Goal: Book appointment/travel/reservation

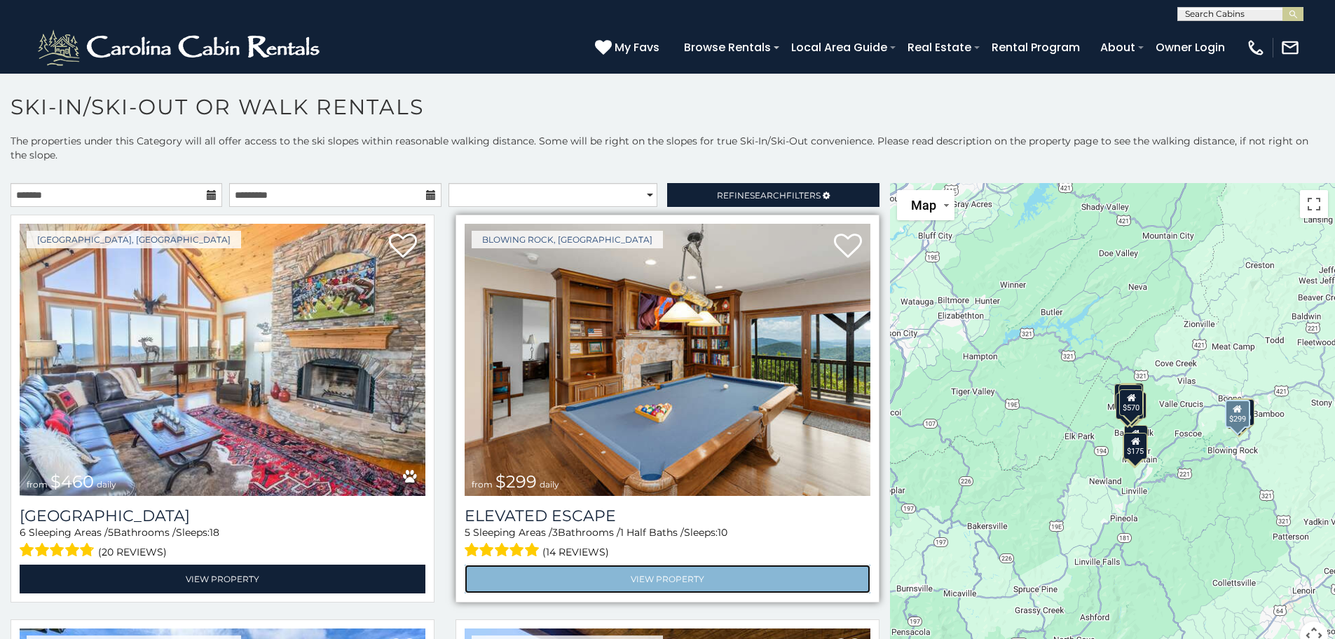
click at [657, 576] on link "View Property" at bounding box center [668, 578] width 406 height 29
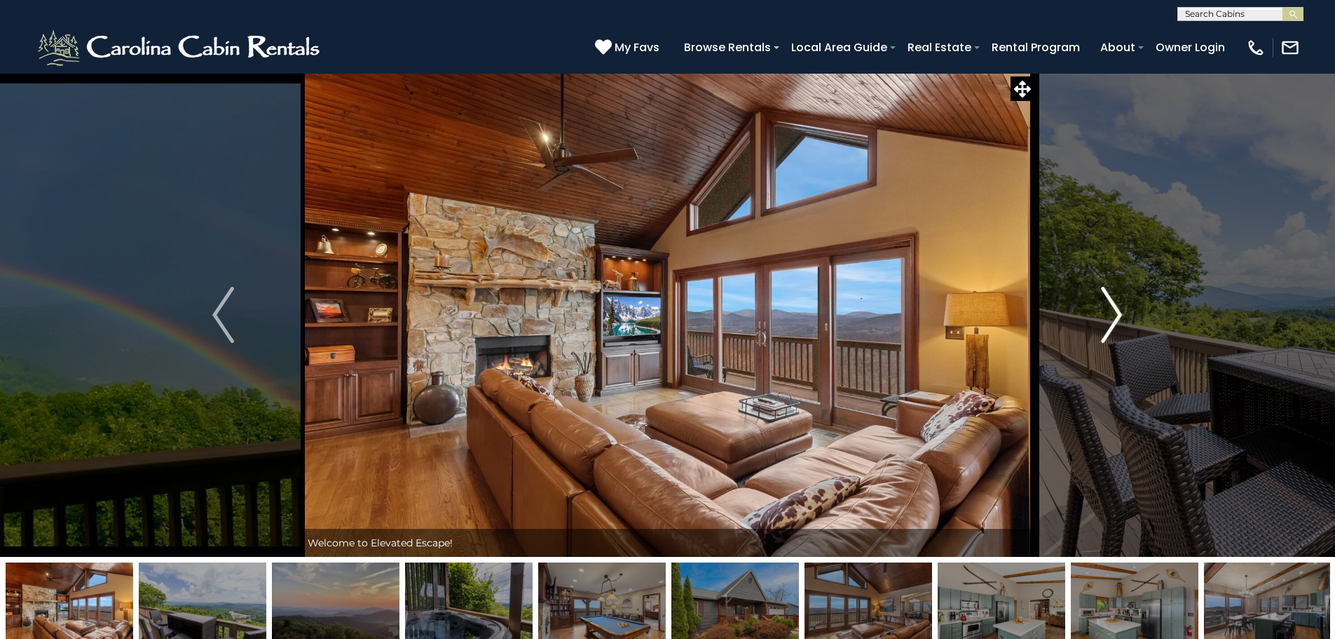
click at [1109, 314] on img "Next" at bounding box center [1111, 315] width 21 height 56
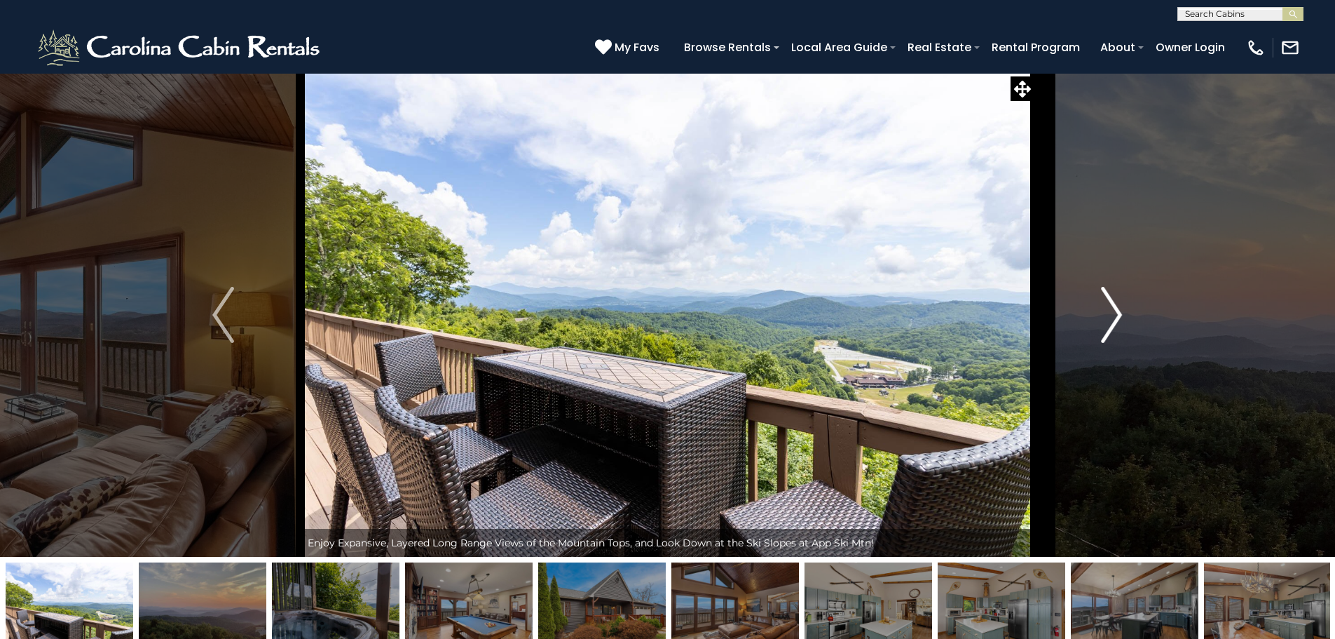
click at [1109, 314] on img "Next" at bounding box center [1111, 315] width 21 height 56
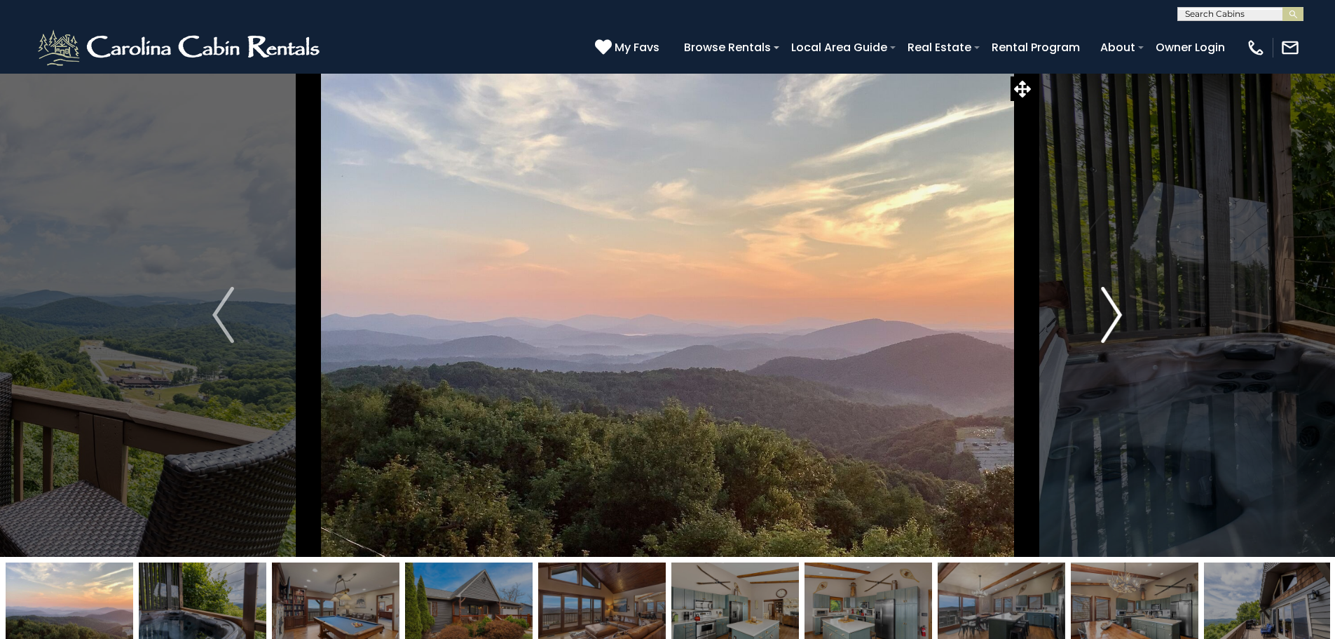
click at [1109, 314] on img "Next" at bounding box center [1111, 315] width 21 height 56
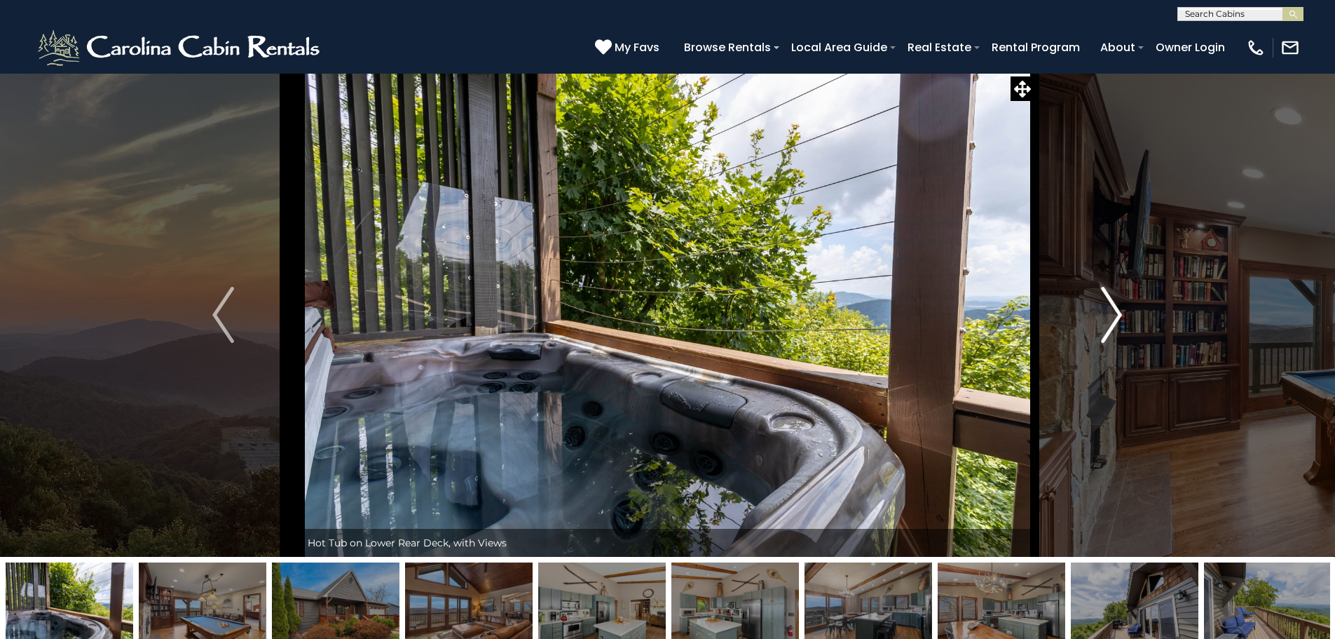
click at [1109, 314] on img "Next" at bounding box center [1111, 315] width 21 height 56
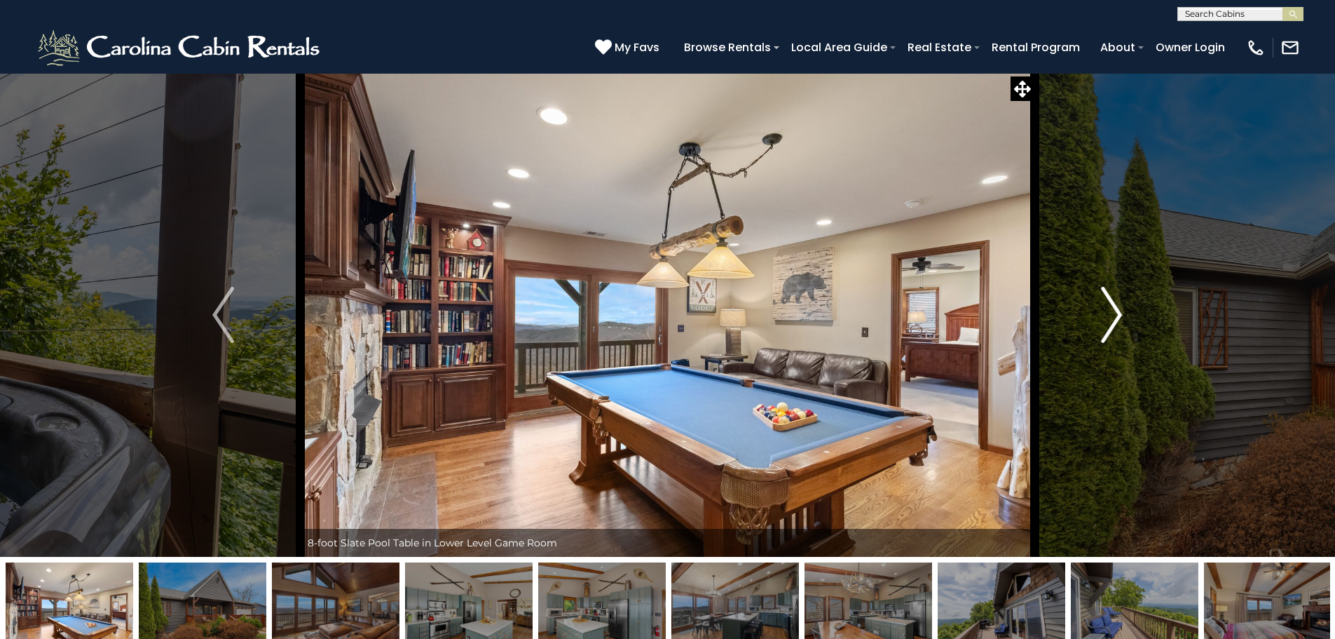
click at [1109, 314] on img "Next" at bounding box center [1111, 315] width 21 height 56
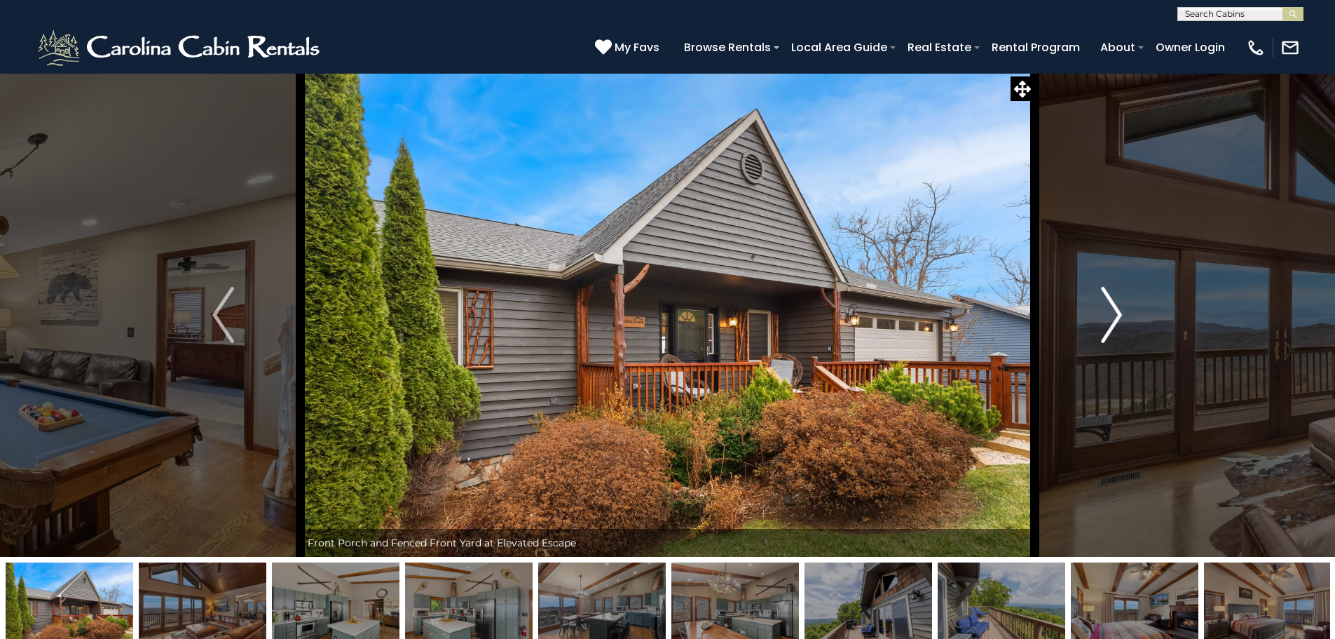
click at [1109, 314] on img "Next" at bounding box center [1111, 315] width 21 height 56
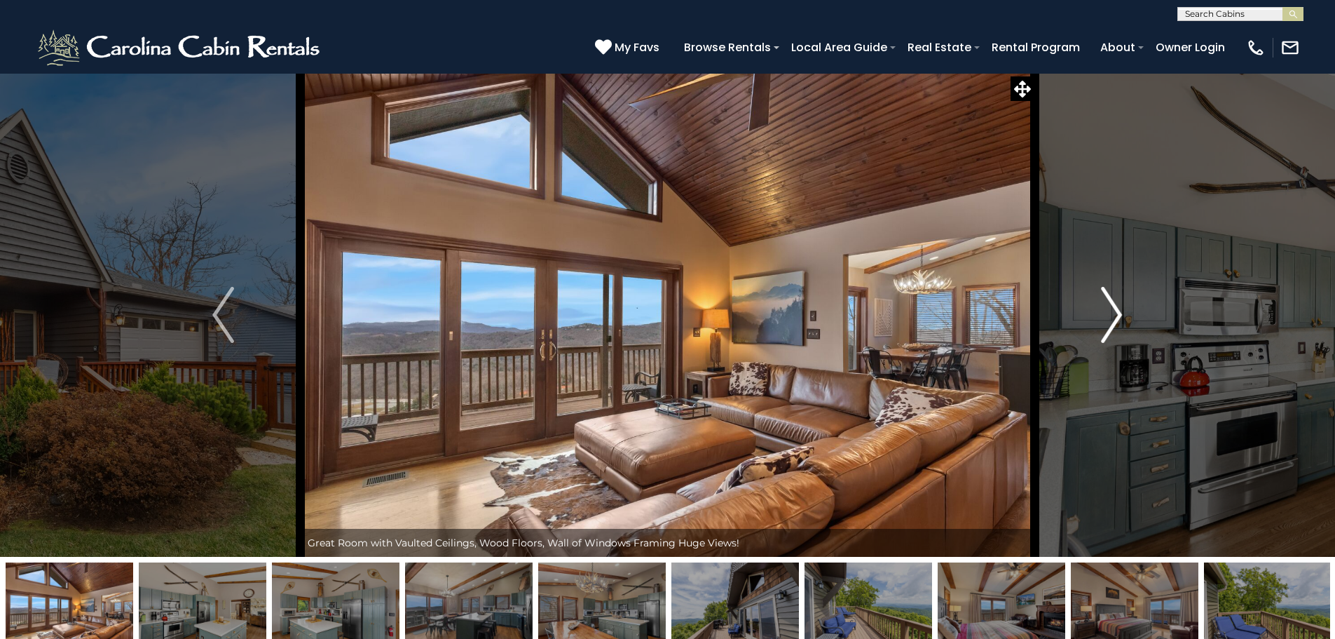
click at [1109, 314] on img "Next" at bounding box center [1111, 315] width 21 height 56
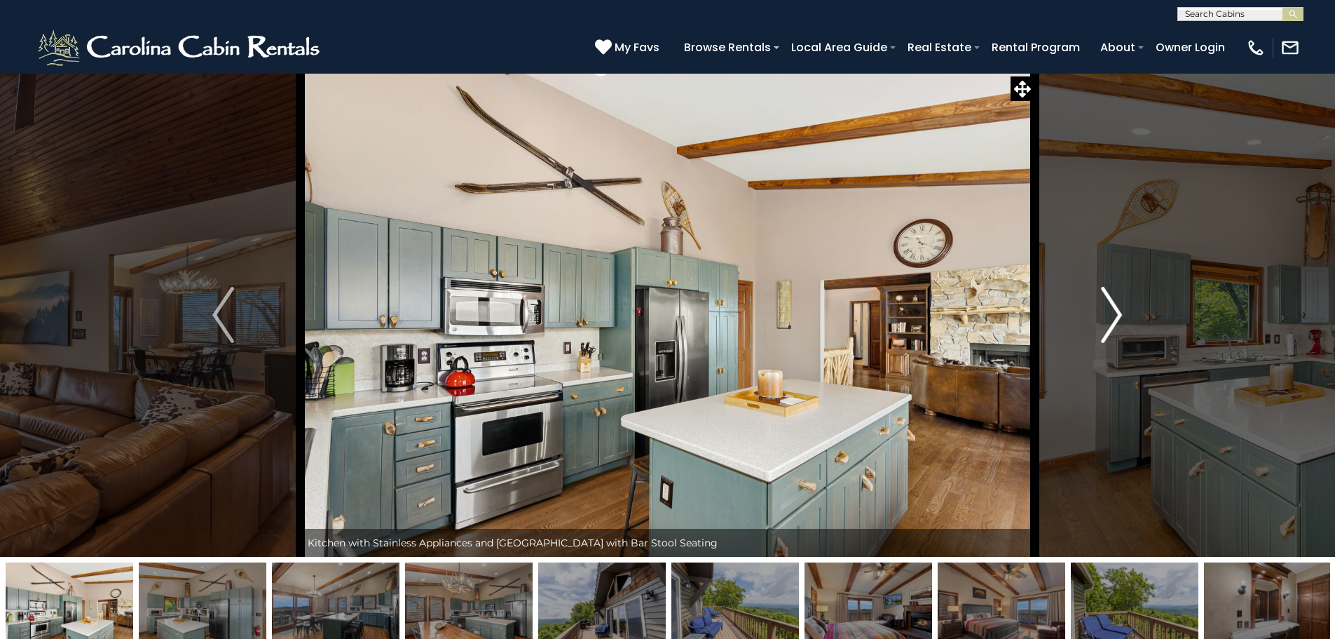
click at [1109, 314] on img "Next" at bounding box center [1111, 315] width 21 height 56
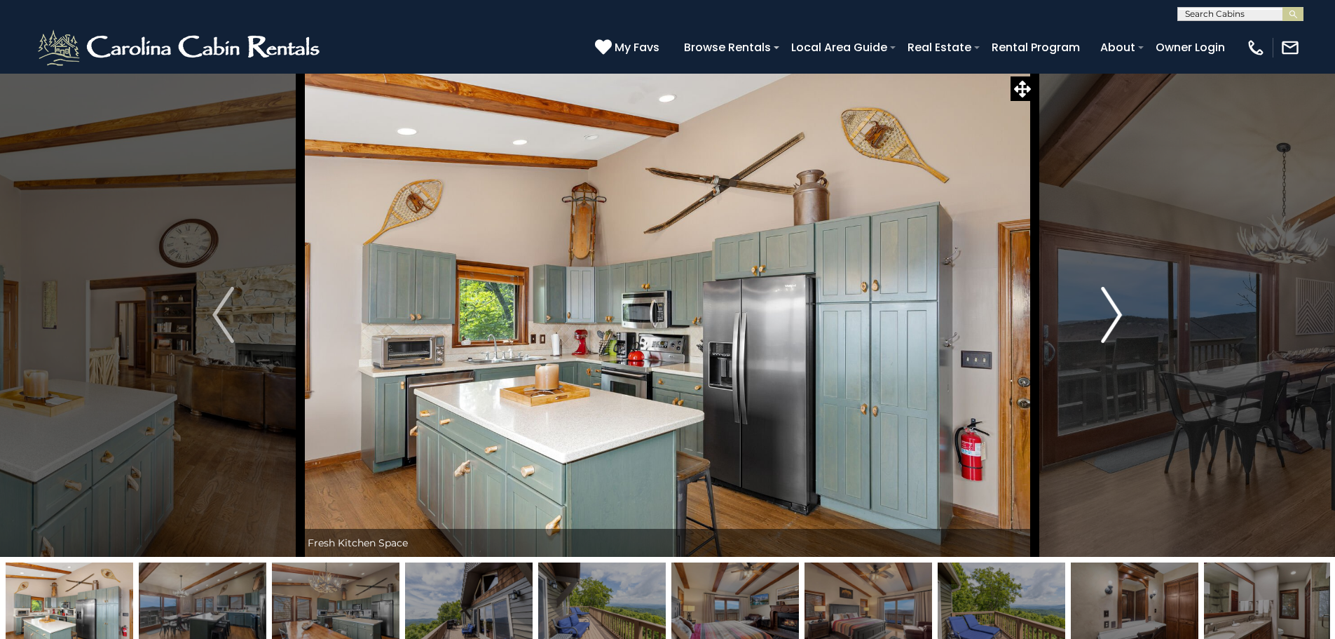
click at [1109, 314] on img "Next" at bounding box center [1111, 315] width 21 height 56
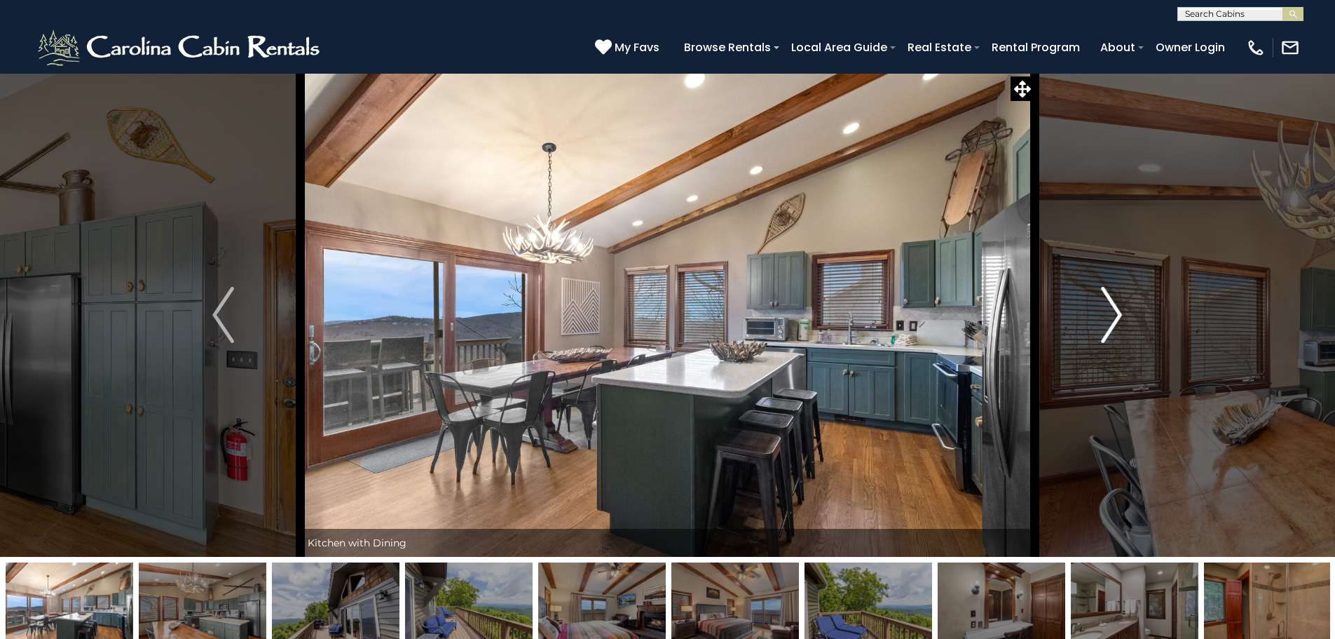
click at [1109, 314] on img "Next" at bounding box center [1111, 315] width 21 height 56
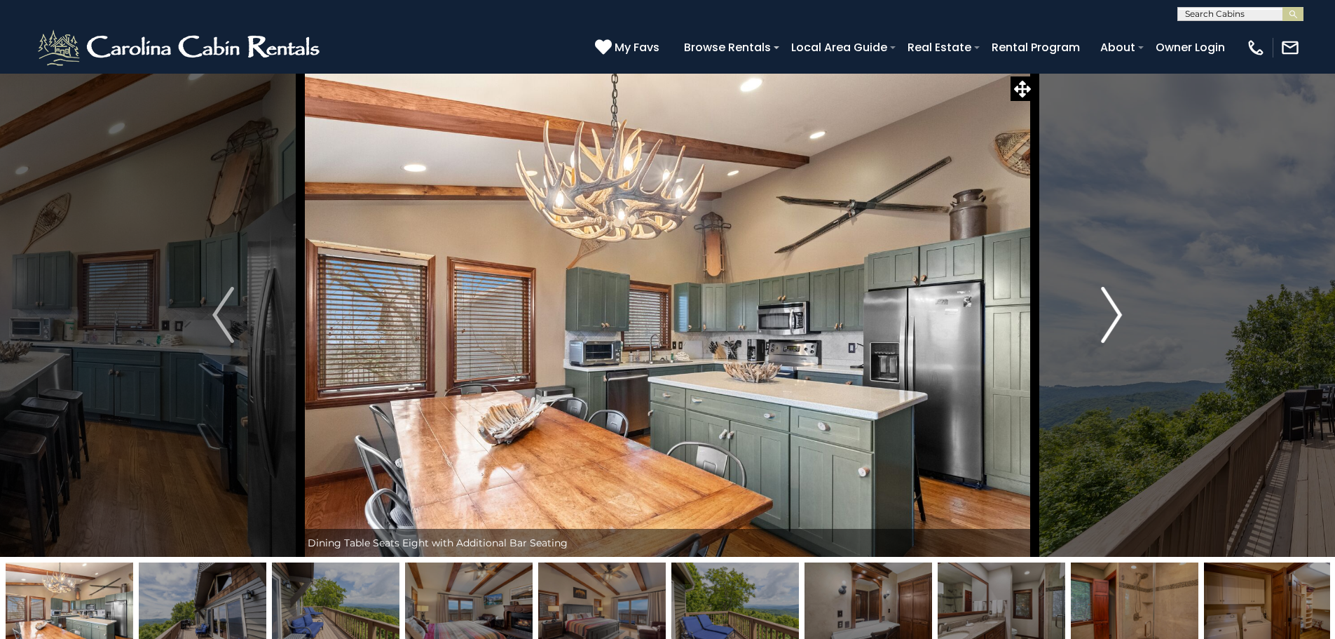
click at [1109, 314] on img "Next" at bounding box center [1111, 315] width 21 height 56
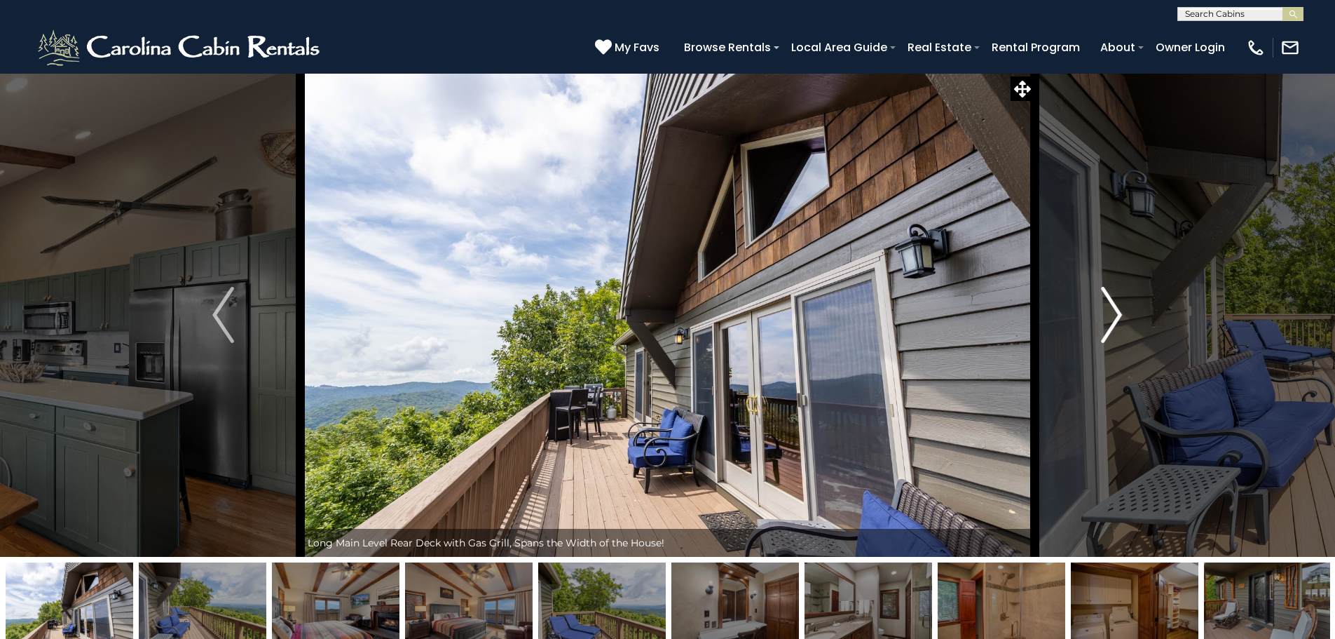
click at [1109, 314] on img "Next" at bounding box center [1111, 315] width 21 height 56
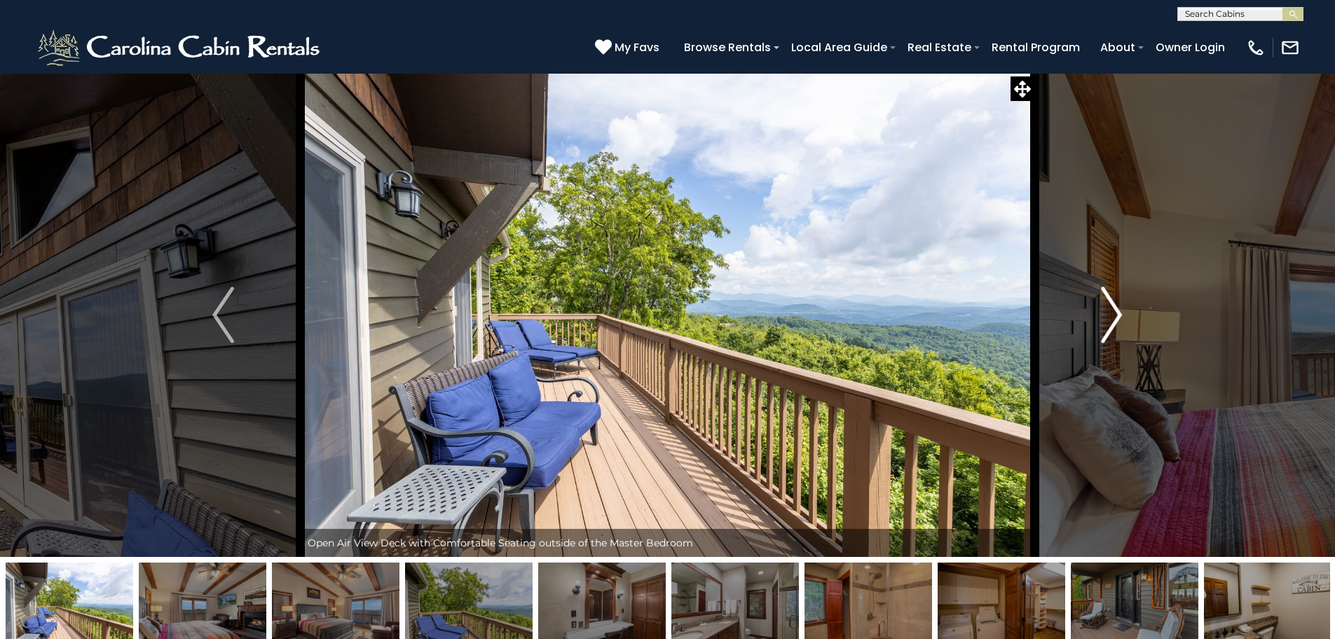
click at [1109, 314] on img "Next" at bounding box center [1111, 315] width 21 height 56
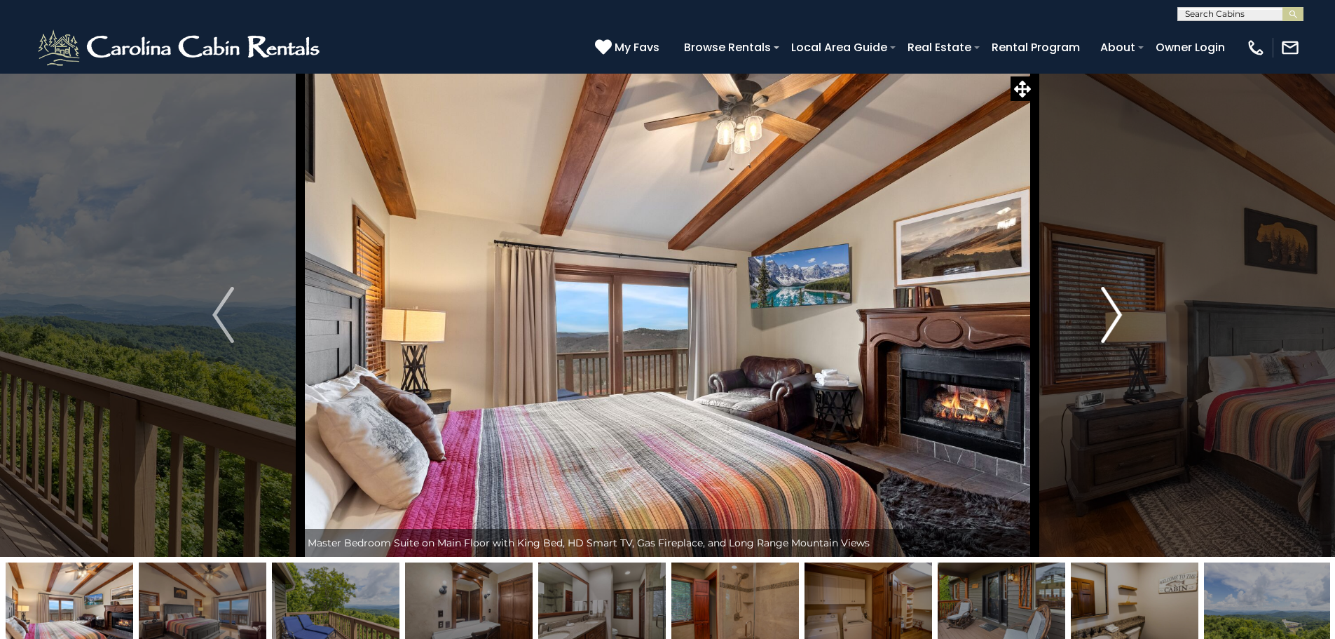
click at [1109, 314] on img "Next" at bounding box center [1111, 315] width 21 height 56
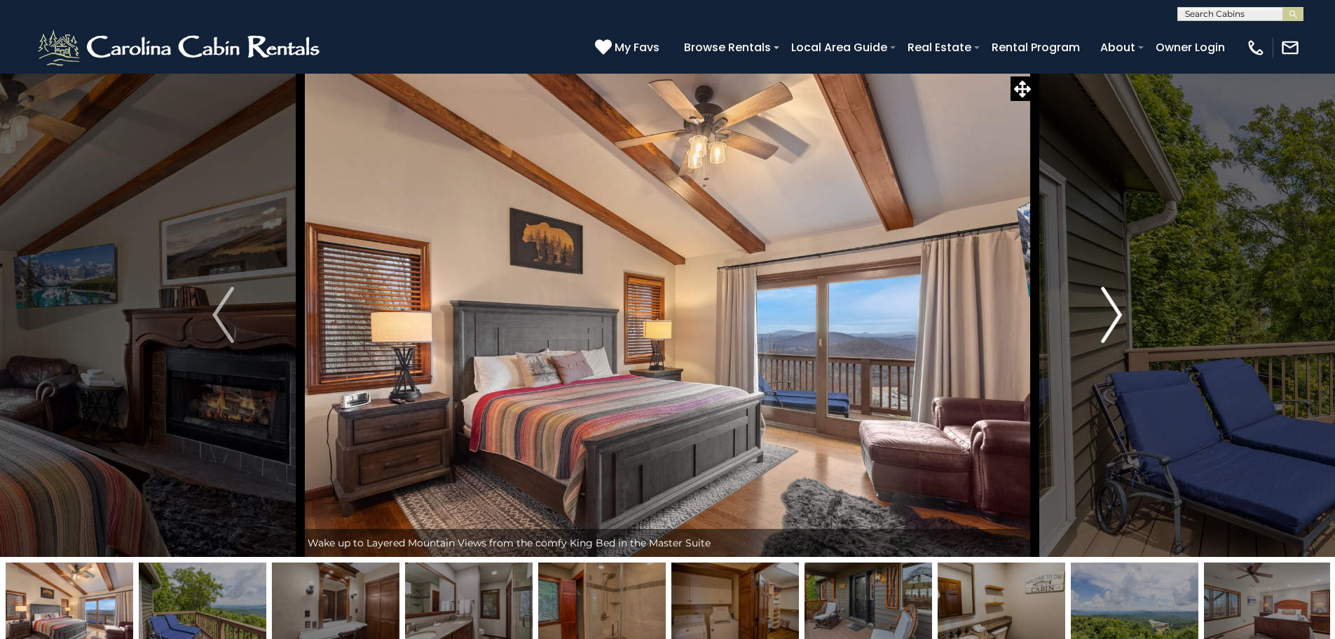
click at [1109, 314] on img "Next" at bounding box center [1111, 315] width 21 height 56
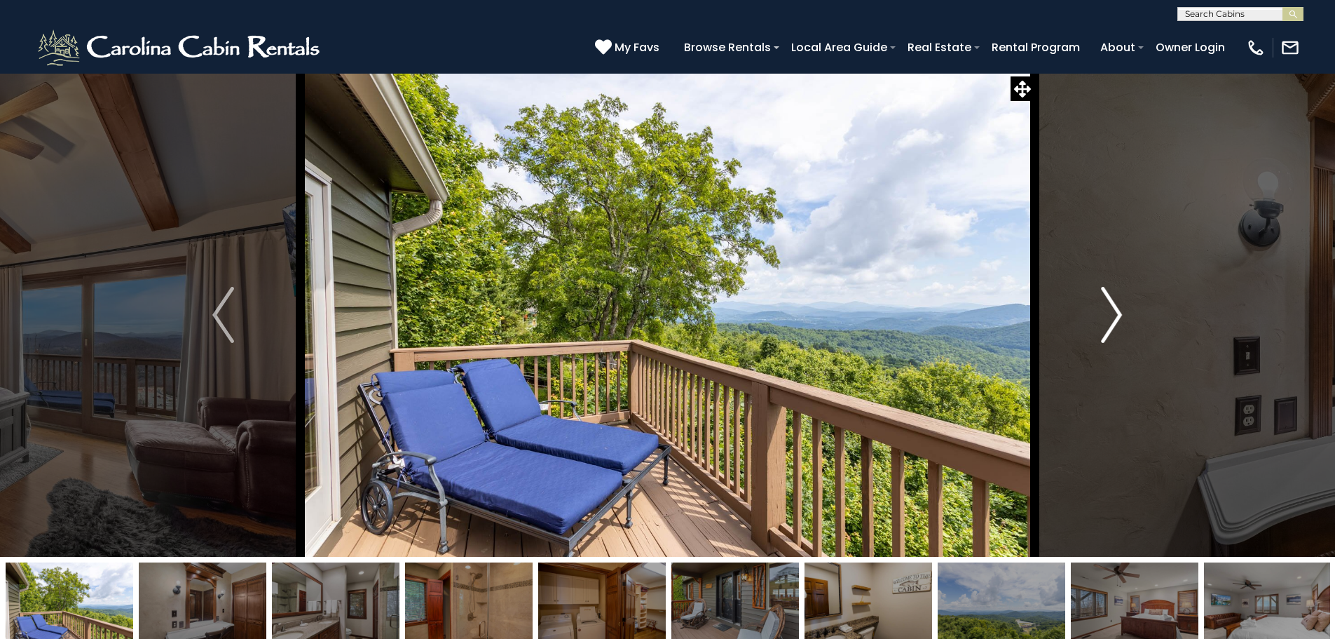
click at [1109, 314] on img "Next" at bounding box center [1111, 315] width 21 height 56
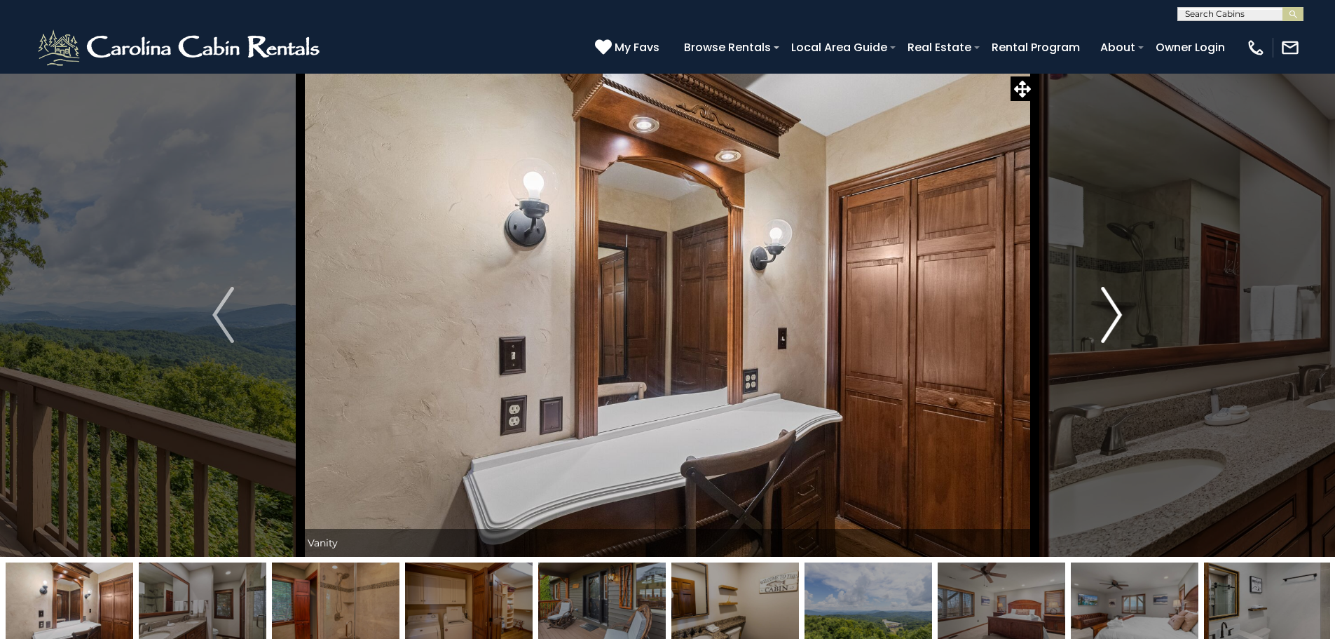
click at [1109, 314] on img "Next" at bounding box center [1111, 315] width 21 height 56
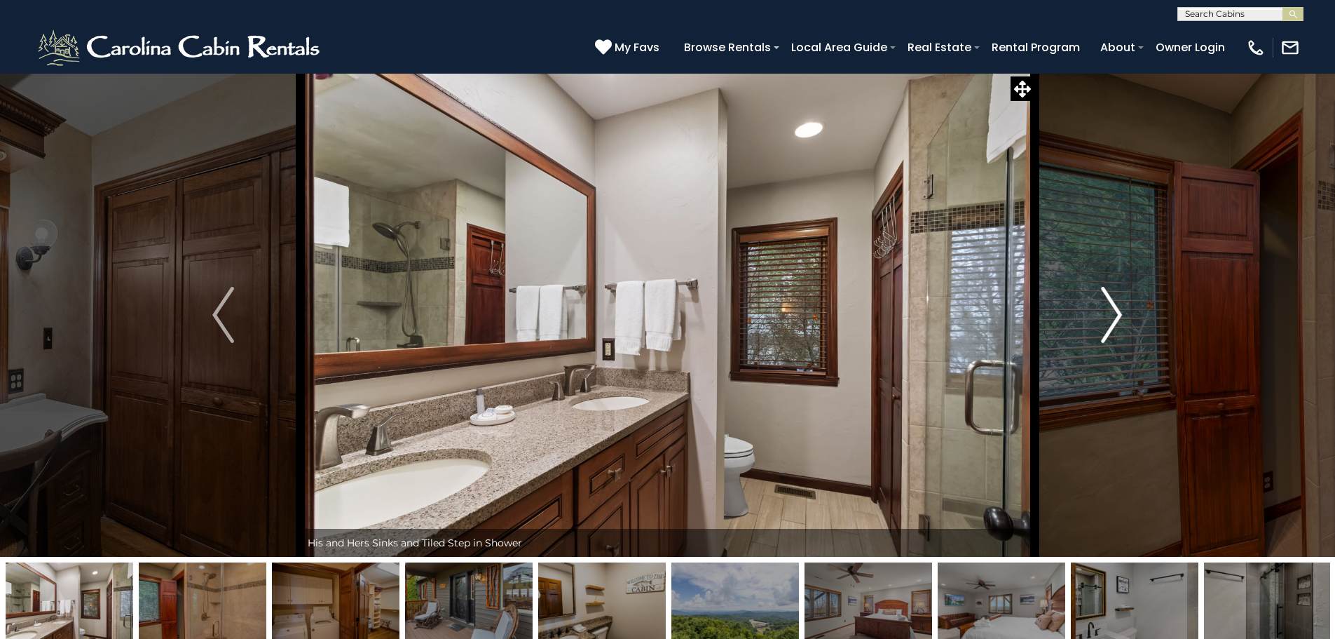
click at [1109, 314] on img "Next" at bounding box center [1111, 315] width 21 height 56
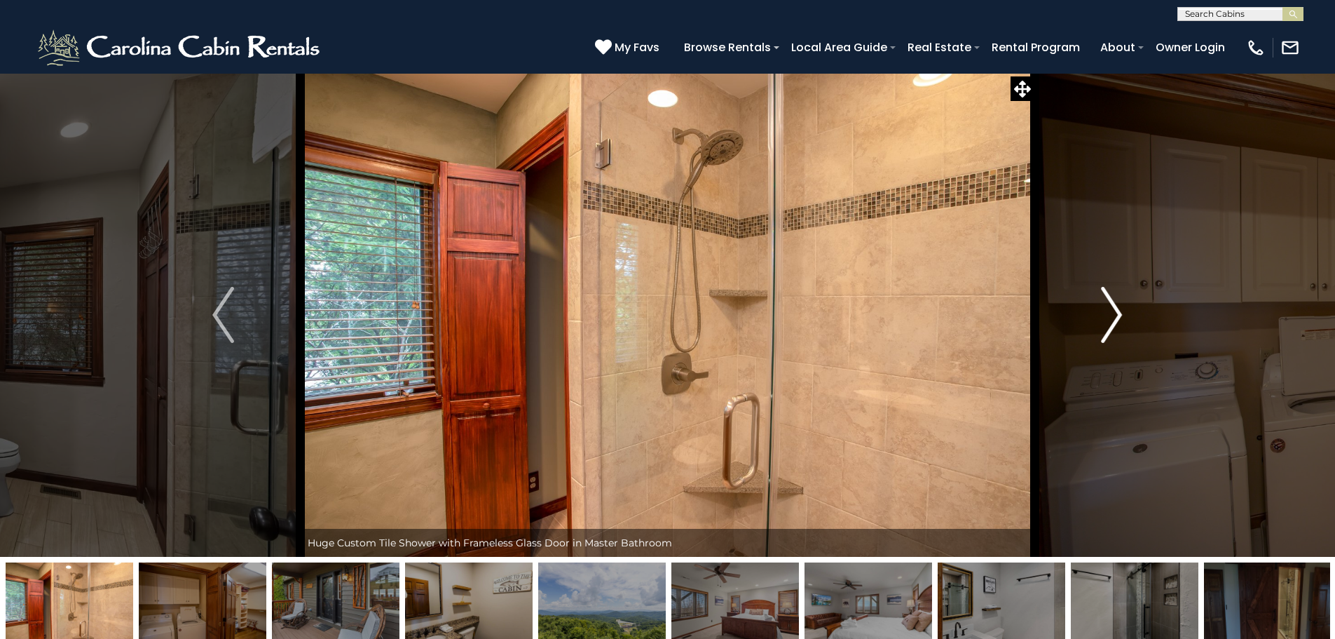
click at [1109, 314] on img "Next" at bounding box center [1111, 315] width 21 height 56
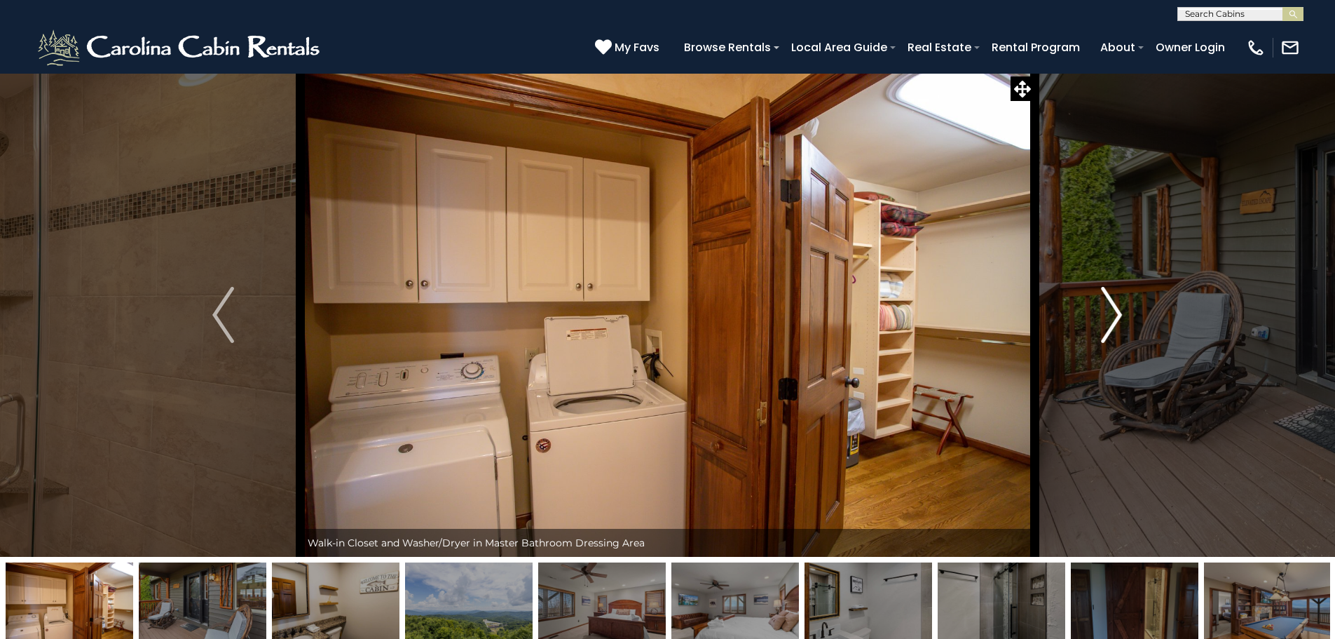
click at [1109, 314] on img "Next" at bounding box center [1111, 315] width 21 height 56
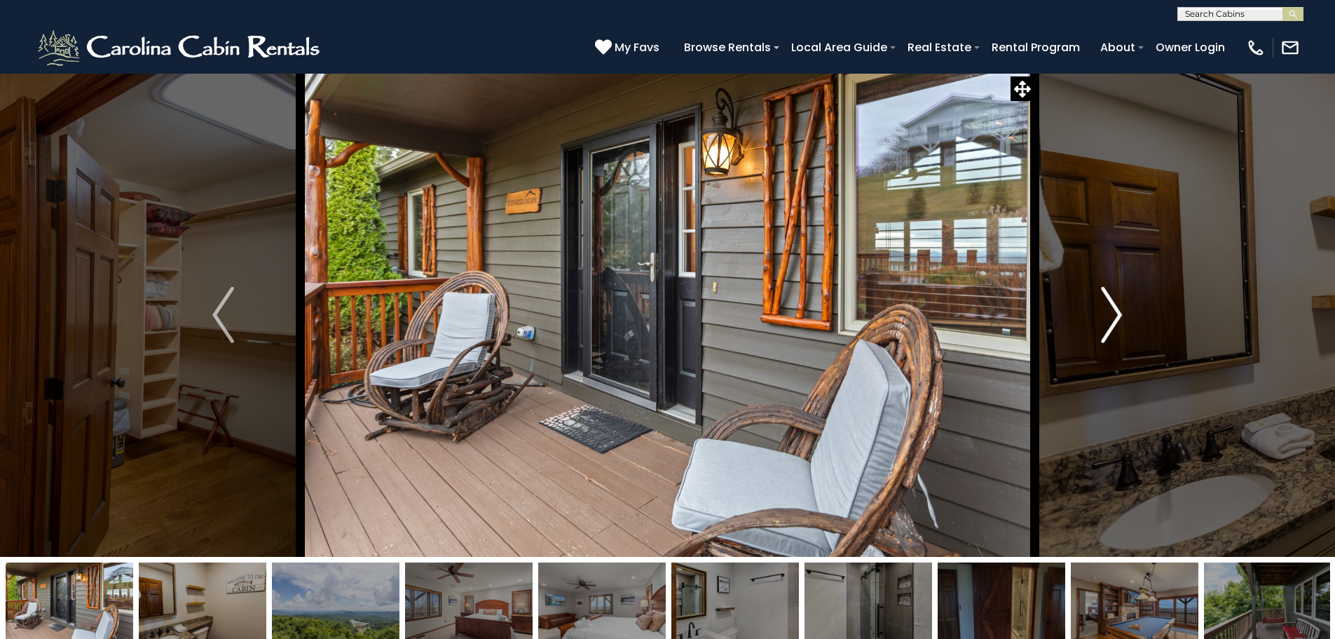
click at [1109, 314] on img "Next" at bounding box center [1111, 315] width 21 height 56
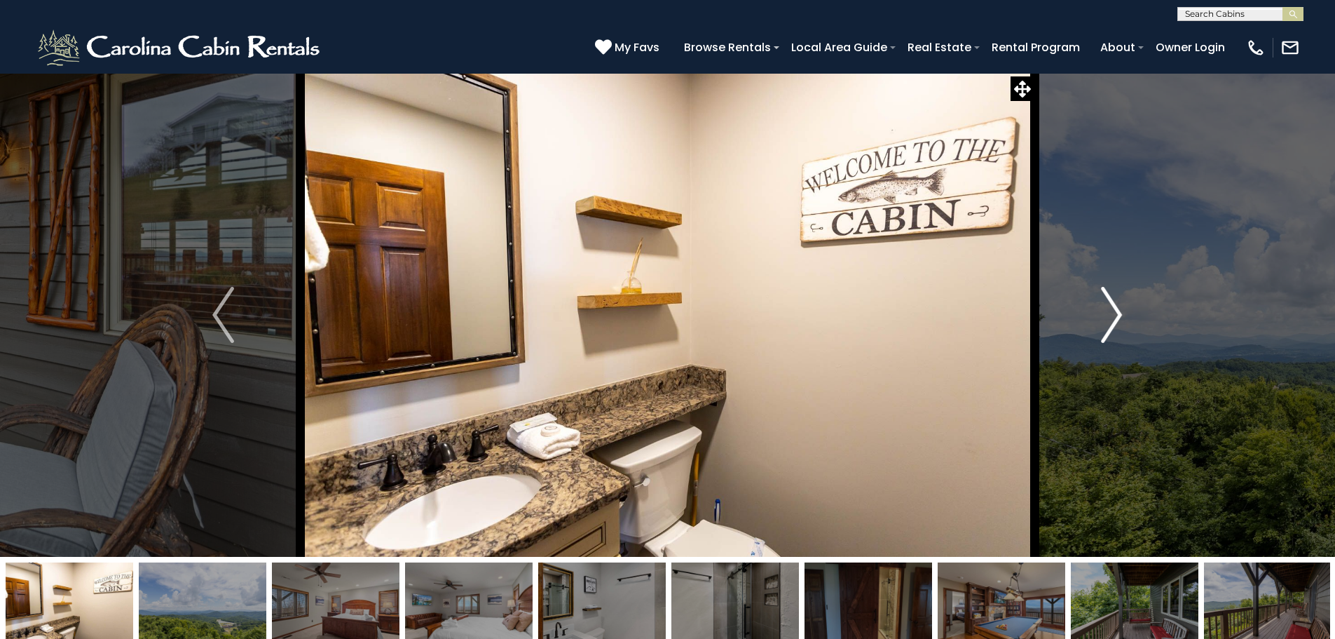
click at [1109, 314] on img "Next" at bounding box center [1111, 315] width 21 height 56
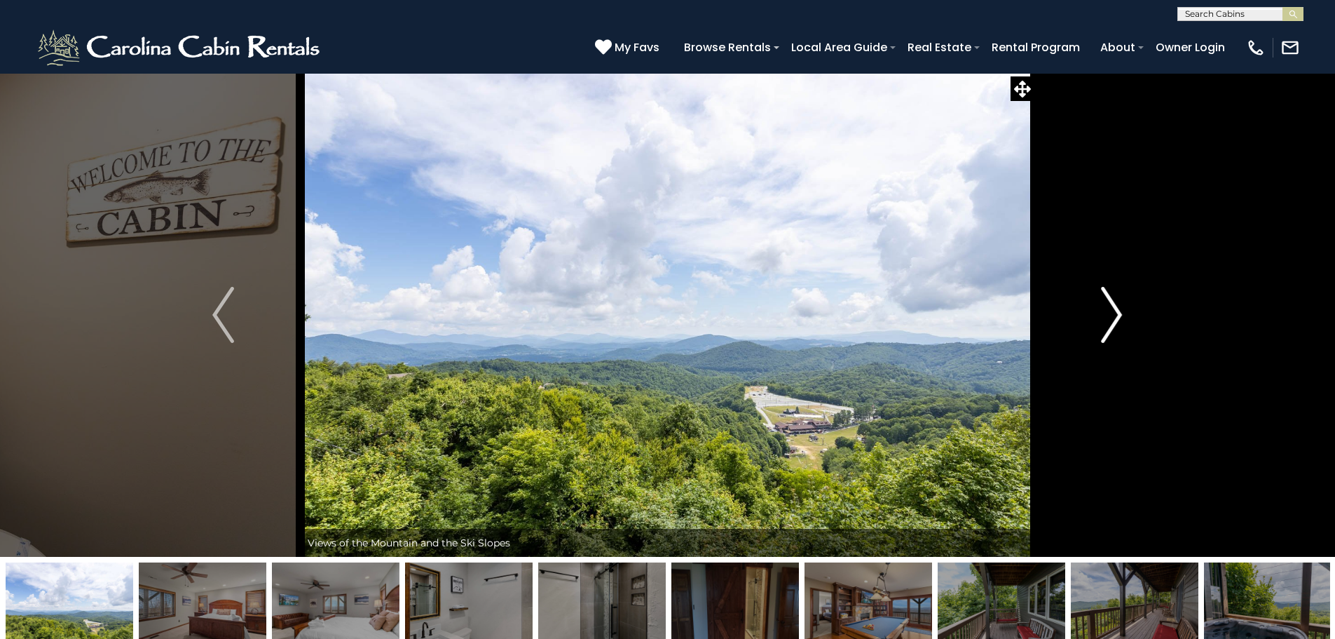
click at [1109, 314] on img "Next" at bounding box center [1111, 315] width 21 height 56
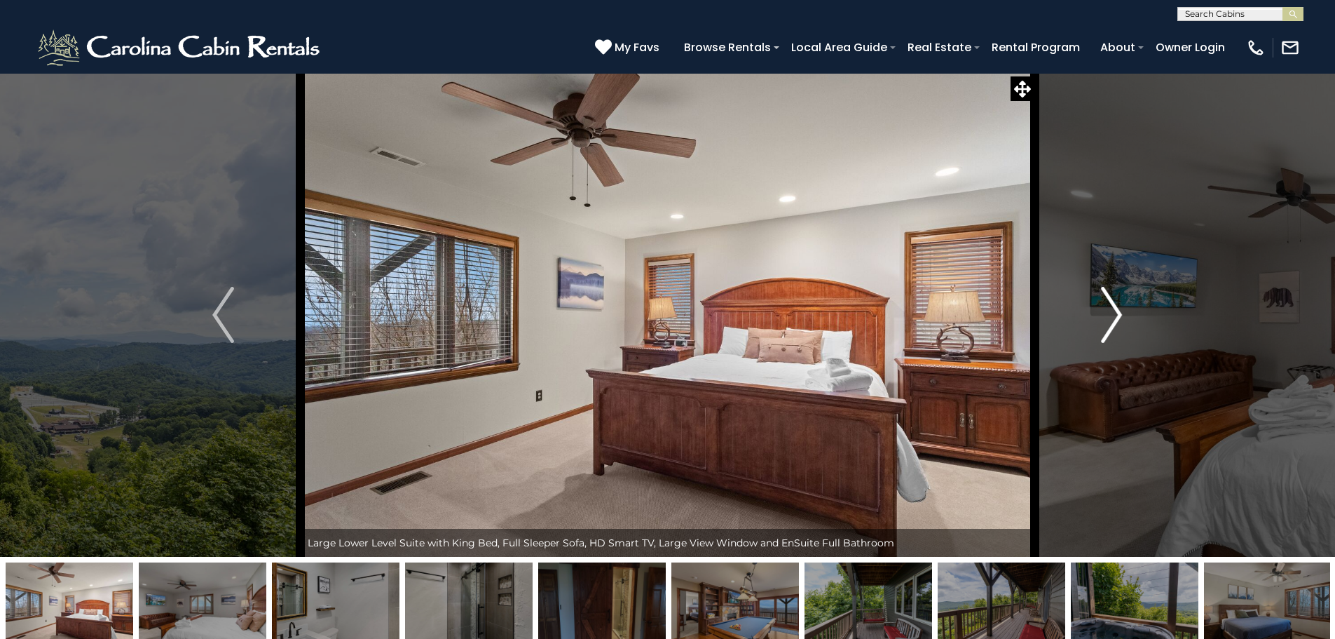
click at [1109, 314] on img "Next" at bounding box center [1111, 315] width 21 height 56
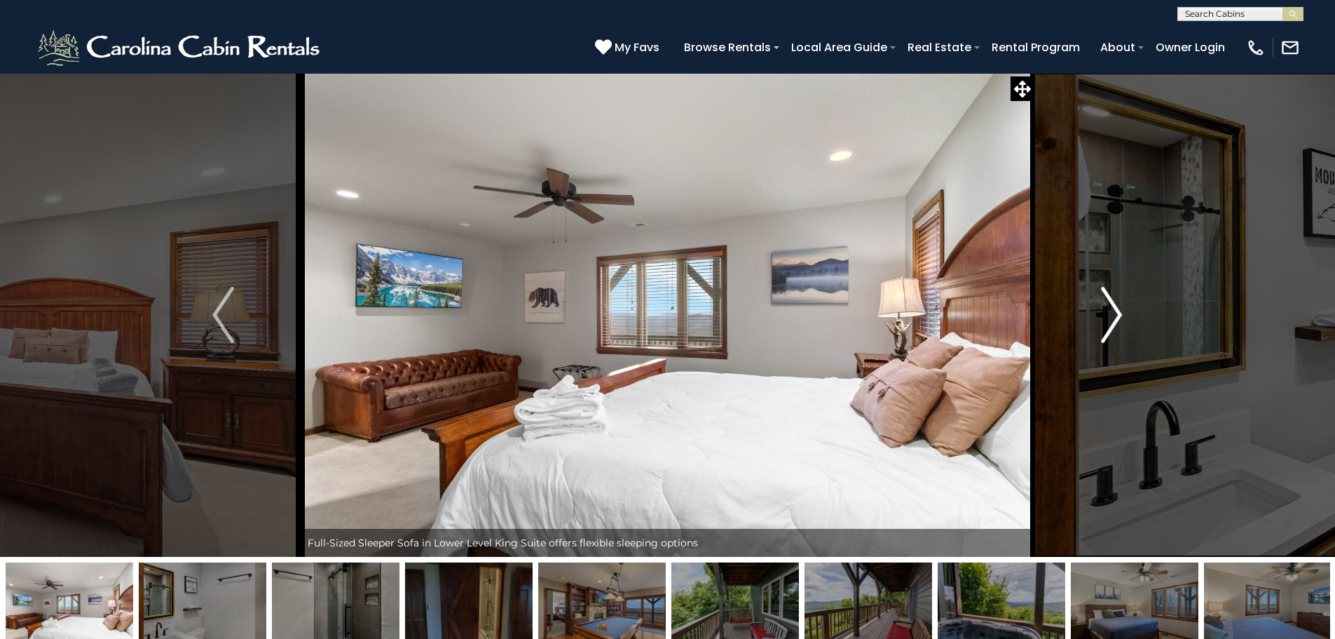
click at [1109, 314] on img "Next" at bounding box center [1111, 315] width 21 height 56
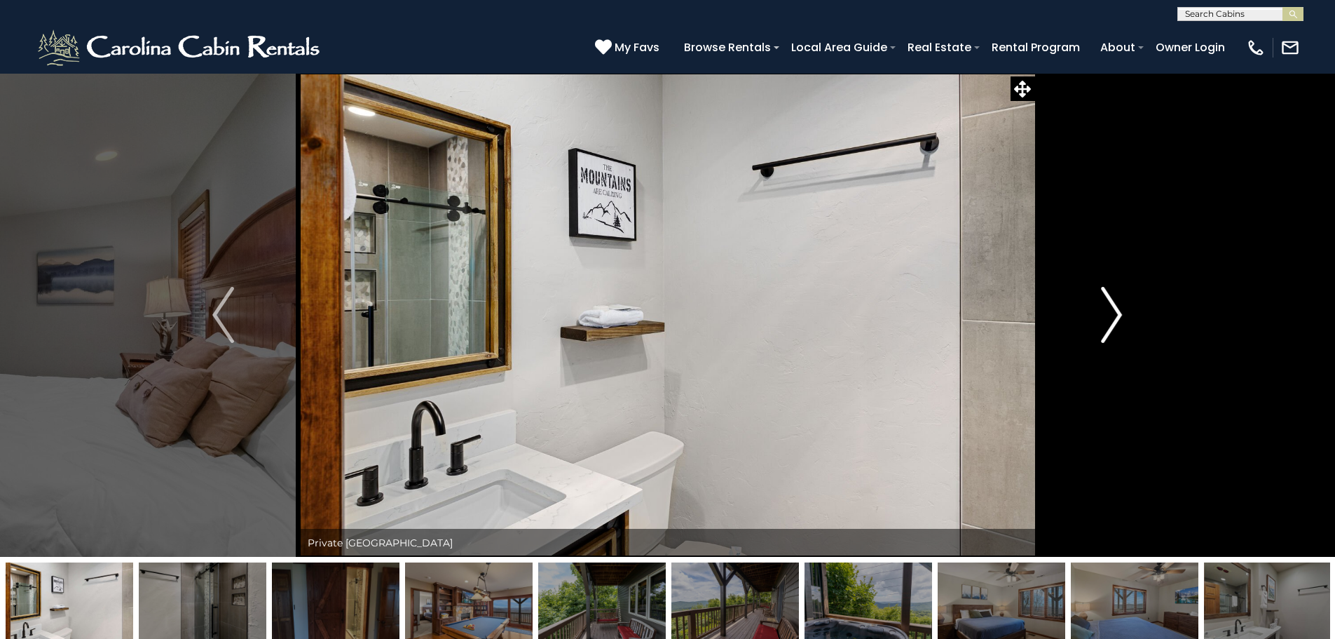
click at [1109, 314] on img "Next" at bounding box center [1111, 315] width 21 height 56
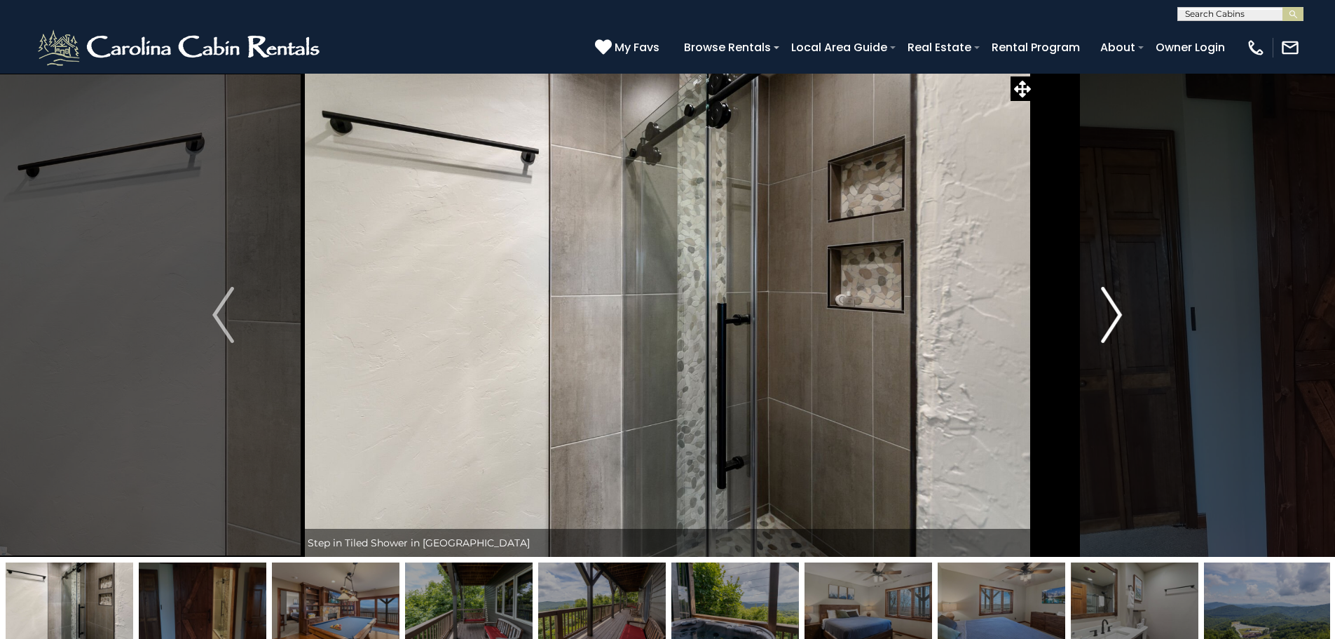
click at [1109, 314] on img "Next" at bounding box center [1111, 315] width 21 height 56
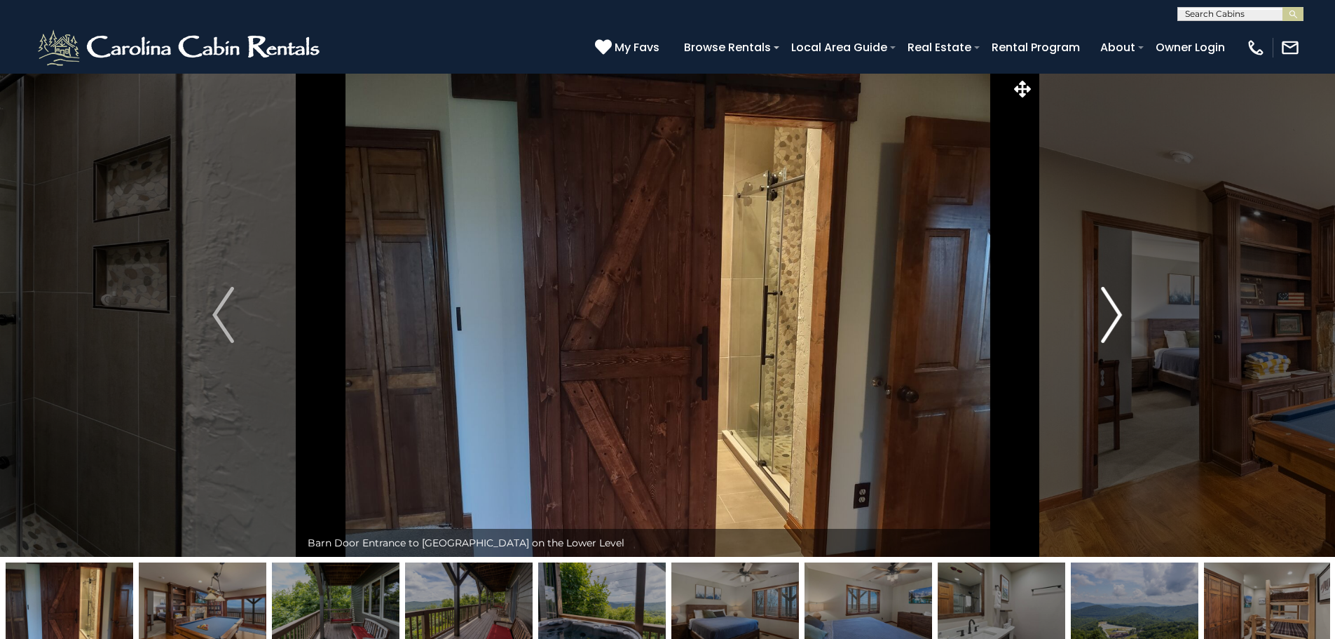
click at [1109, 314] on img "Next" at bounding box center [1111, 315] width 21 height 56
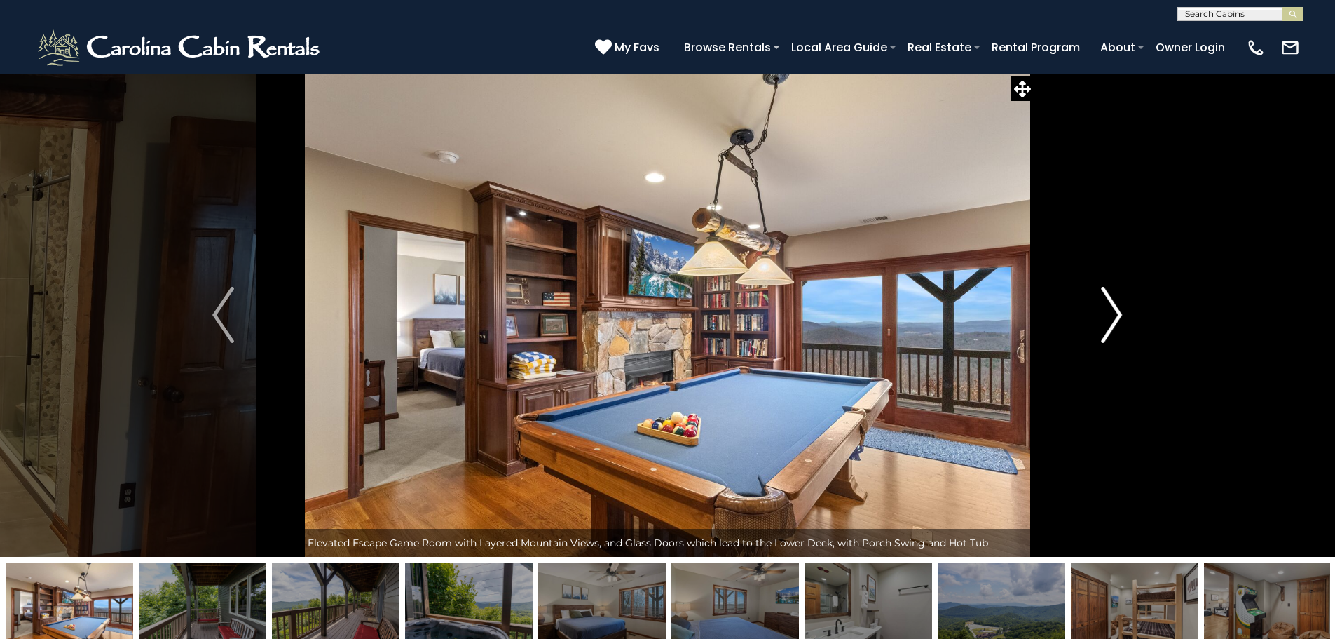
click at [1109, 314] on img "Next" at bounding box center [1111, 315] width 21 height 56
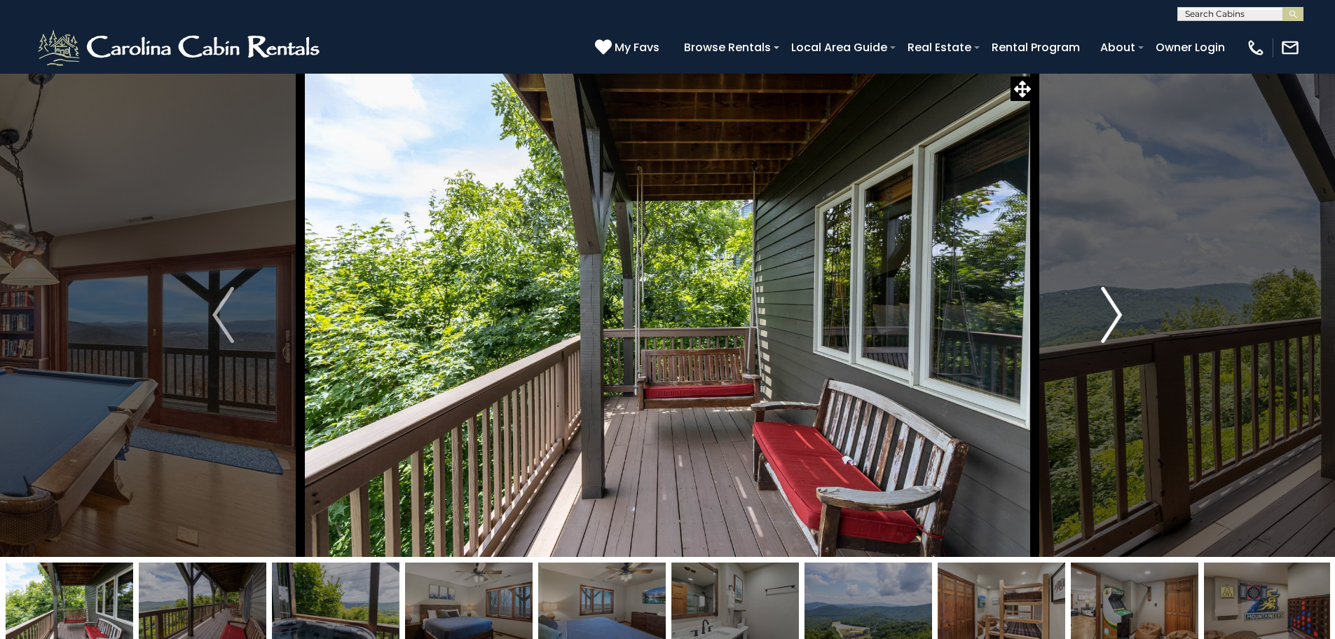
click at [1109, 314] on img "Next" at bounding box center [1111, 315] width 21 height 56
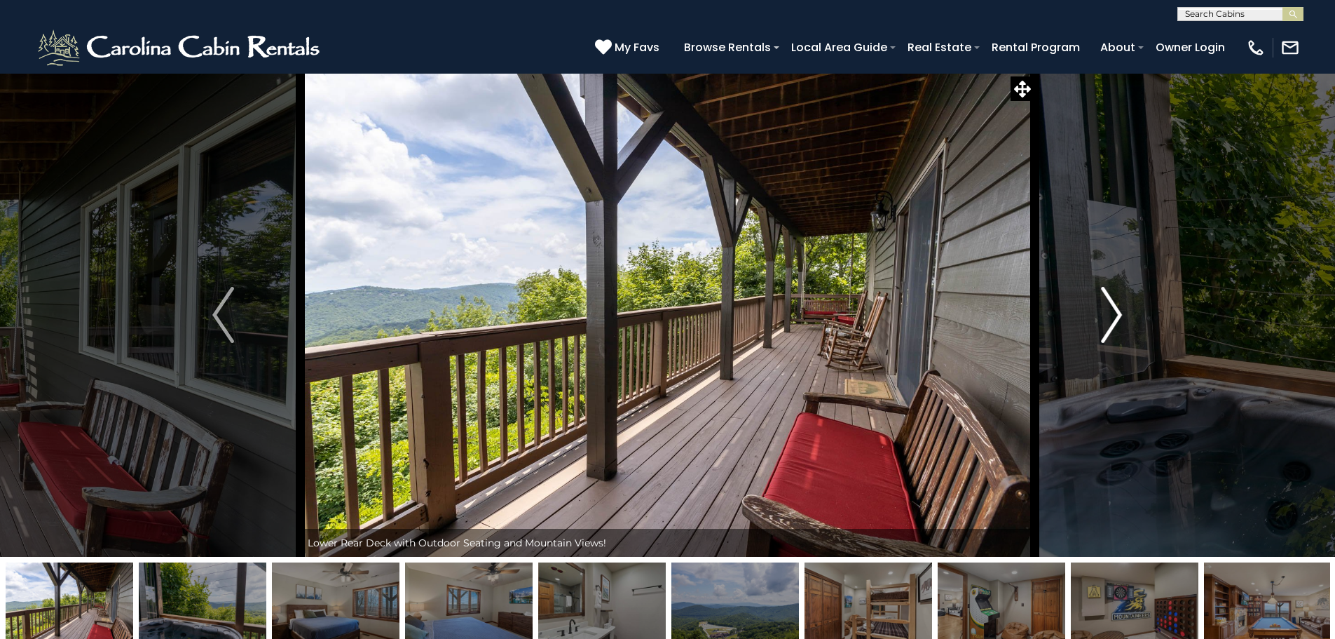
click at [1109, 314] on img "Next" at bounding box center [1111, 315] width 21 height 56
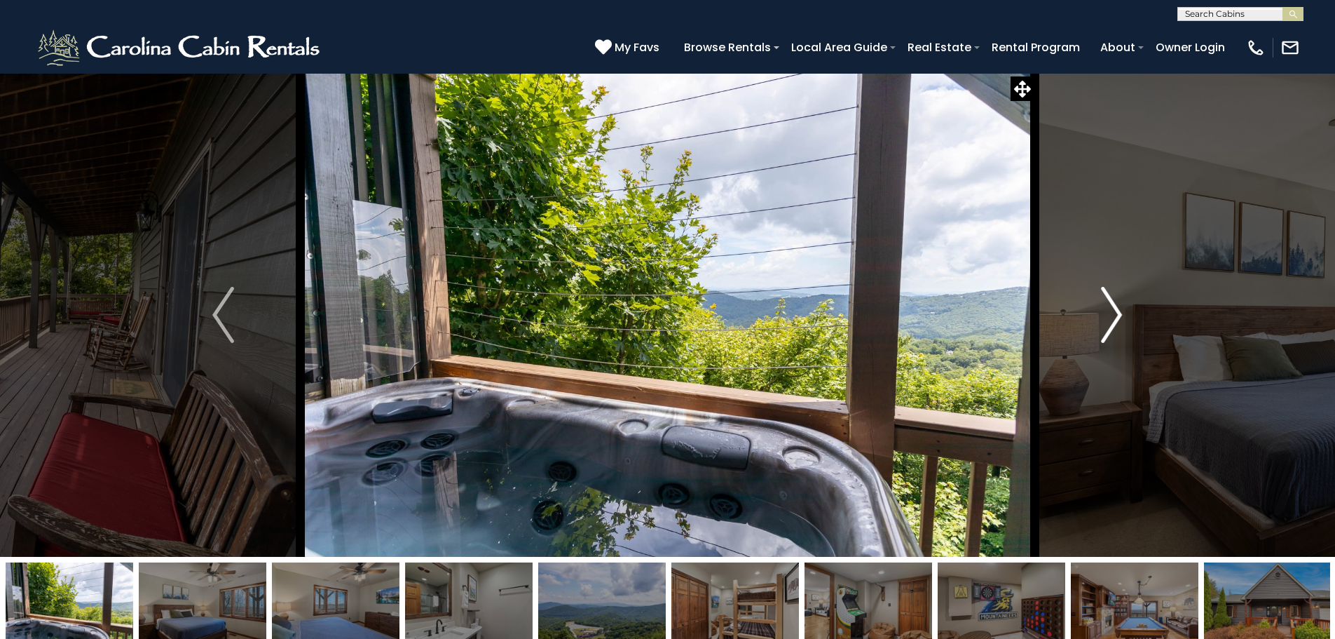
click at [1109, 314] on img "Next" at bounding box center [1111, 315] width 21 height 56
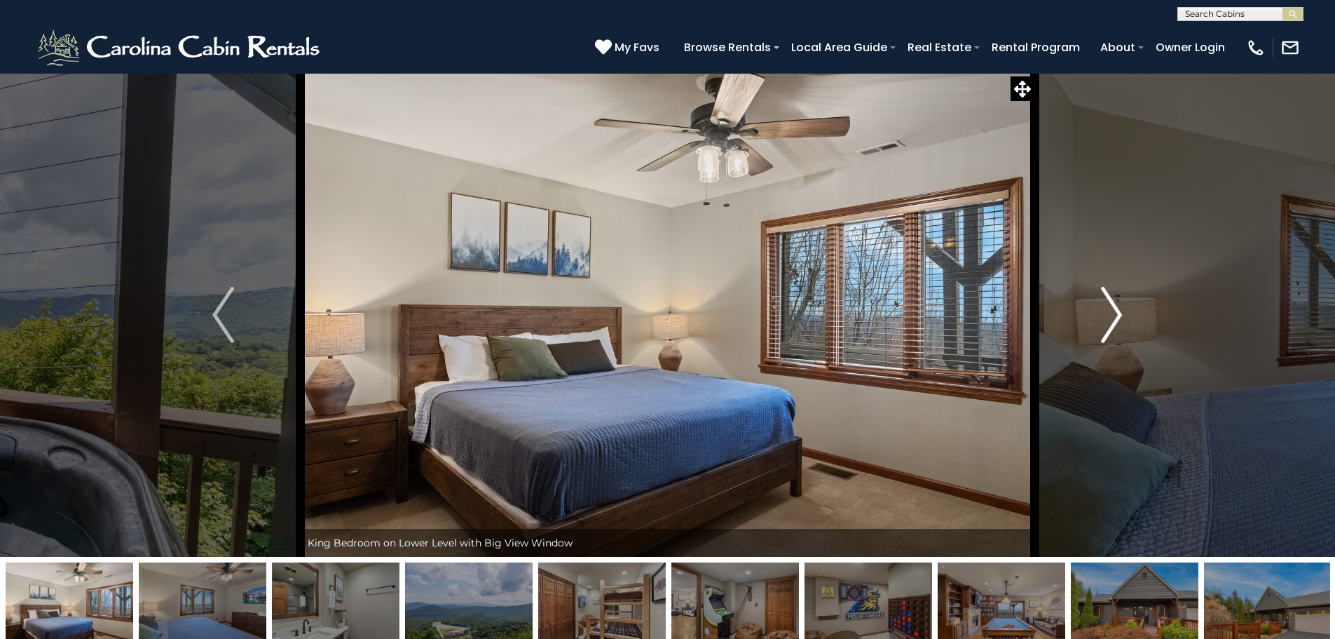
click at [1109, 314] on img "Next" at bounding box center [1111, 315] width 21 height 56
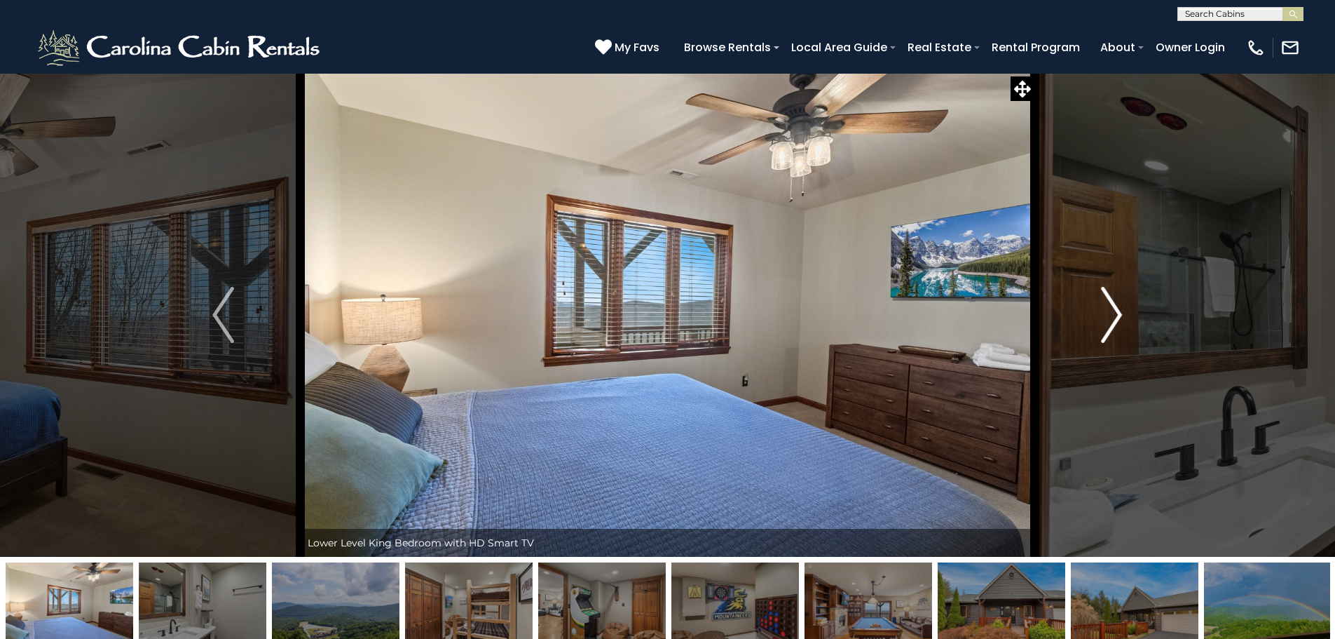
click at [1109, 314] on img "Next" at bounding box center [1111, 315] width 21 height 56
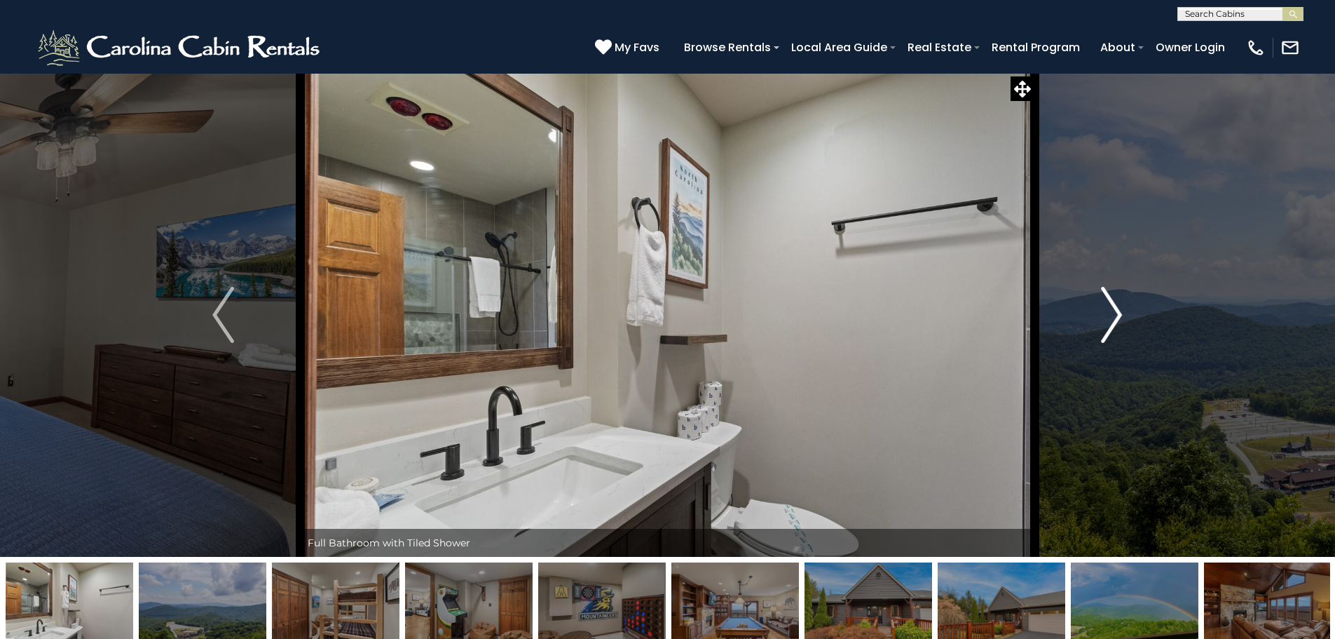
click at [1109, 314] on img "Next" at bounding box center [1111, 315] width 21 height 56
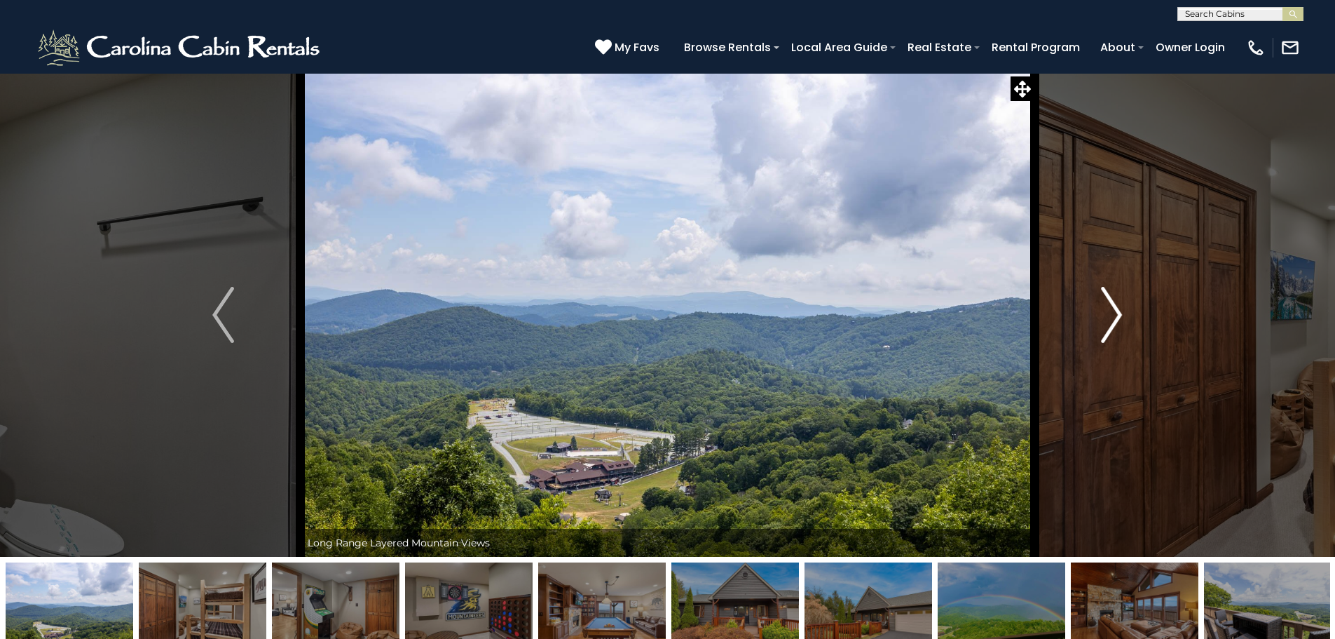
click at [1109, 314] on img "Next" at bounding box center [1111, 315] width 21 height 56
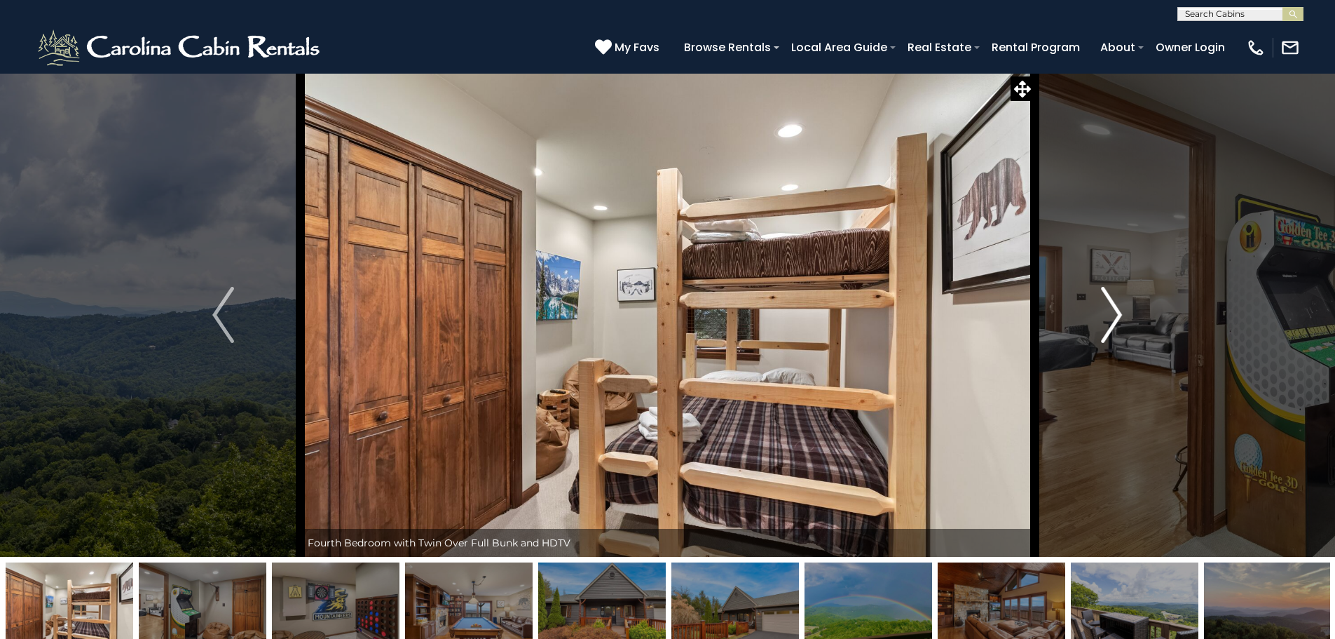
click at [1109, 314] on img "Next" at bounding box center [1111, 315] width 21 height 56
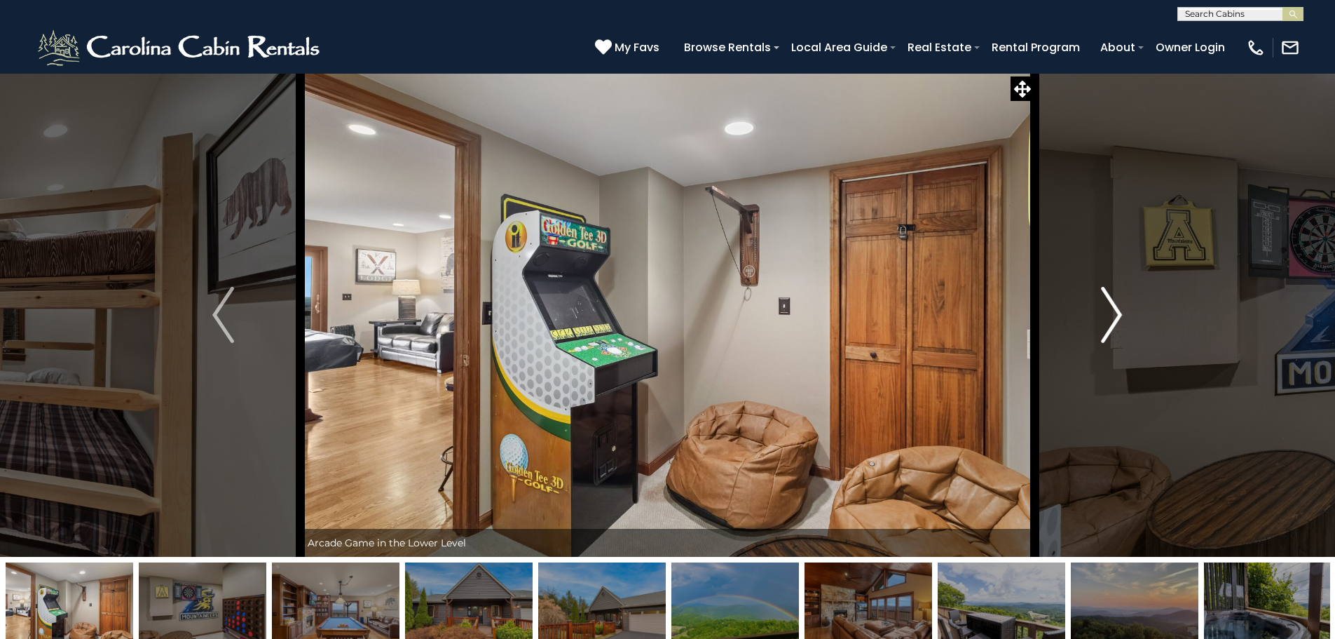
click at [1109, 314] on img "Next" at bounding box center [1111, 315] width 21 height 56
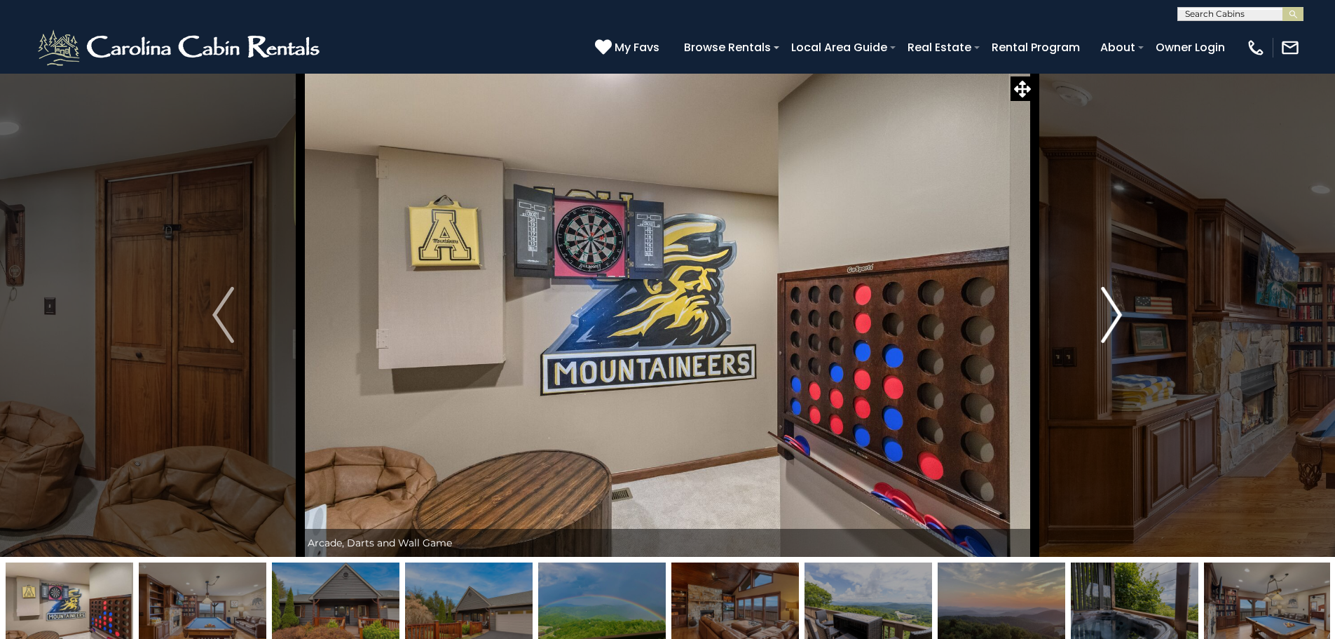
click at [1109, 314] on img "Next" at bounding box center [1111, 315] width 21 height 56
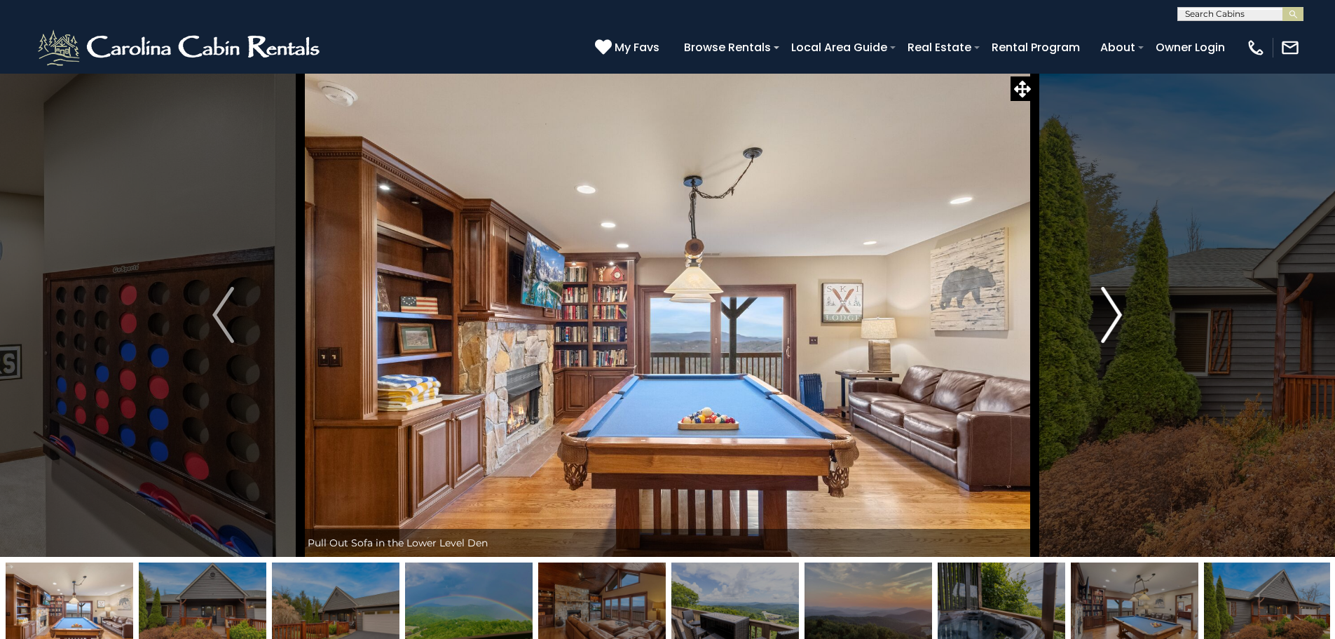
click at [1109, 314] on img "Next" at bounding box center [1111, 315] width 21 height 56
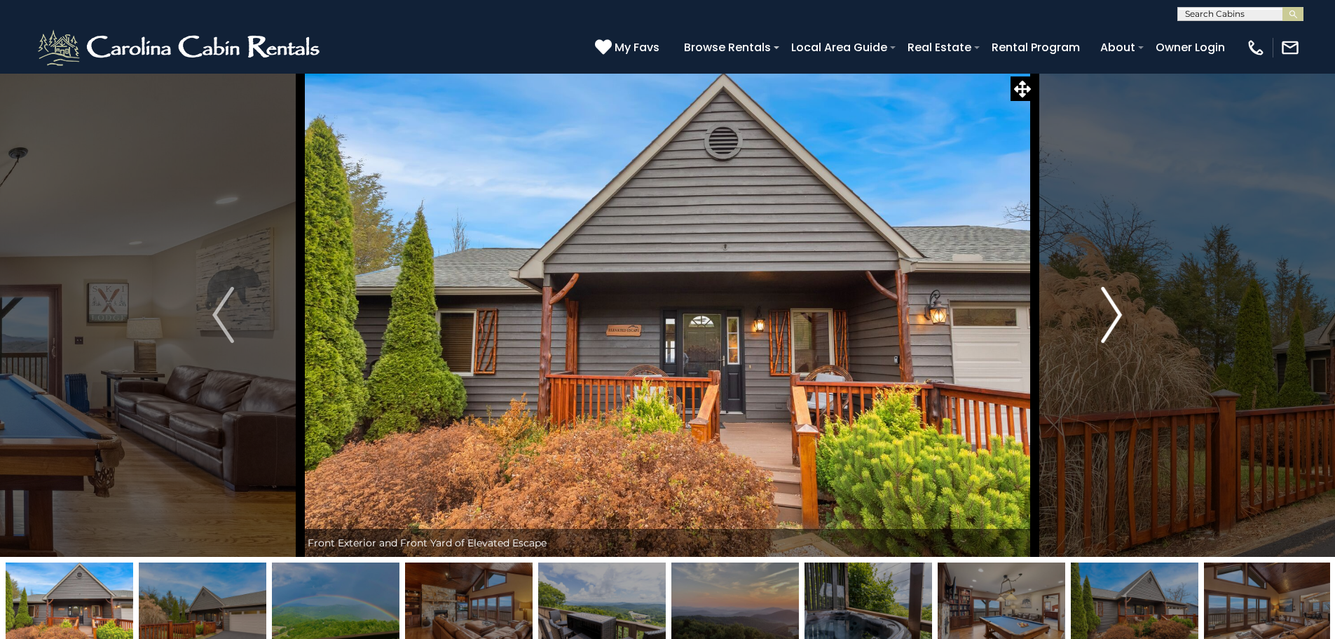
click at [1109, 314] on img "Next" at bounding box center [1111, 315] width 21 height 56
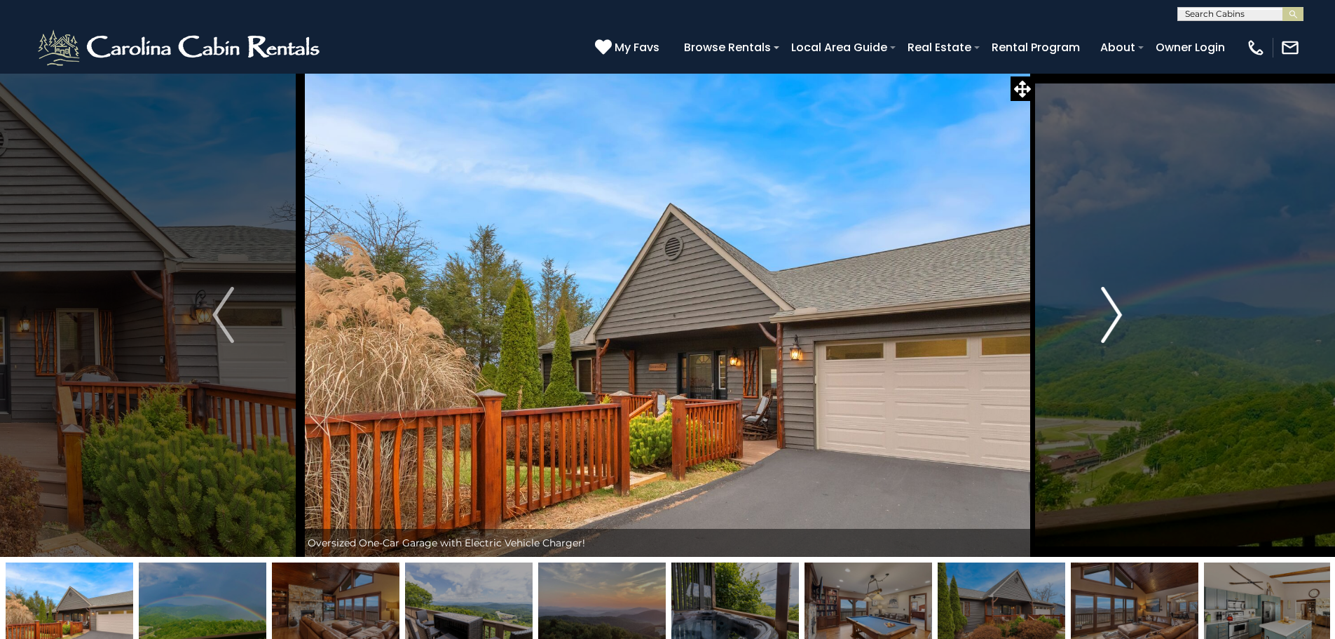
click at [1109, 314] on img "Next" at bounding box center [1111, 315] width 21 height 56
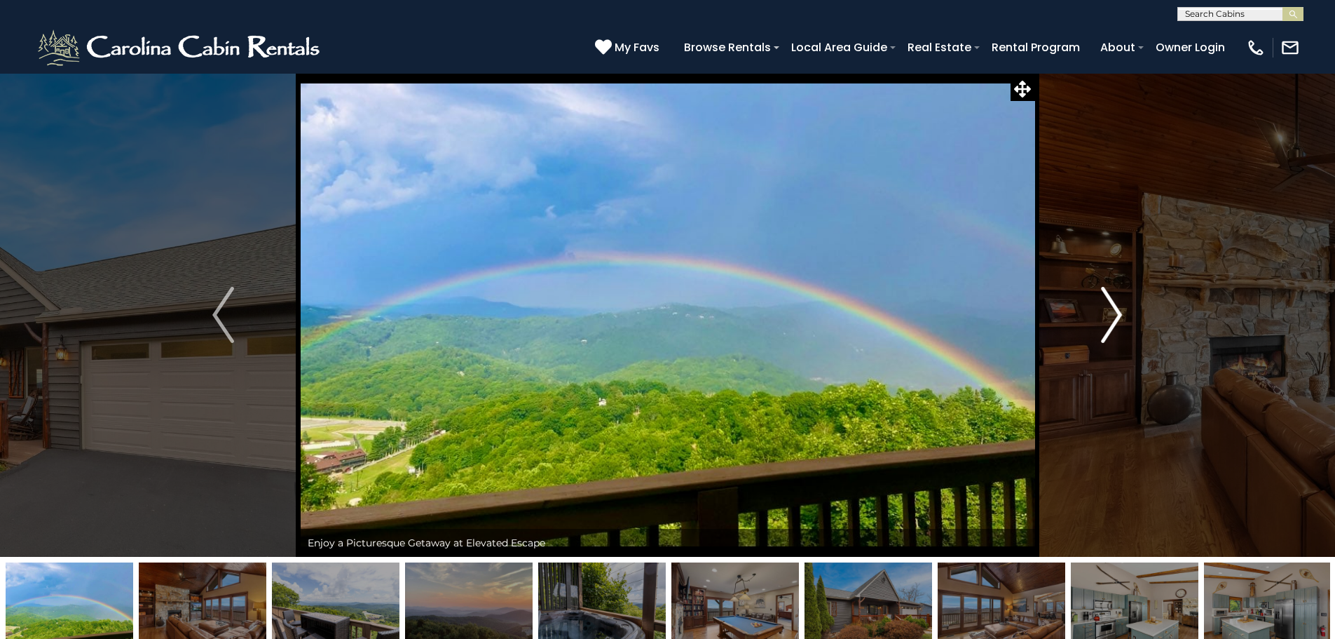
click at [1109, 314] on img "Next" at bounding box center [1111, 315] width 21 height 56
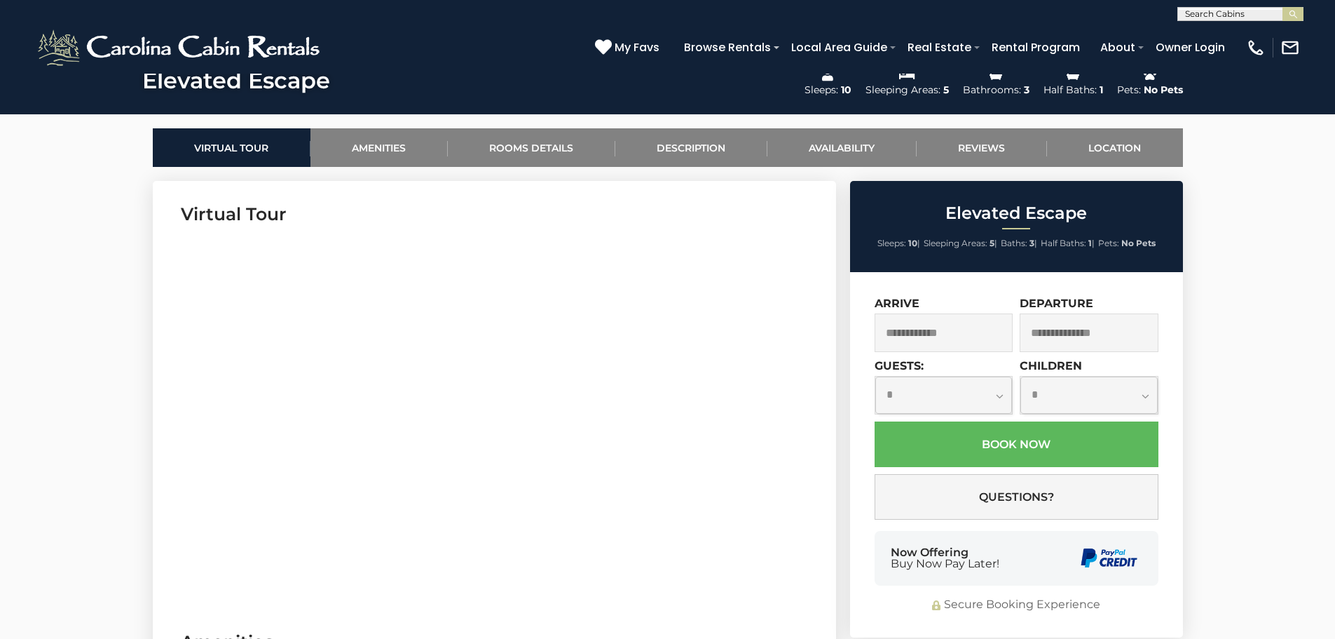
scroll to position [738, 0]
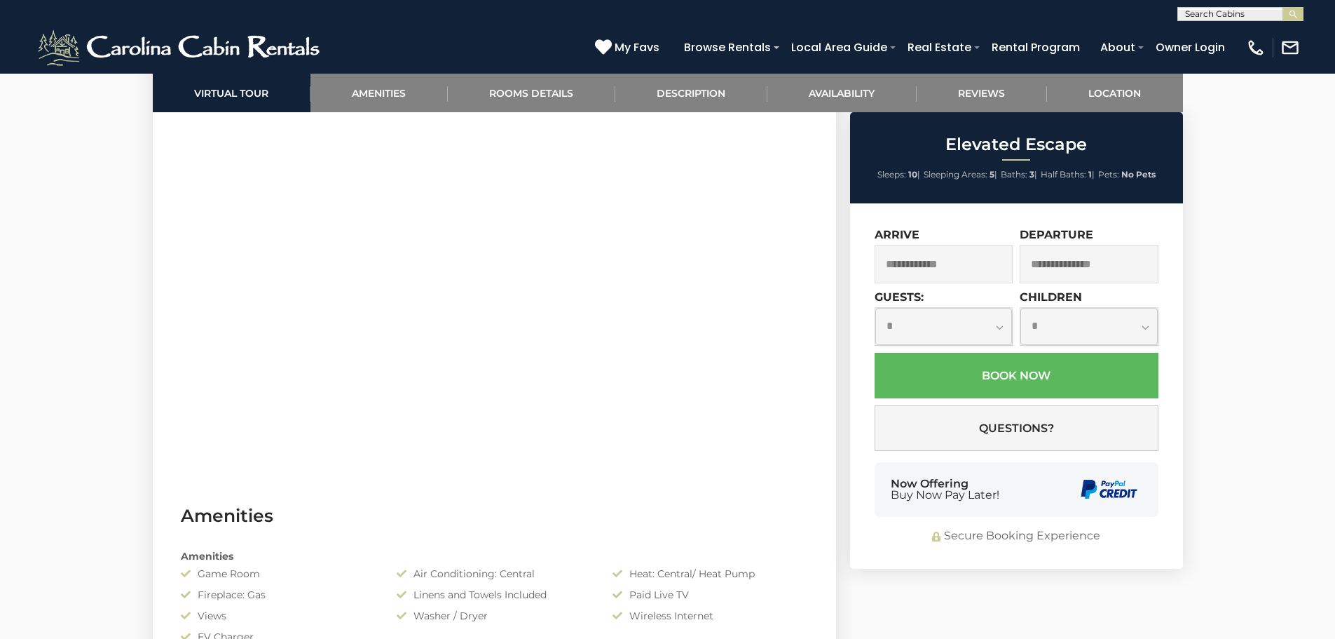
click at [920, 266] on input "text" at bounding box center [944, 264] width 139 height 39
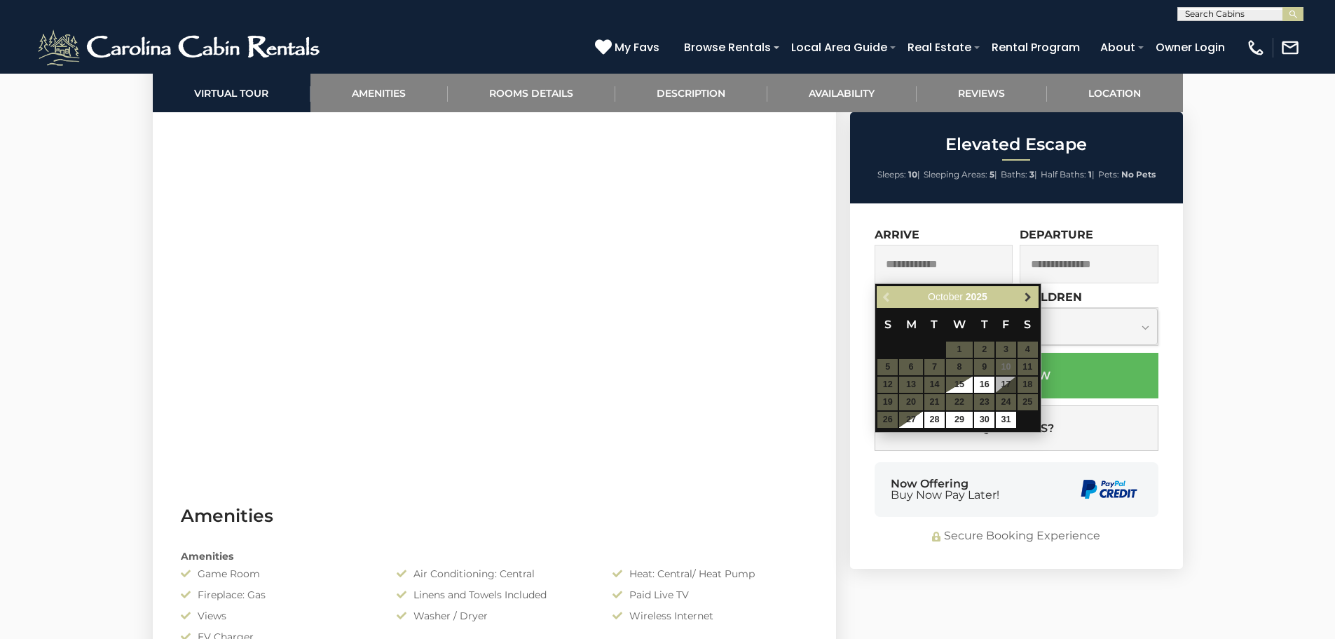
click at [1031, 298] on span "Next" at bounding box center [1028, 297] width 11 height 11
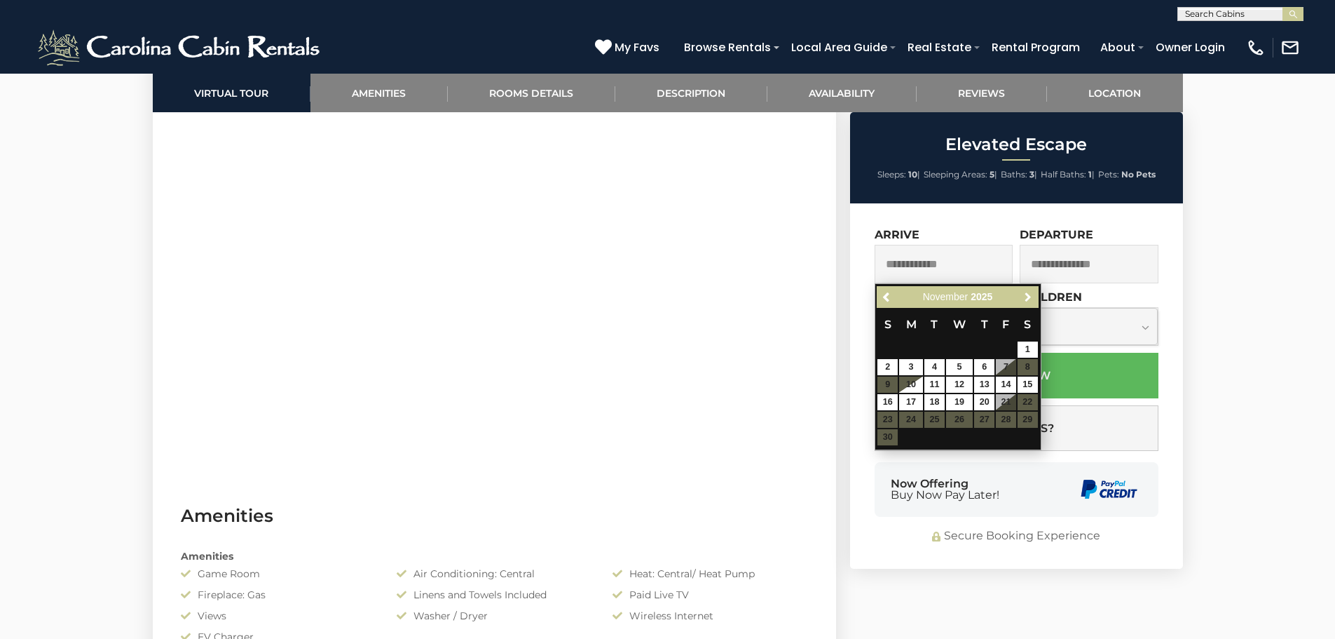
click at [1031, 298] on span "Next" at bounding box center [1028, 297] width 11 height 11
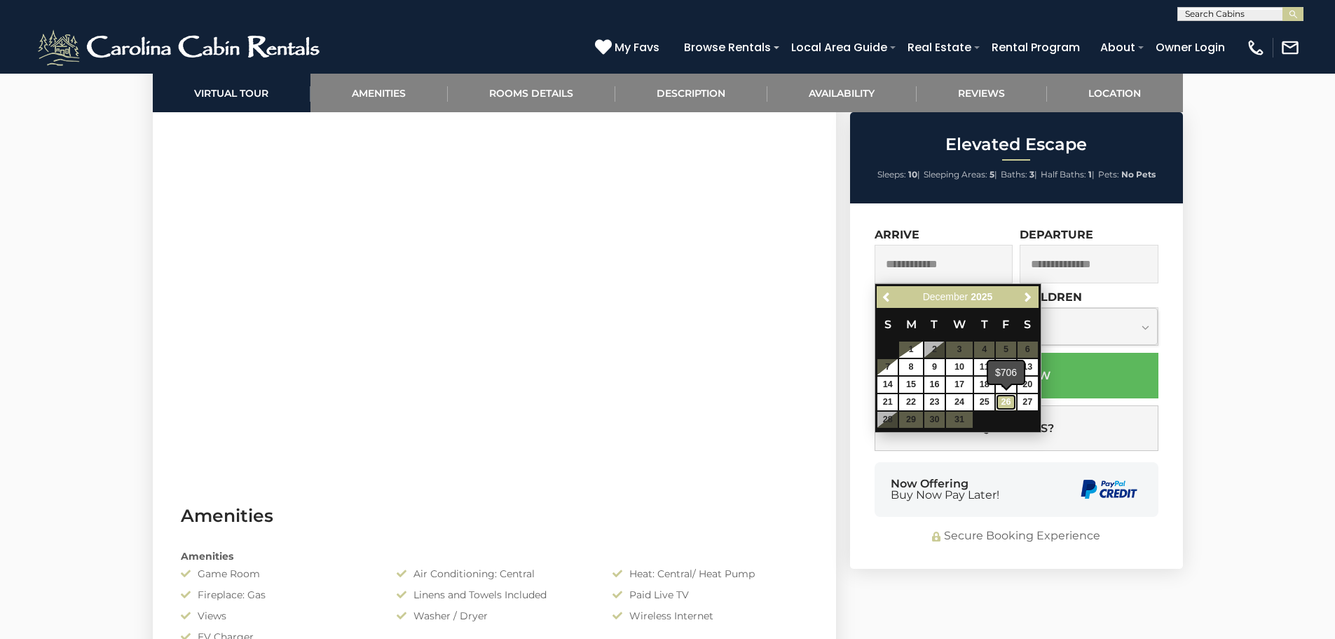
click at [1009, 403] on link "26" at bounding box center [1006, 402] width 20 height 16
type input "**********"
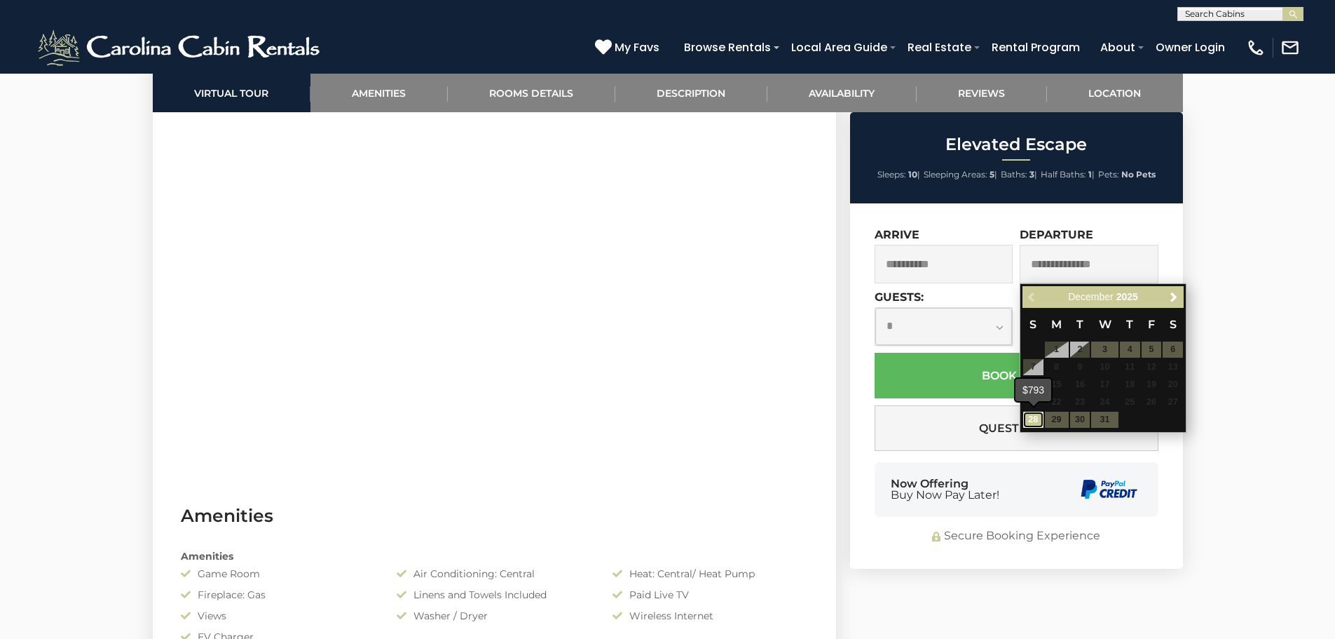
click at [1035, 423] on link "28" at bounding box center [1033, 419] width 20 height 16
type input "**********"
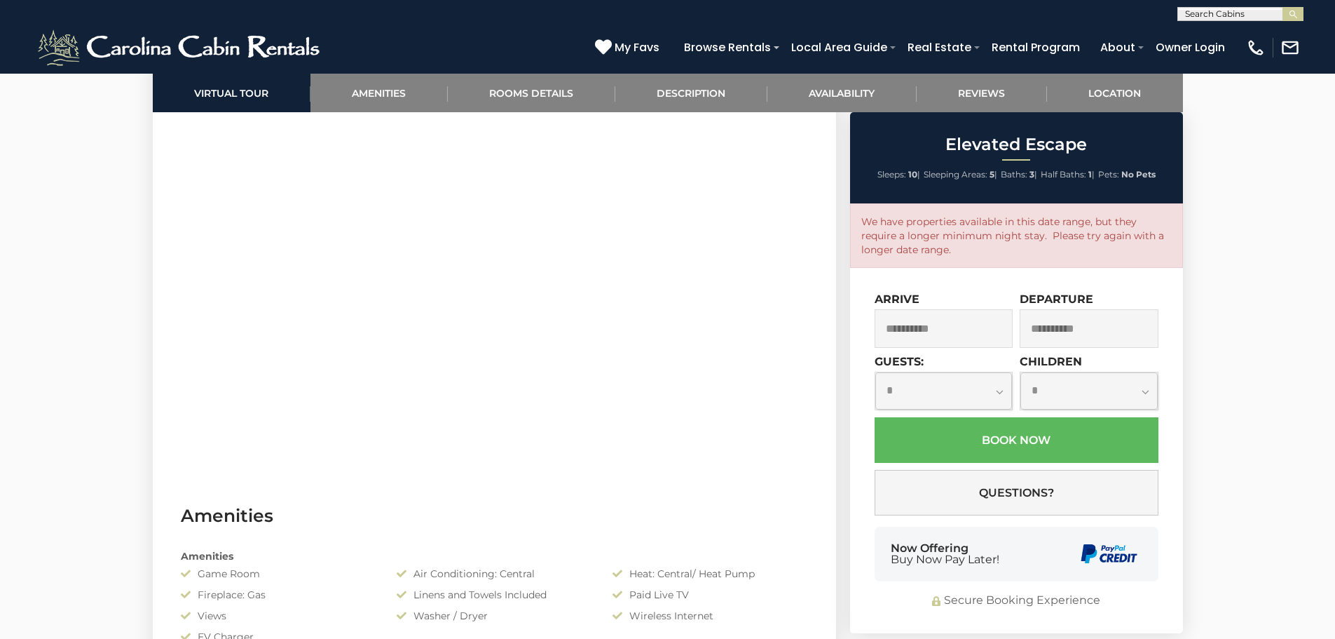
click at [952, 325] on input "**********" at bounding box center [944, 328] width 139 height 39
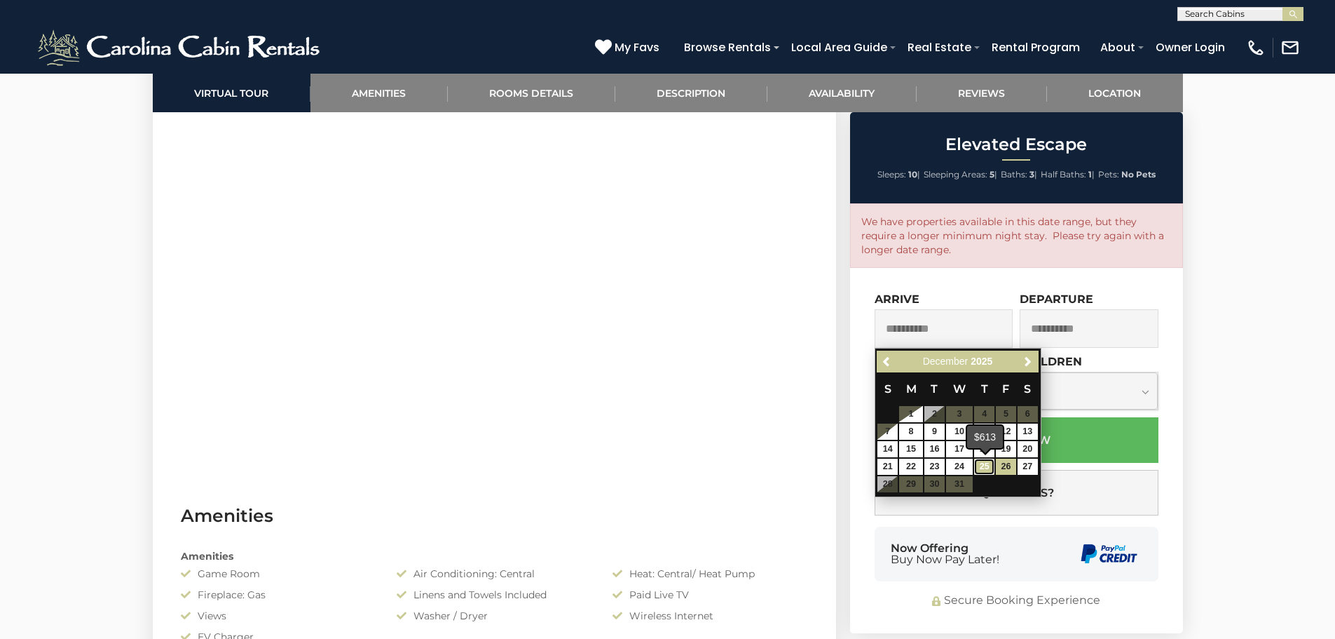
click at [983, 464] on link "25" at bounding box center [984, 466] width 20 height 16
type input "**********"
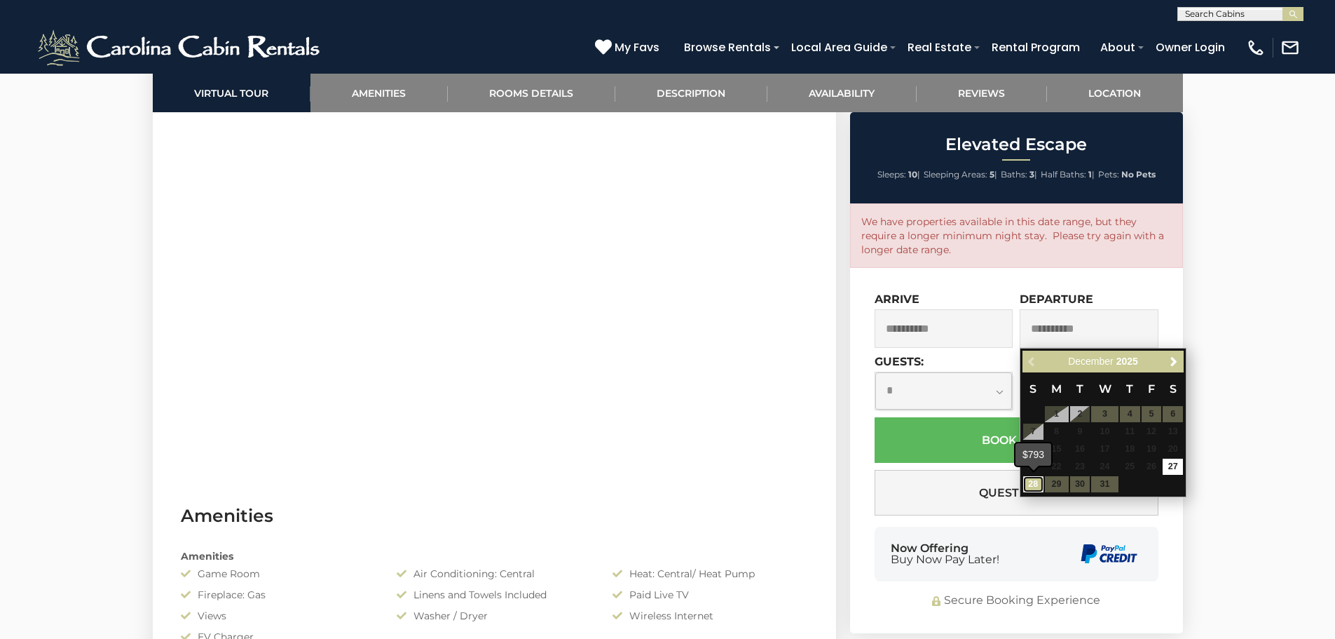
click at [1041, 484] on link "28" at bounding box center [1033, 484] width 20 height 16
type input "**********"
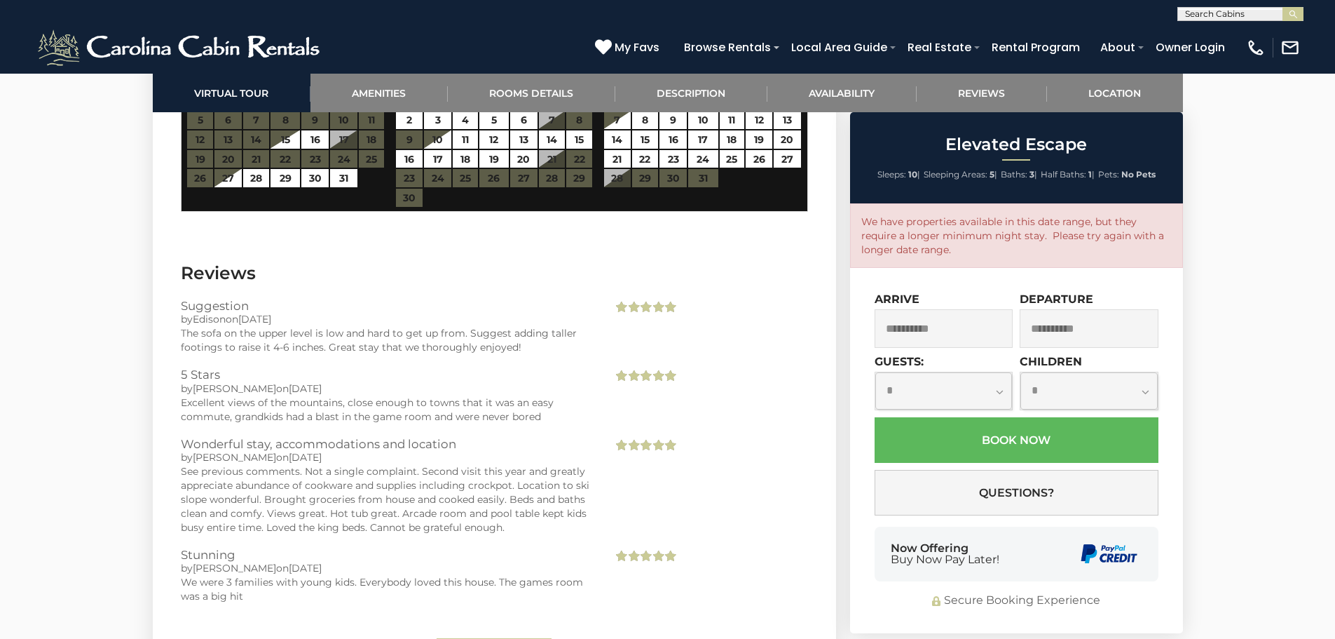
scroll to position [4265, 0]
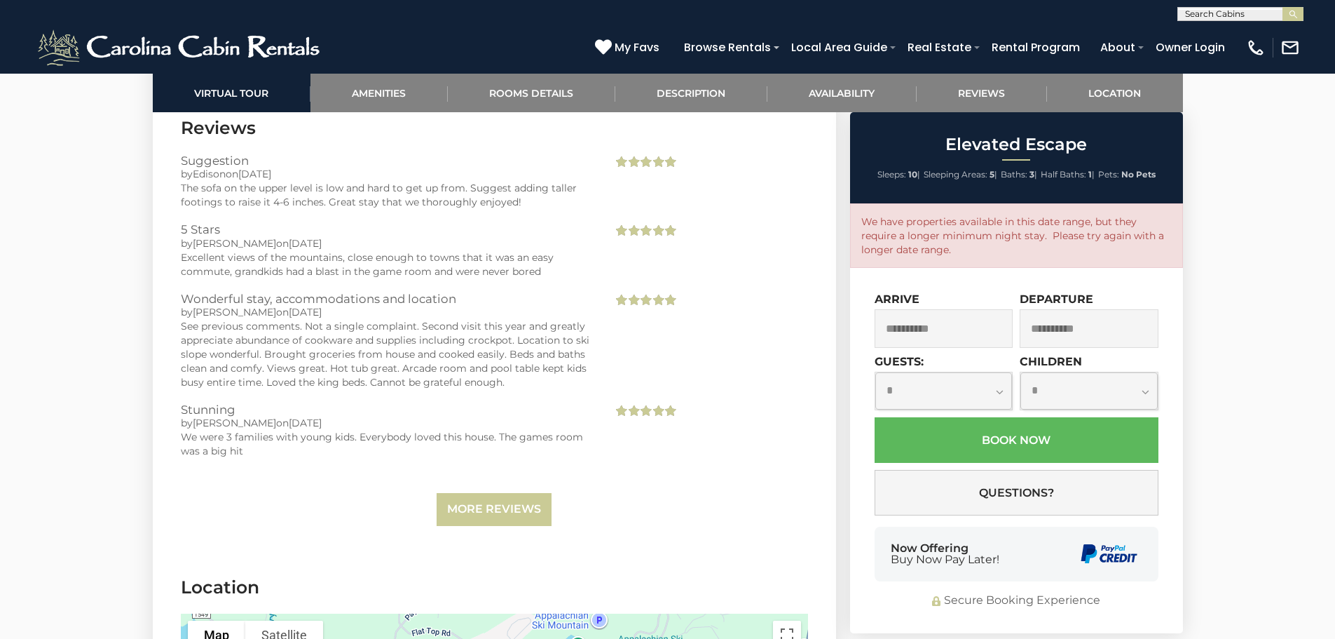
click at [977, 236] on p "We have properties available in this date range, but they require a longer mini…" at bounding box center [1017, 236] width 311 height 42
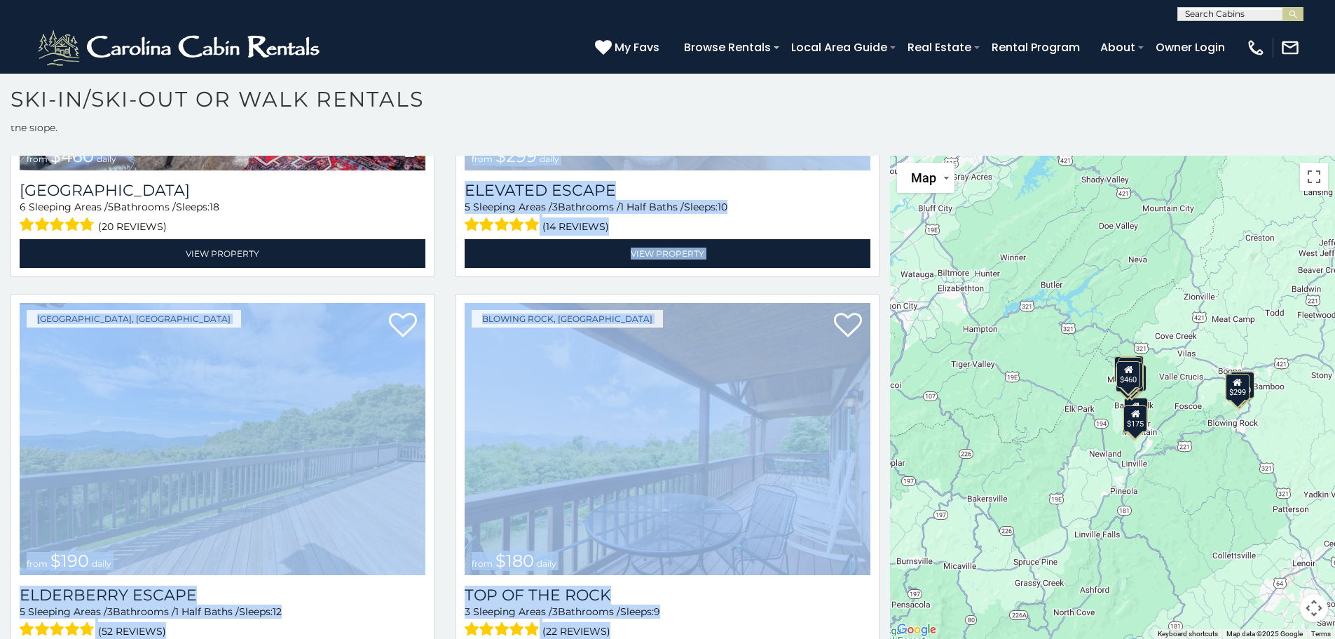
scroll to position [322, 0]
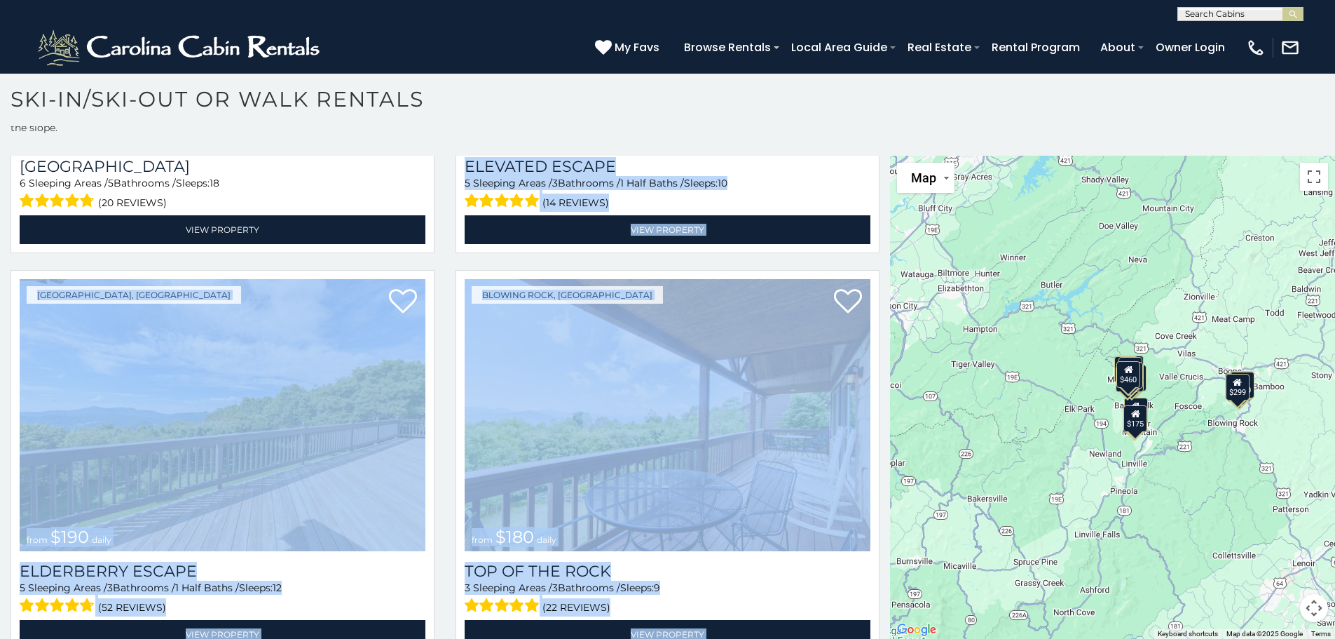
drag, startPoint x: 878, startPoint y: 199, endPoint x: 883, endPoint y: 236, distance: 37.5
click at [883, 236] on div "**********" at bounding box center [445, 397] width 890 height 483
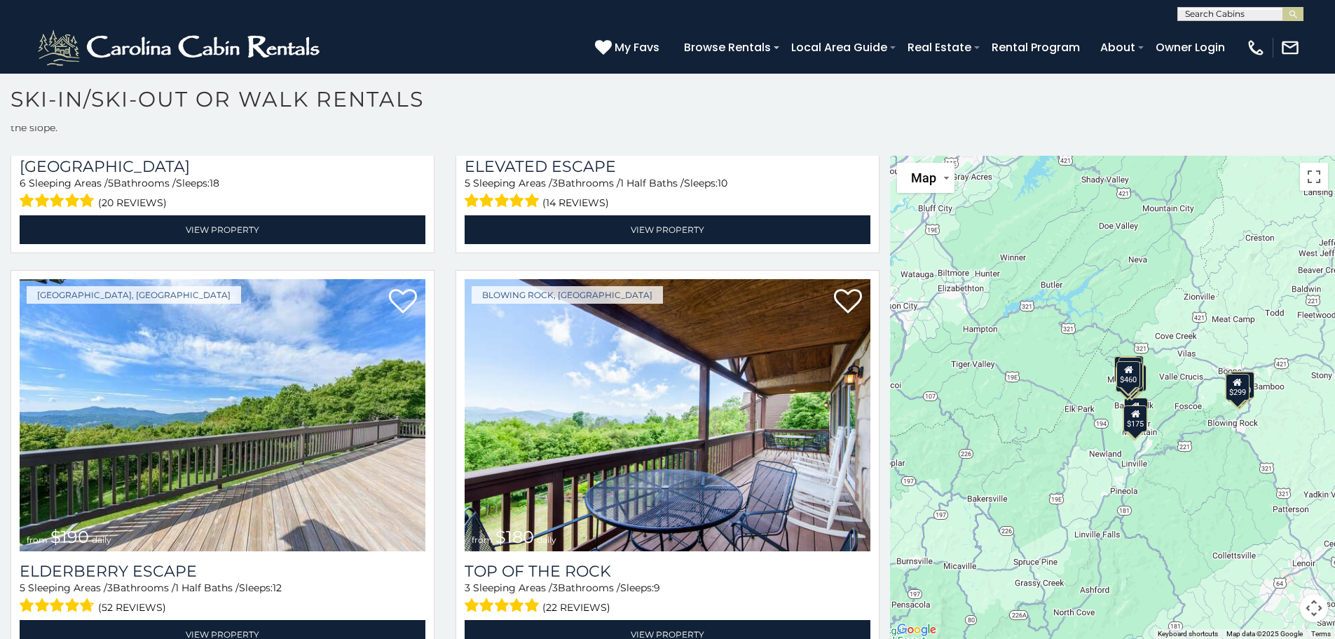
click at [850, 114] on h1 "Ski-In/Ski-Out or Walk Rentals" at bounding box center [667, 106] width 1335 height 40
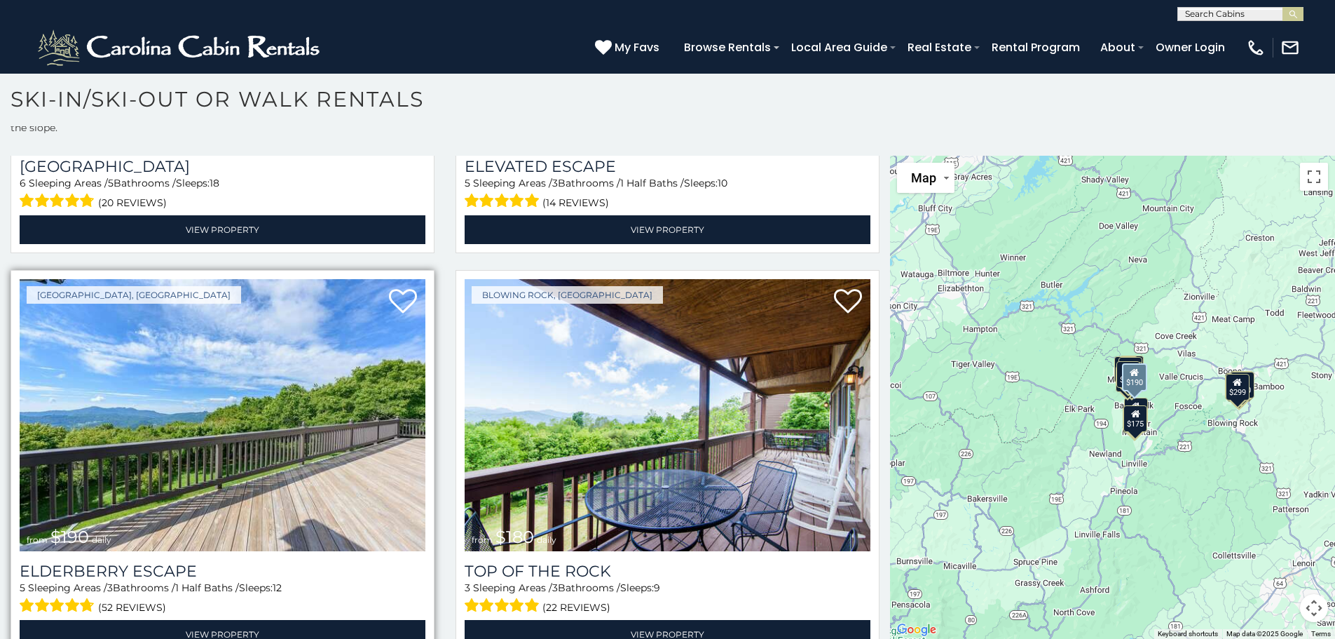
click at [367, 439] on img at bounding box center [223, 415] width 406 height 272
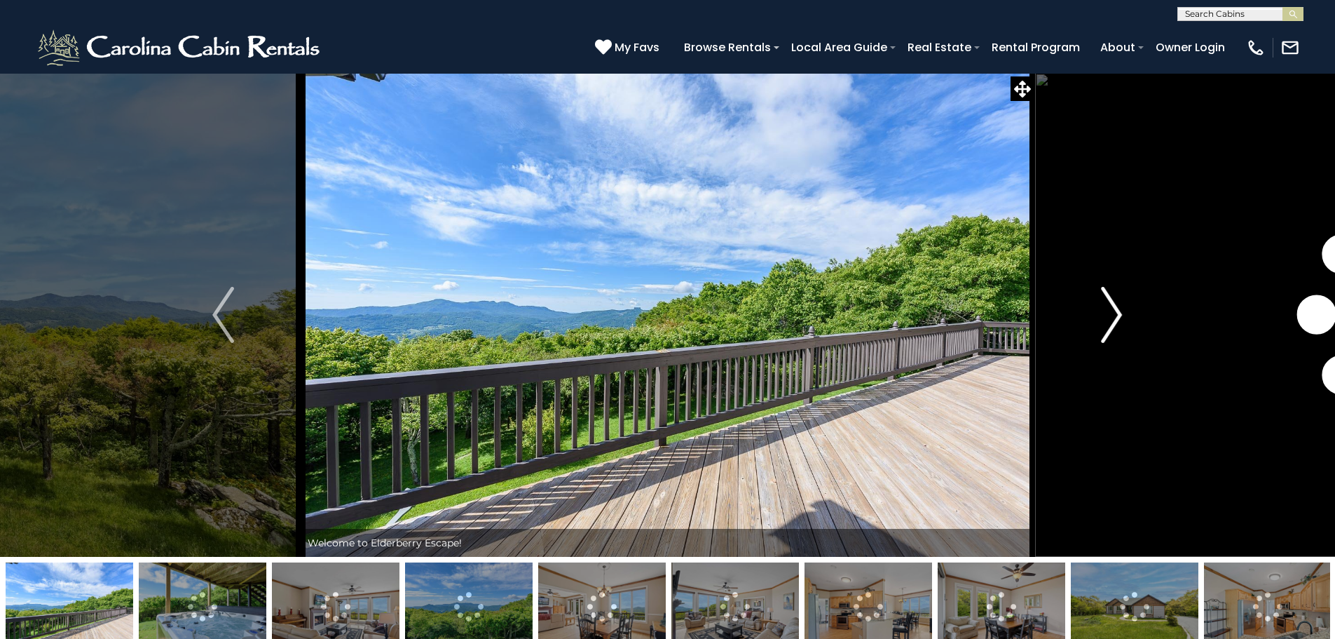
click at [1110, 315] on img "Next" at bounding box center [1111, 315] width 21 height 56
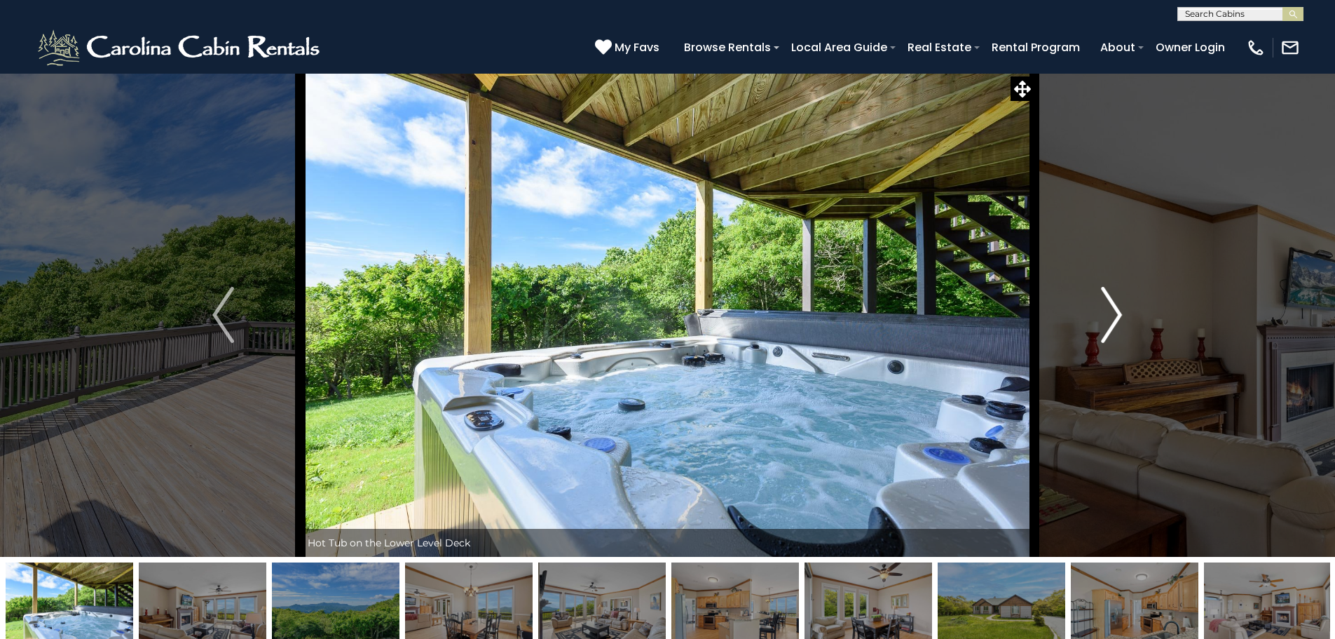
click at [1110, 315] on img "Next" at bounding box center [1111, 315] width 21 height 56
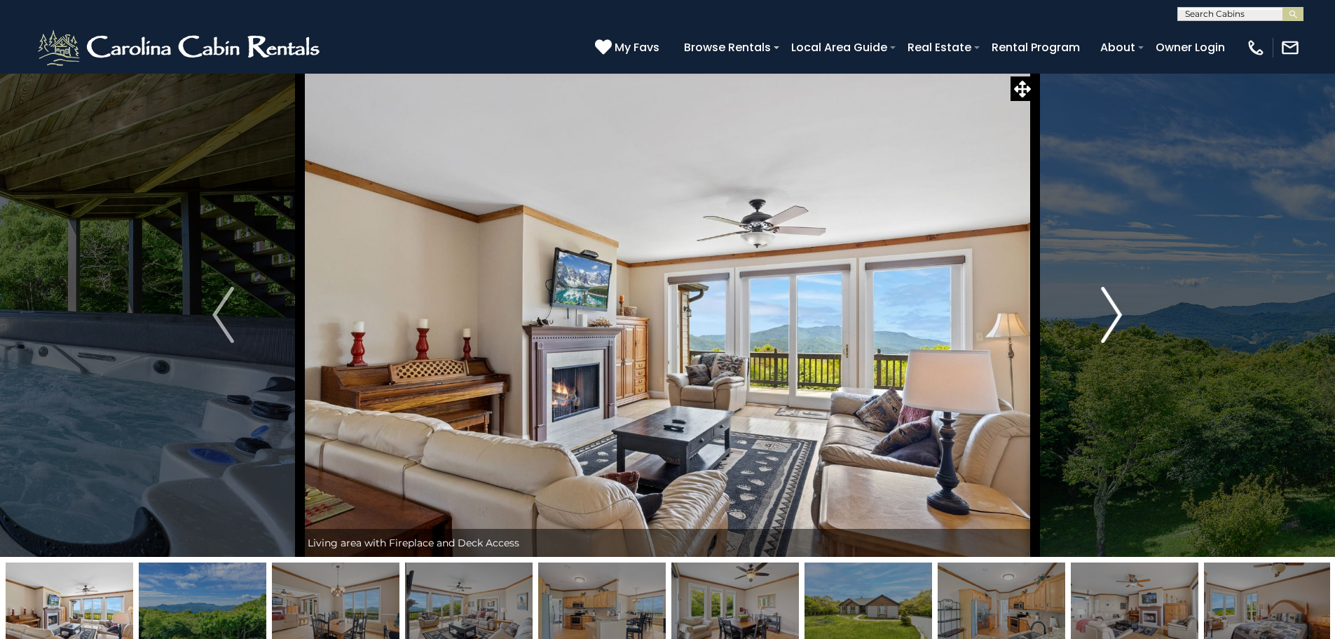
click at [1110, 315] on img "Next" at bounding box center [1111, 315] width 21 height 56
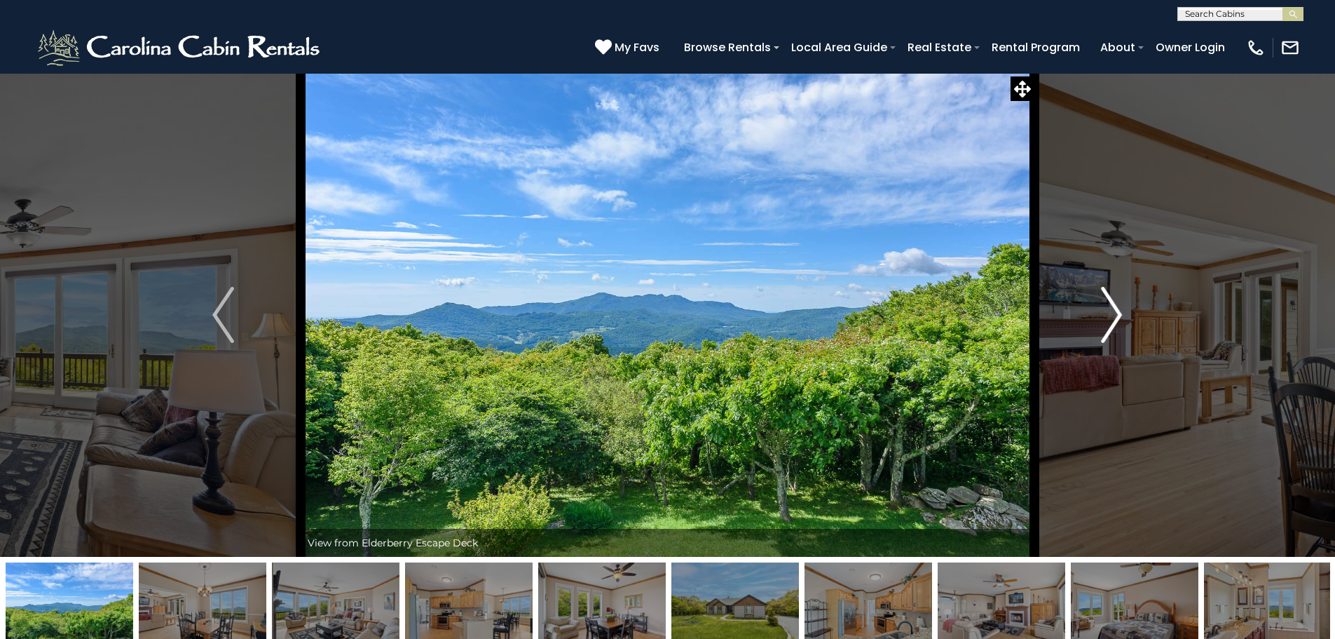
click at [1110, 315] on img "Next" at bounding box center [1111, 315] width 21 height 56
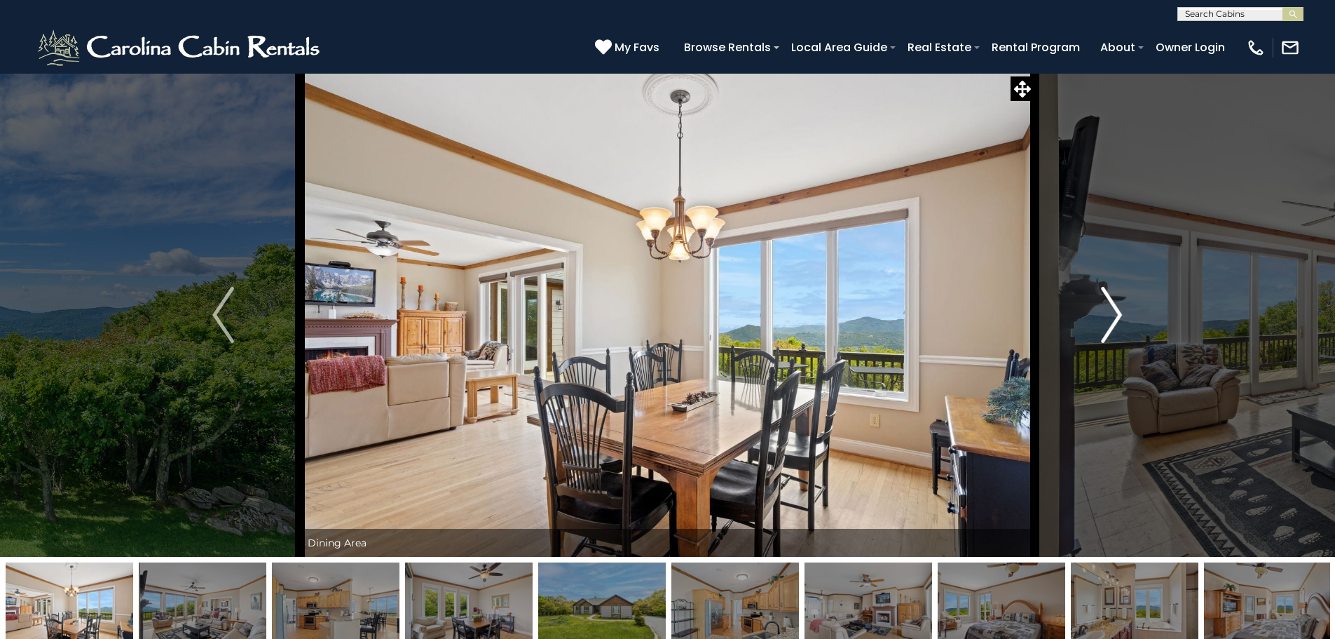
click at [1110, 315] on img "Next" at bounding box center [1111, 315] width 21 height 56
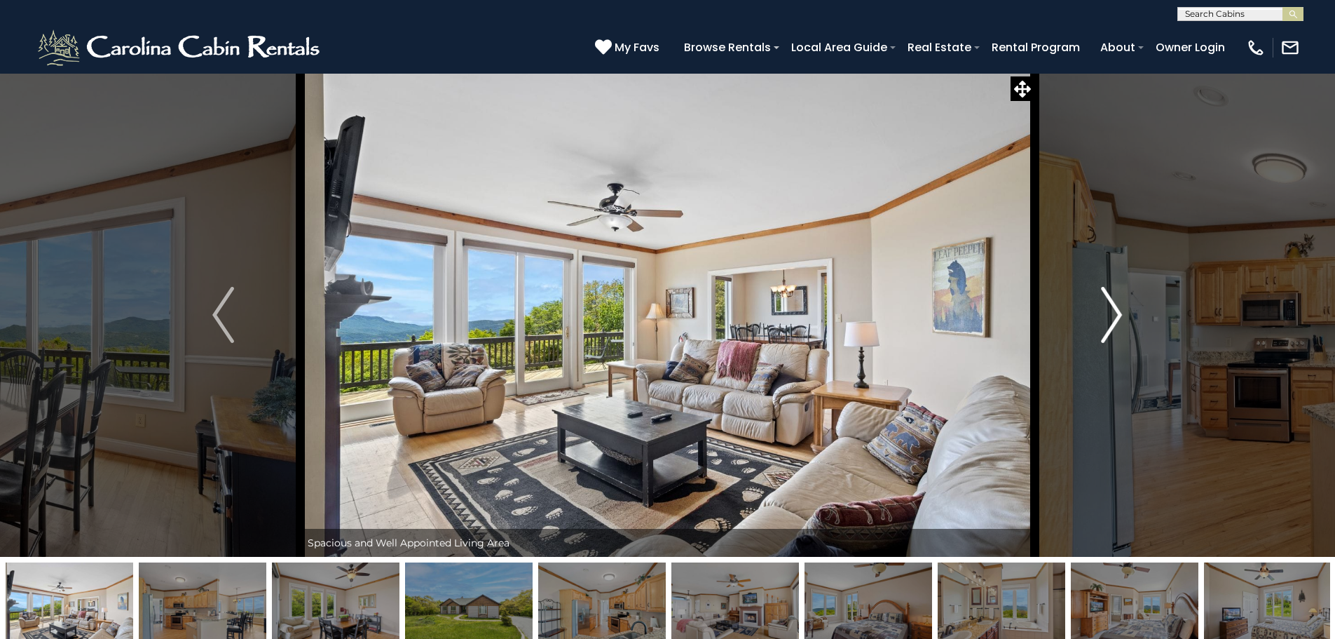
click at [1110, 315] on img "Next" at bounding box center [1111, 315] width 21 height 56
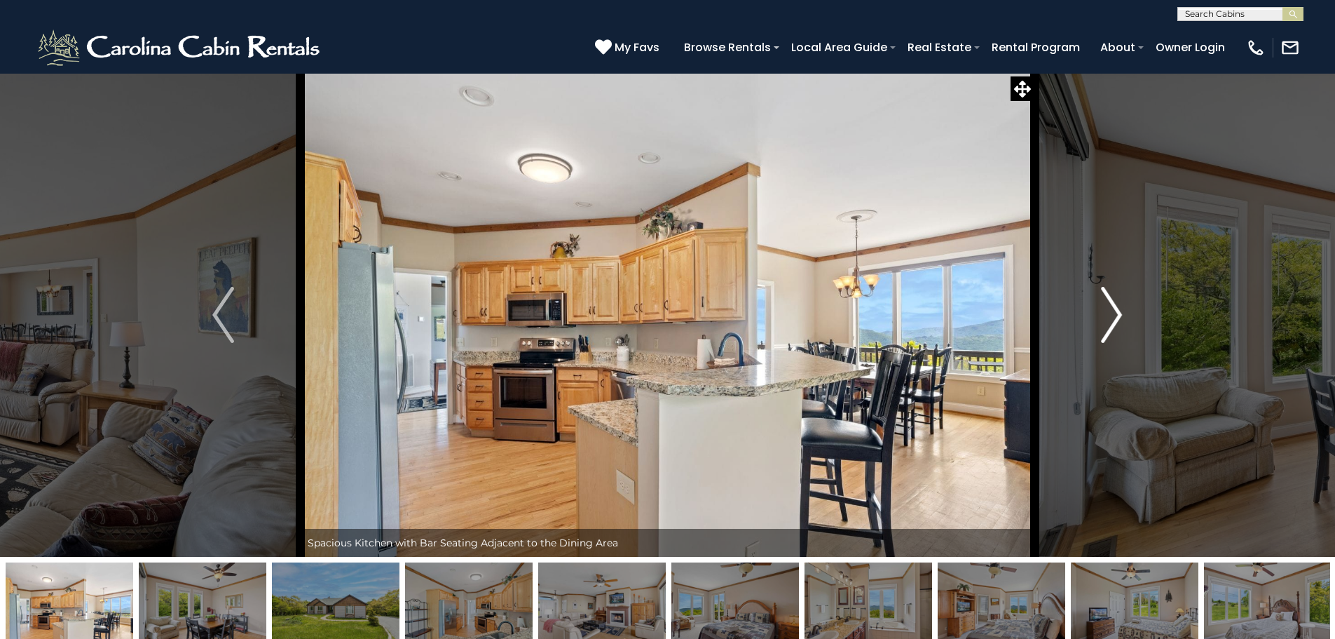
click at [1110, 315] on img "Next" at bounding box center [1111, 315] width 21 height 56
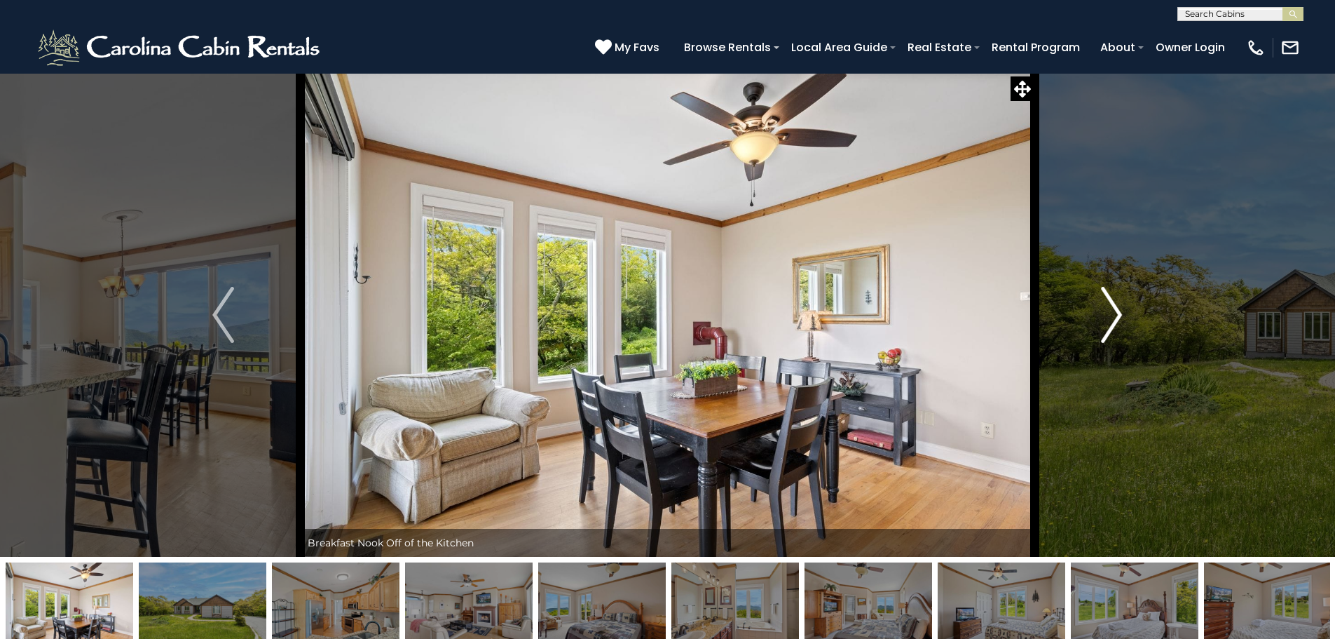
click at [1110, 315] on img "Next" at bounding box center [1111, 315] width 21 height 56
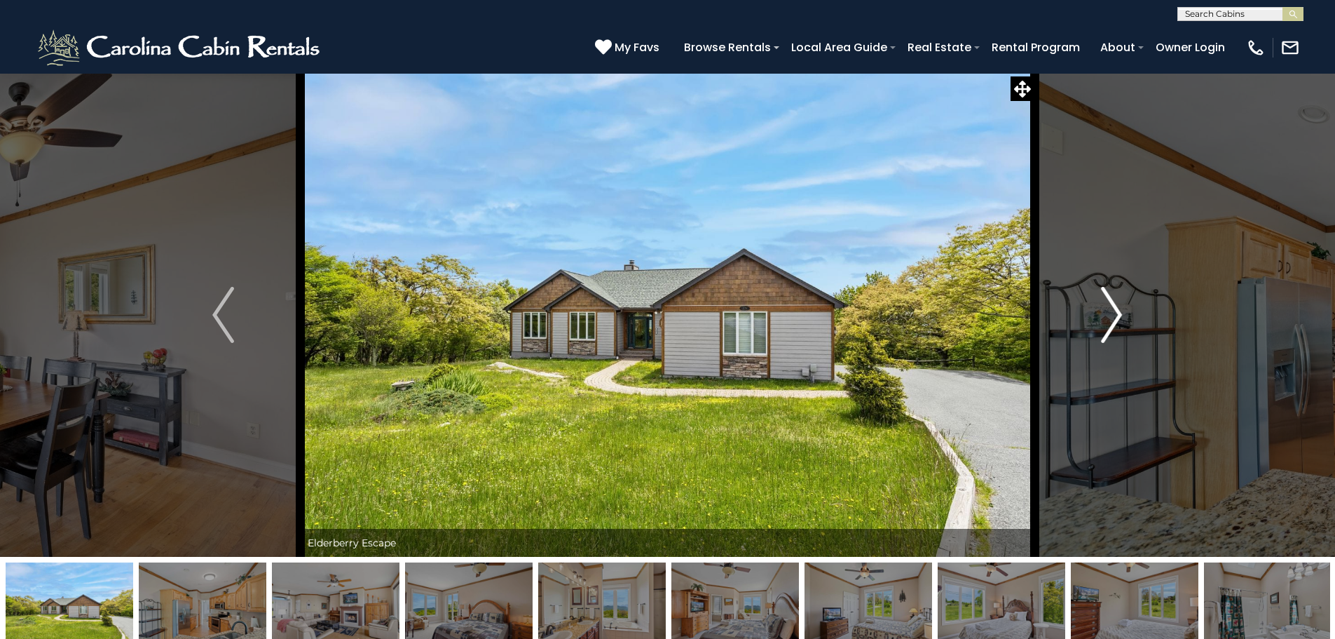
click at [1110, 315] on img "Next" at bounding box center [1111, 315] width 21 height 56
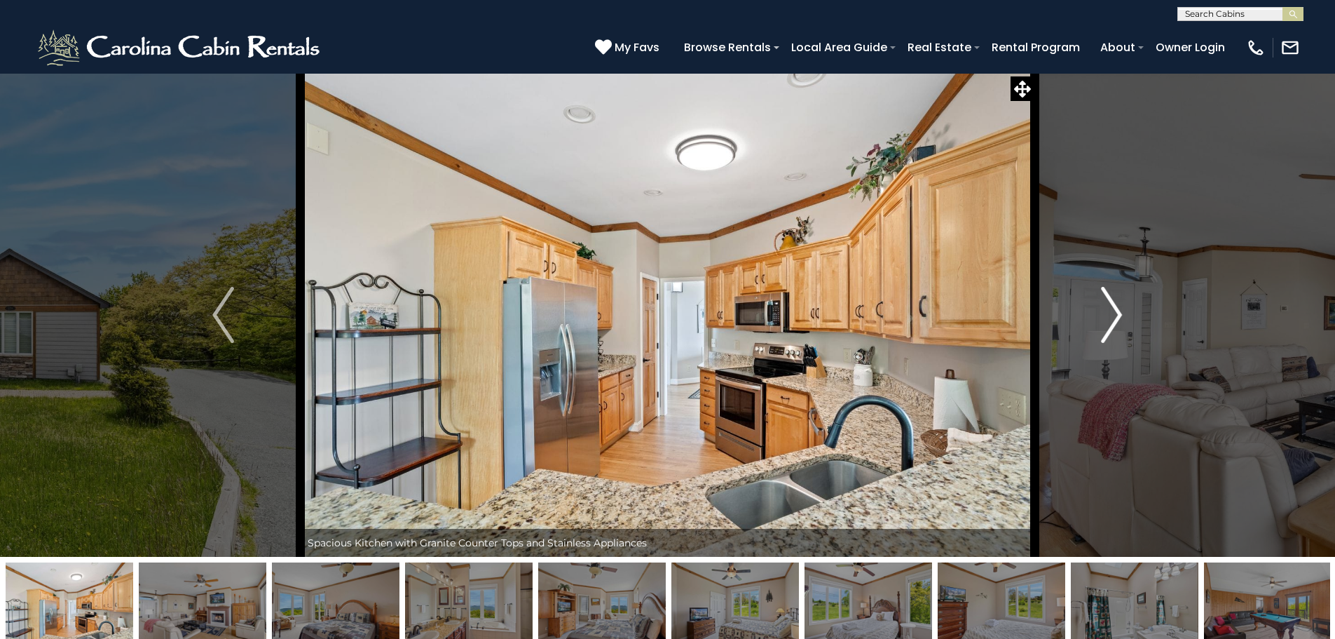
click at [1110, 315] on img "Next" at bounding box center [1111, 315] width 21 height 56
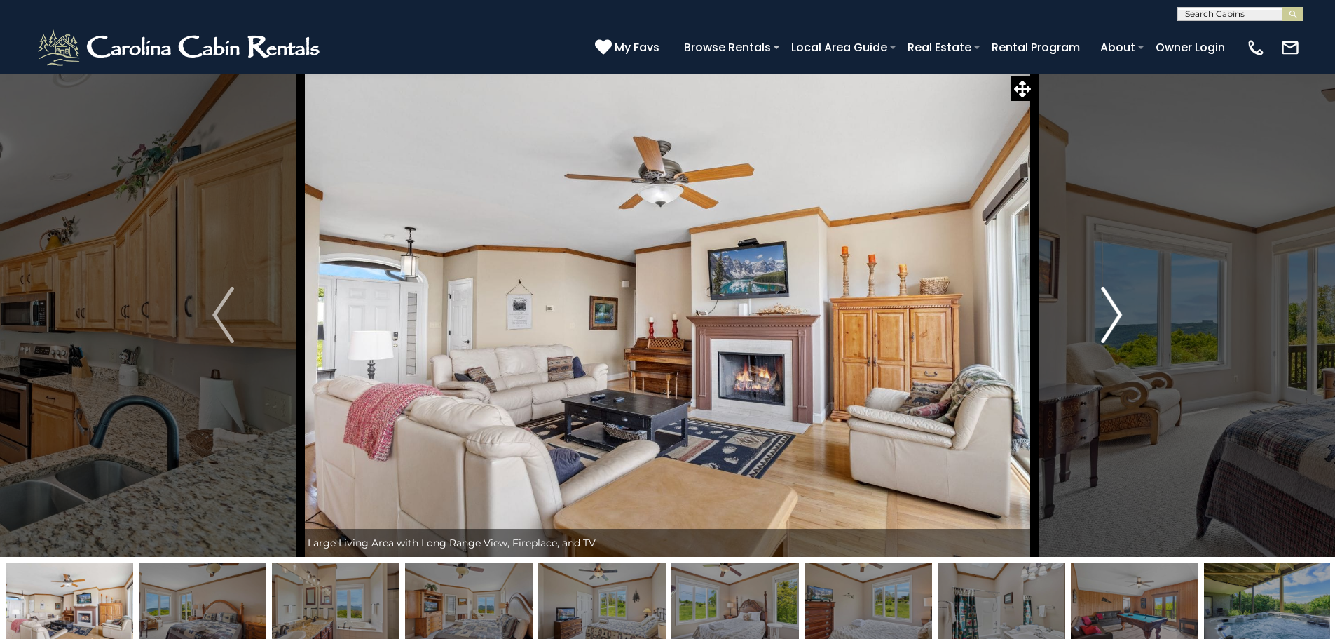
click at [1110, 315] on img "Next" at bounding box center [1111, 315] width 21 height 56
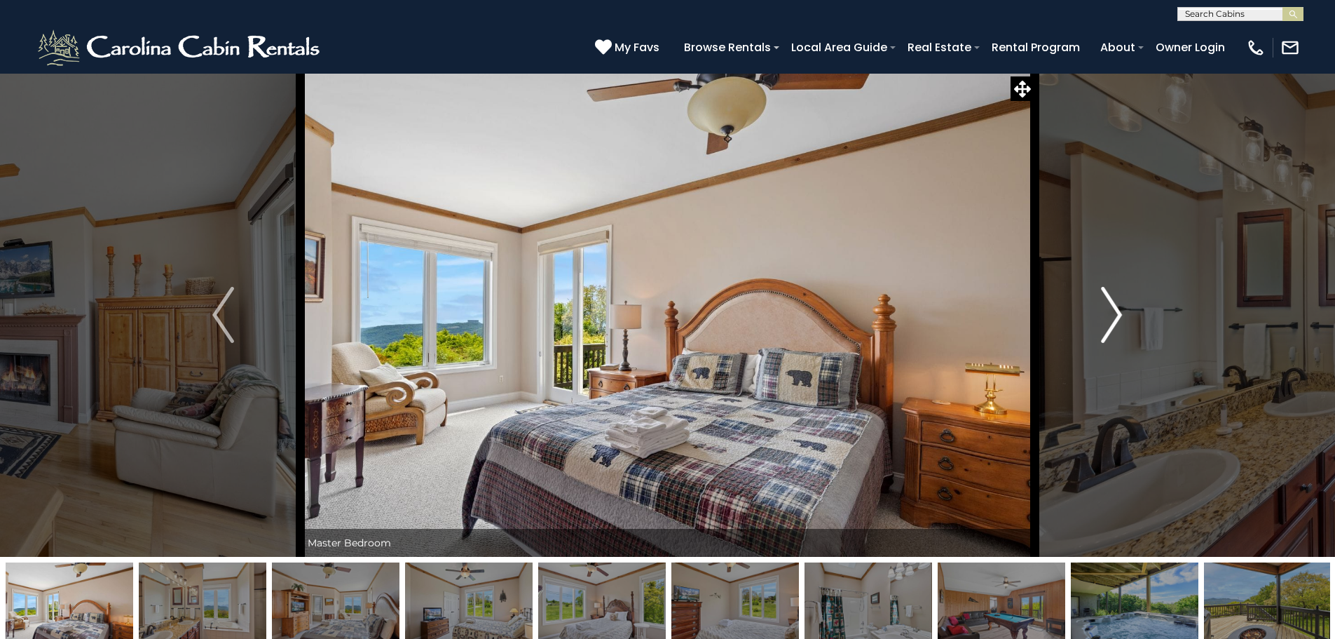
click at [1110, 315] on img "Next" at bounding box center [1111, 315] width 21 height 56
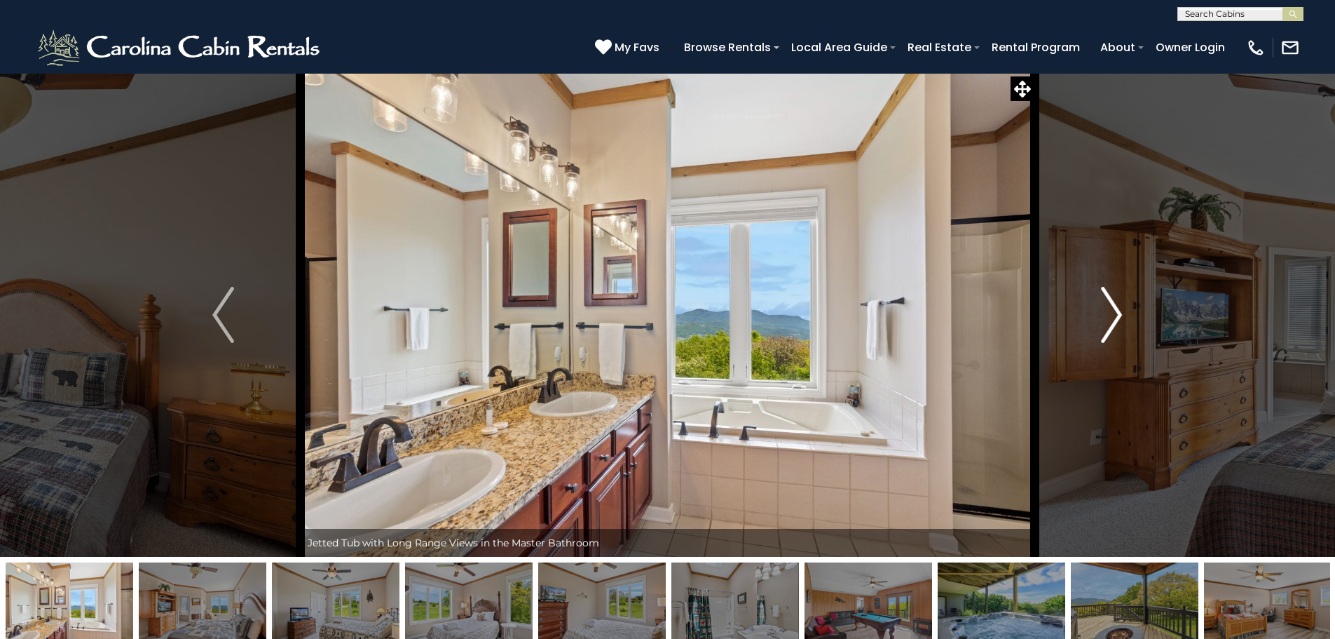
click at [1110, 315] on img "Next" at bounding box center [1111, 315] width 21 height 56
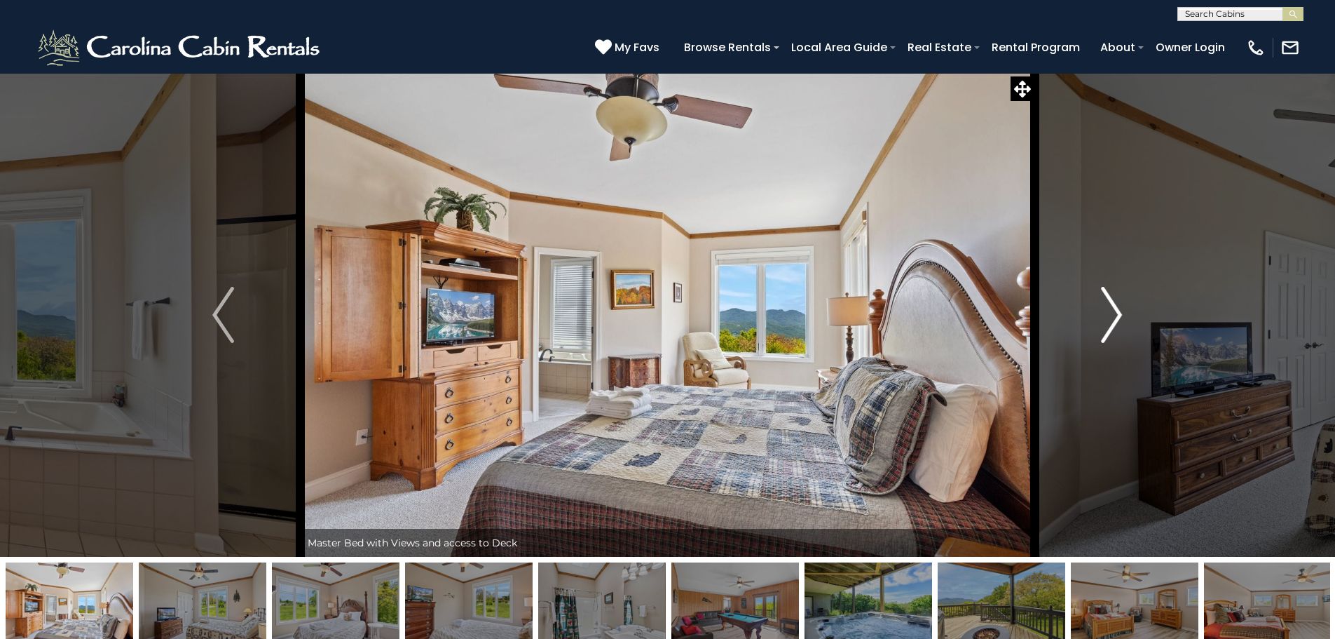
click at [1110, 315] on img "Next" at bounding box center [1111, 315] width 21 height 56
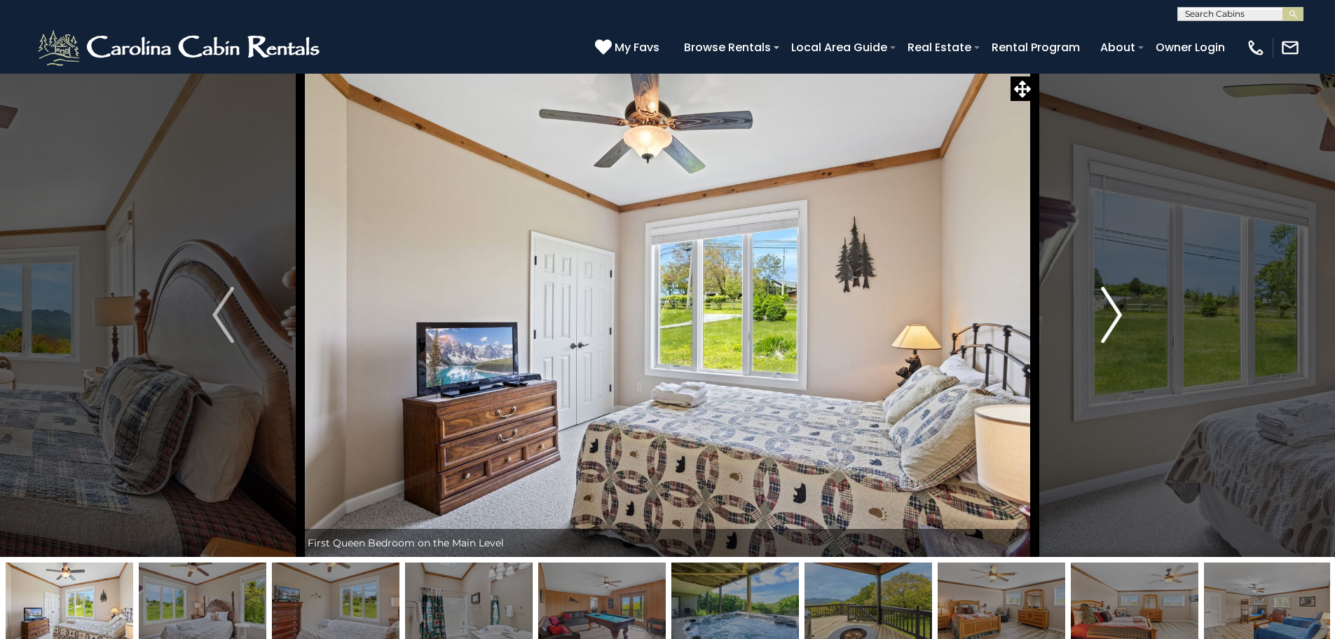
click at [1110, 315] on img "Next" at bounding box center [1111, 315] width 21 height 56
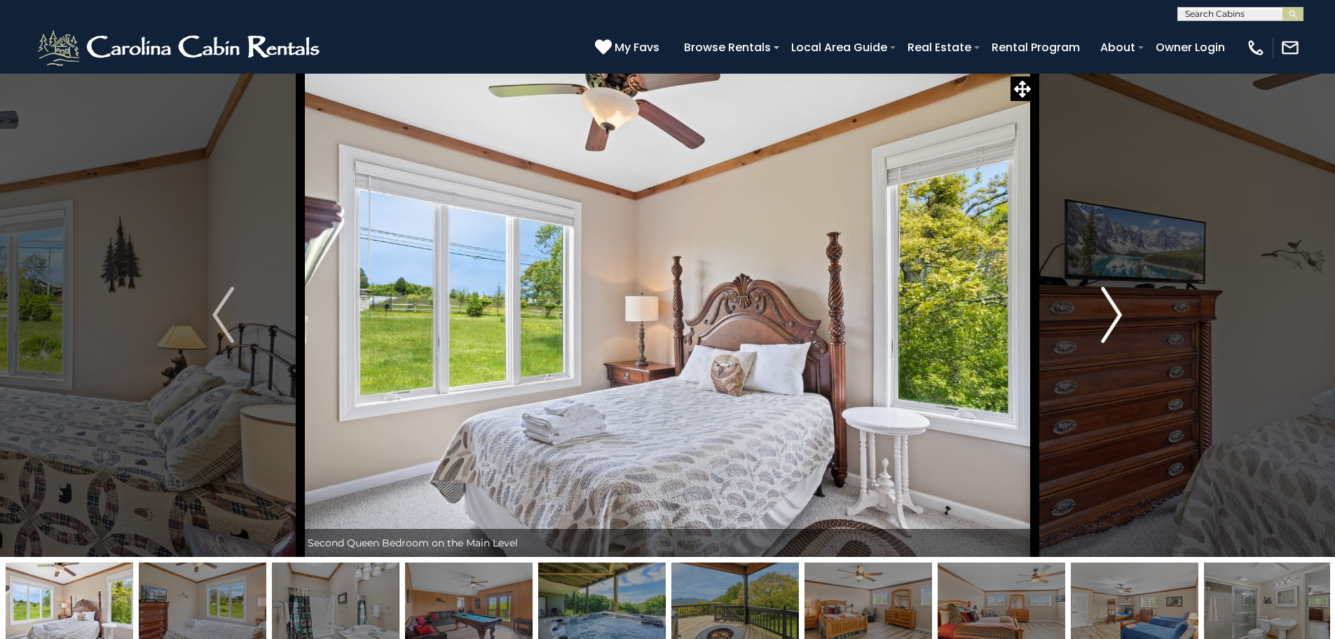
click at [1110, 315] on img "Next" at bounding box center [1111, 315] width 21 height 56
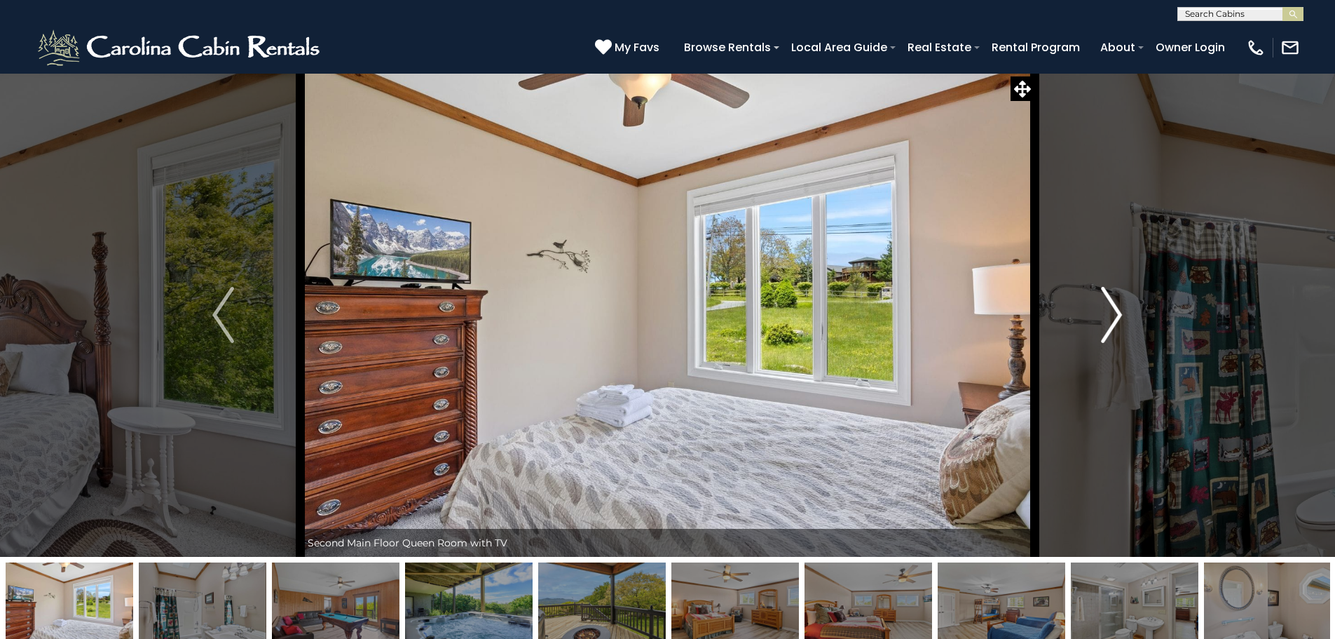
click at [1110, 315] on img "Next" at bounding box center [1111, 315] width 21 height 56
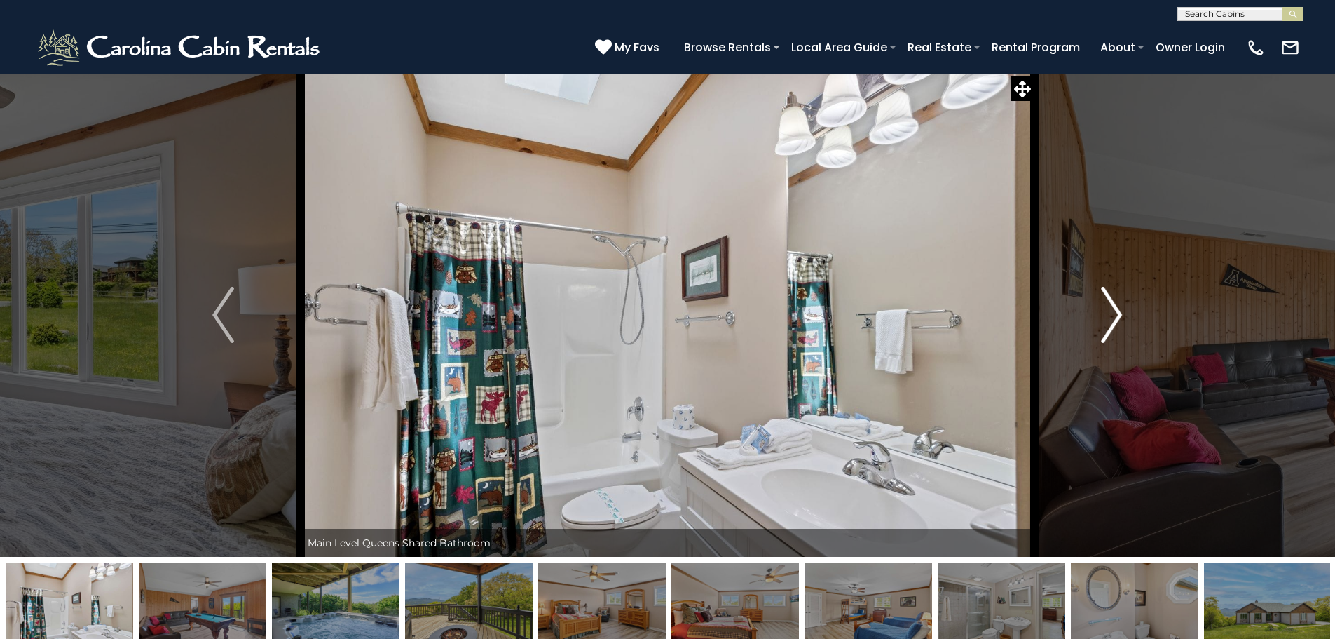
click at [1110, 315] on img "Next" at bounding box center [1111, 315] width 21 height 56
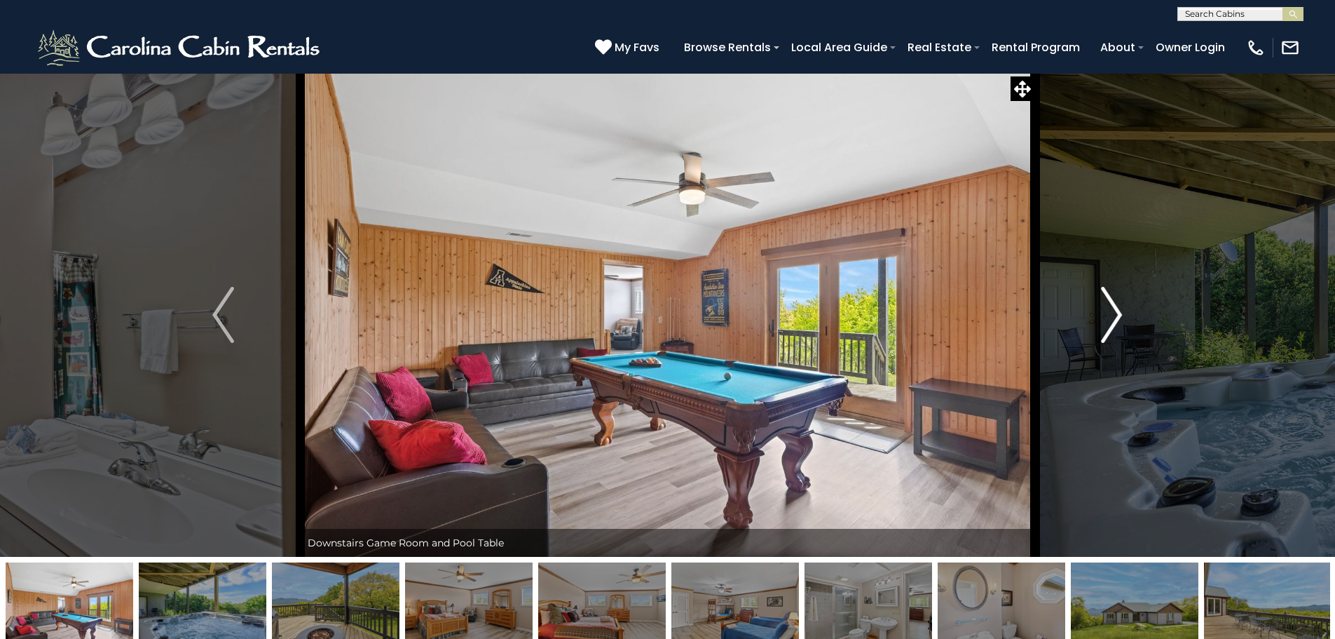
click at [1110, 315] on img "Next" at bounding box center [1111, 315] width 21 height 56
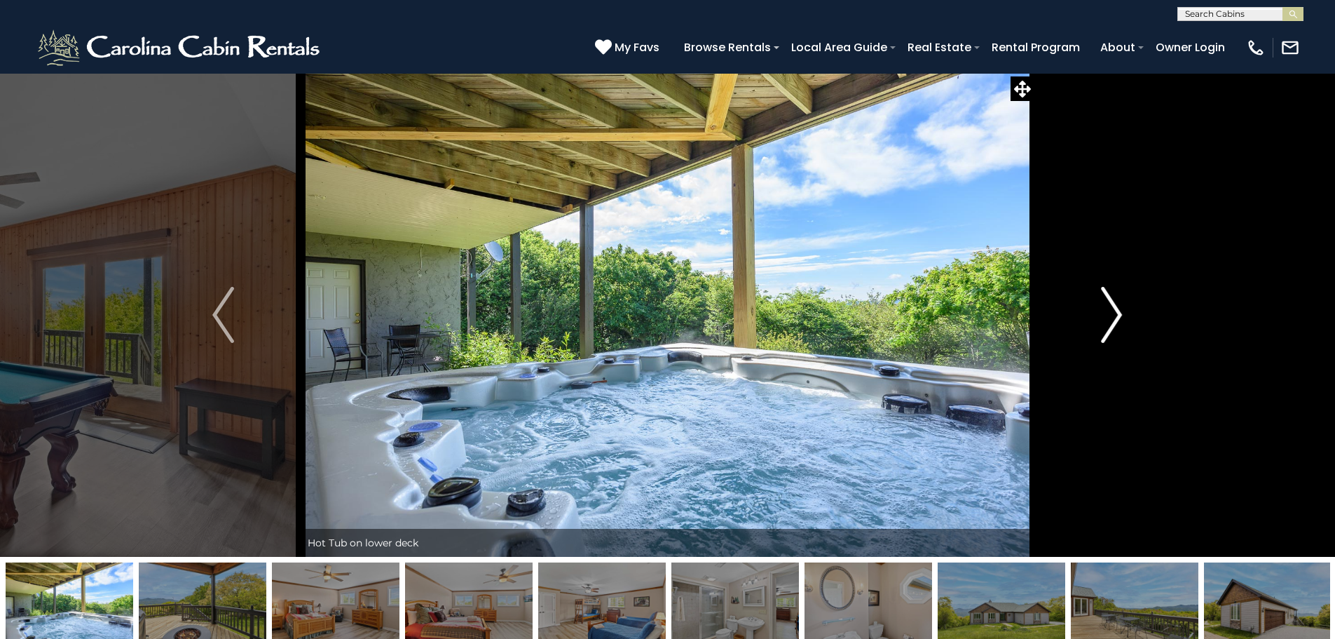
click at [1110, 315] on img "Next" at bounding box center [1111, 315] width 21 height 56
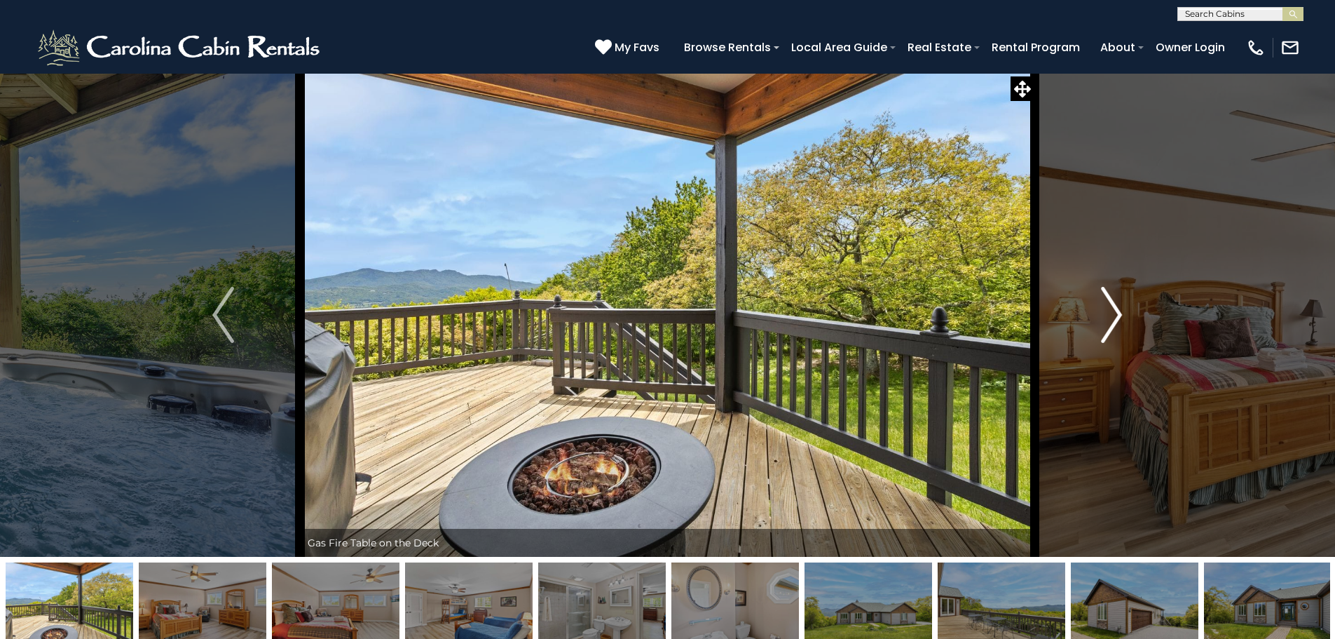
click at [1110, 315] on img "Next" at bounding box center [1111, 315] width 21 height 56
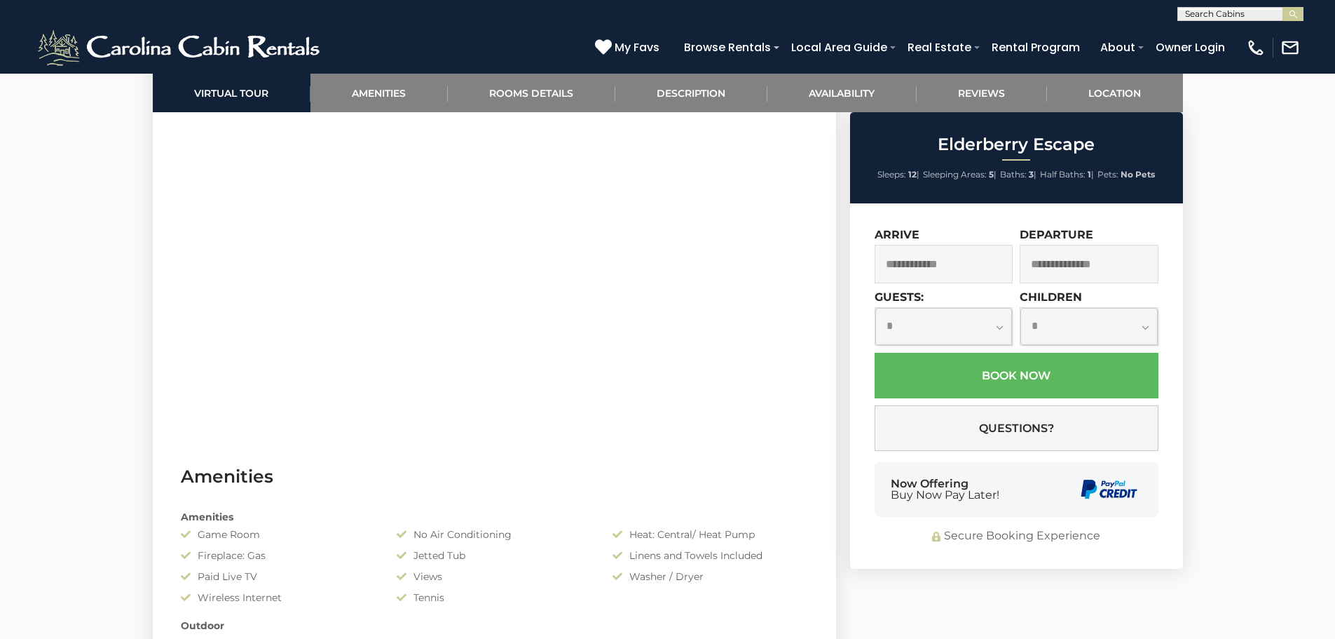
scroll to position [627, 0]
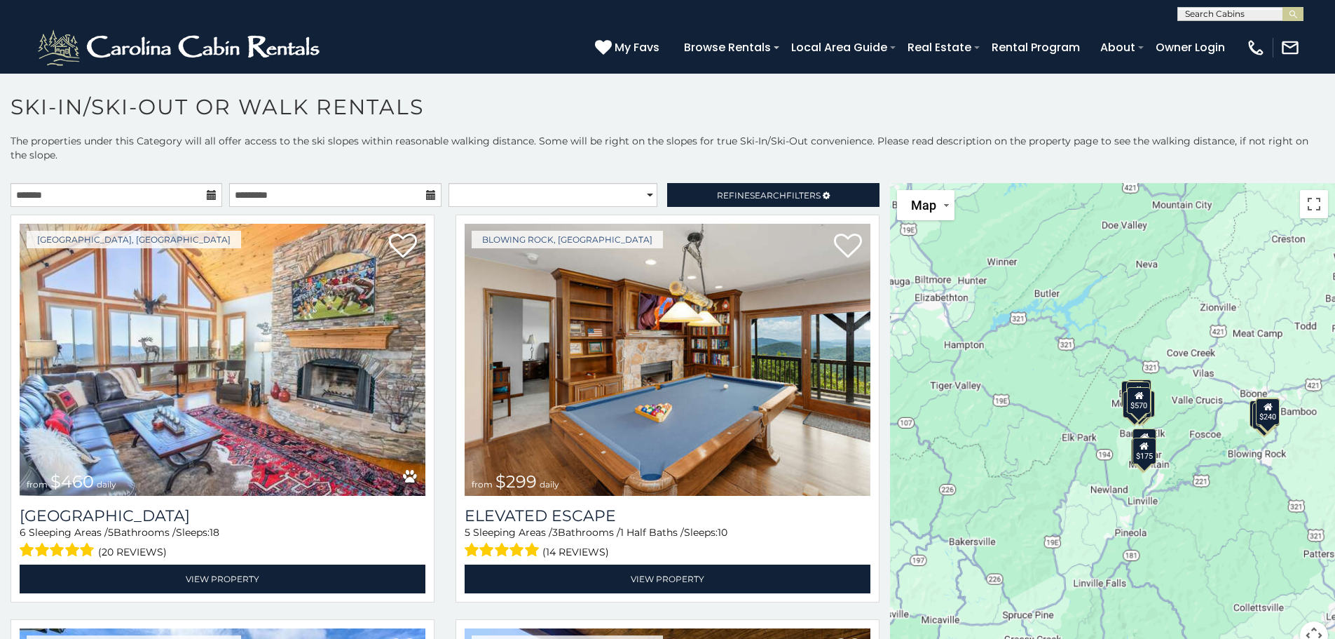
scroll to position [8, 0]
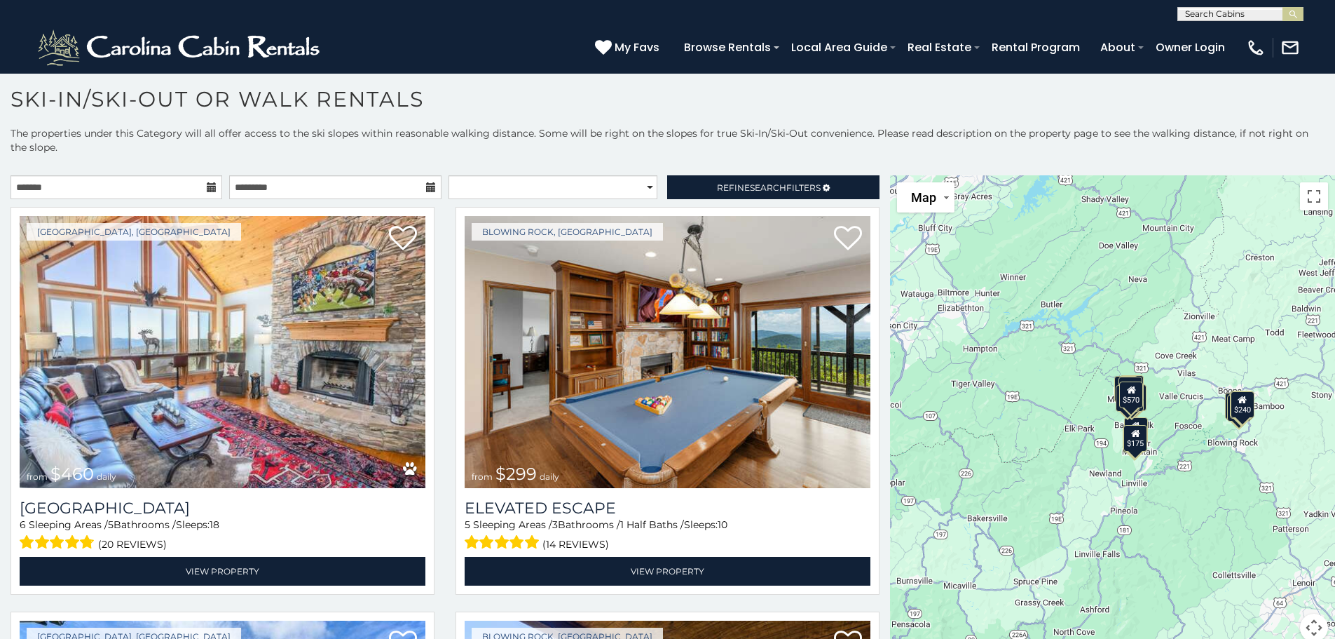
click at [210, 189] on icon at bounding box center [212, 187] width 10 height 10
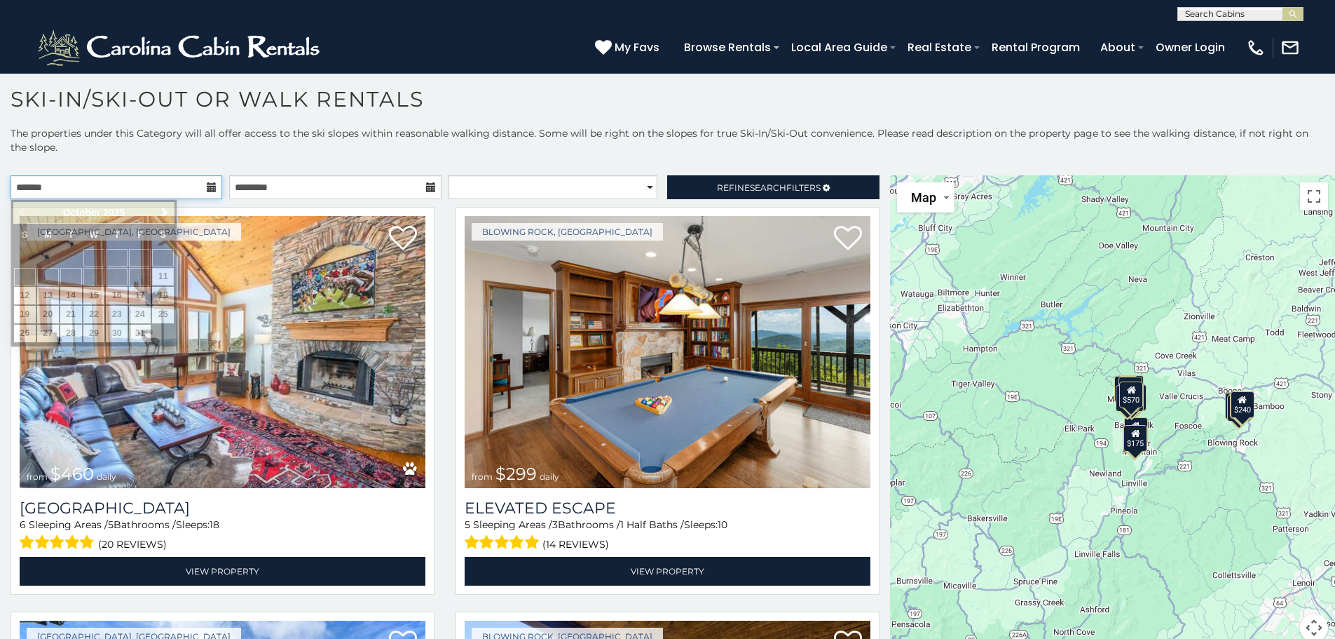
click at [187, 187] on input "text" at bounding box center [117, 187] width 212 height 24
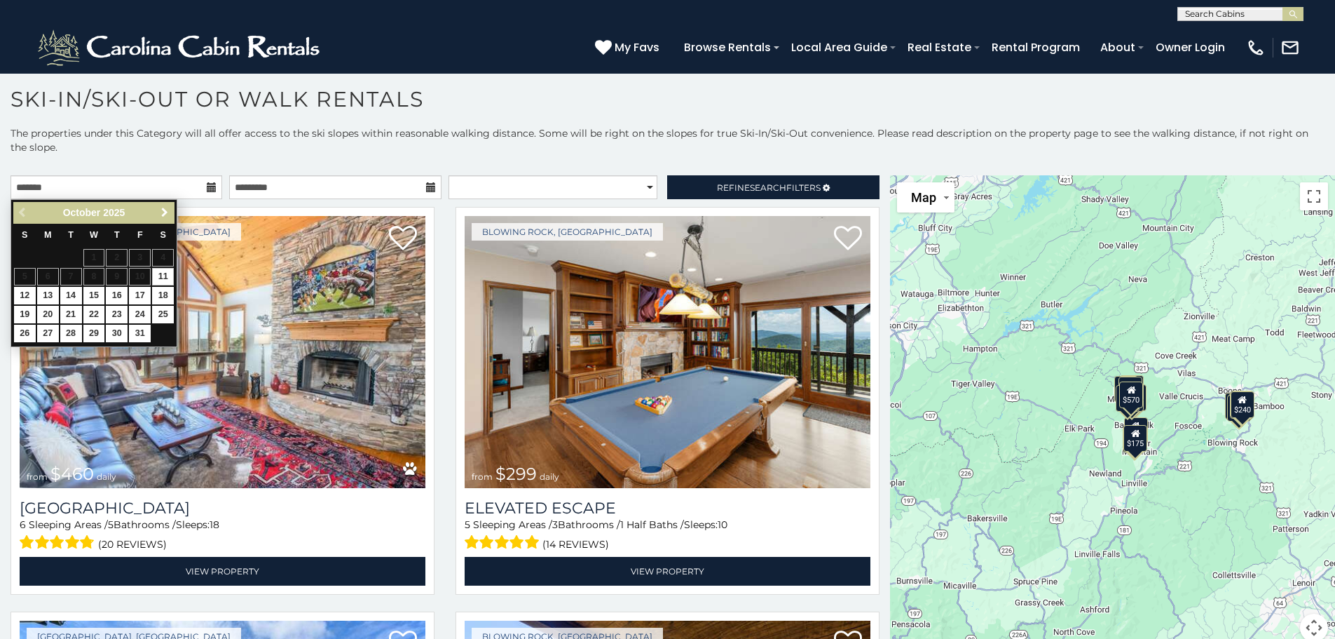
click at [167, 213] on span "Next" at bounding box center [164, 212] width 11 height 11
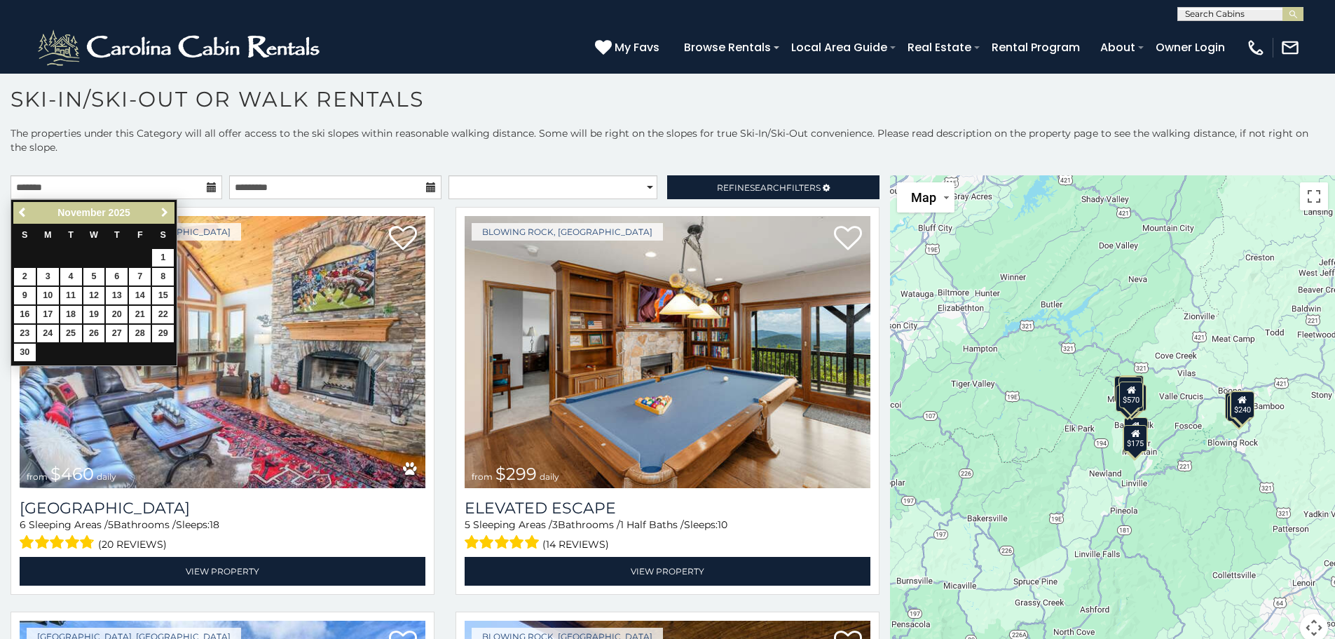
click at [167, 213] on span "Next" at bounding box center [164, 212] width 11 height 11
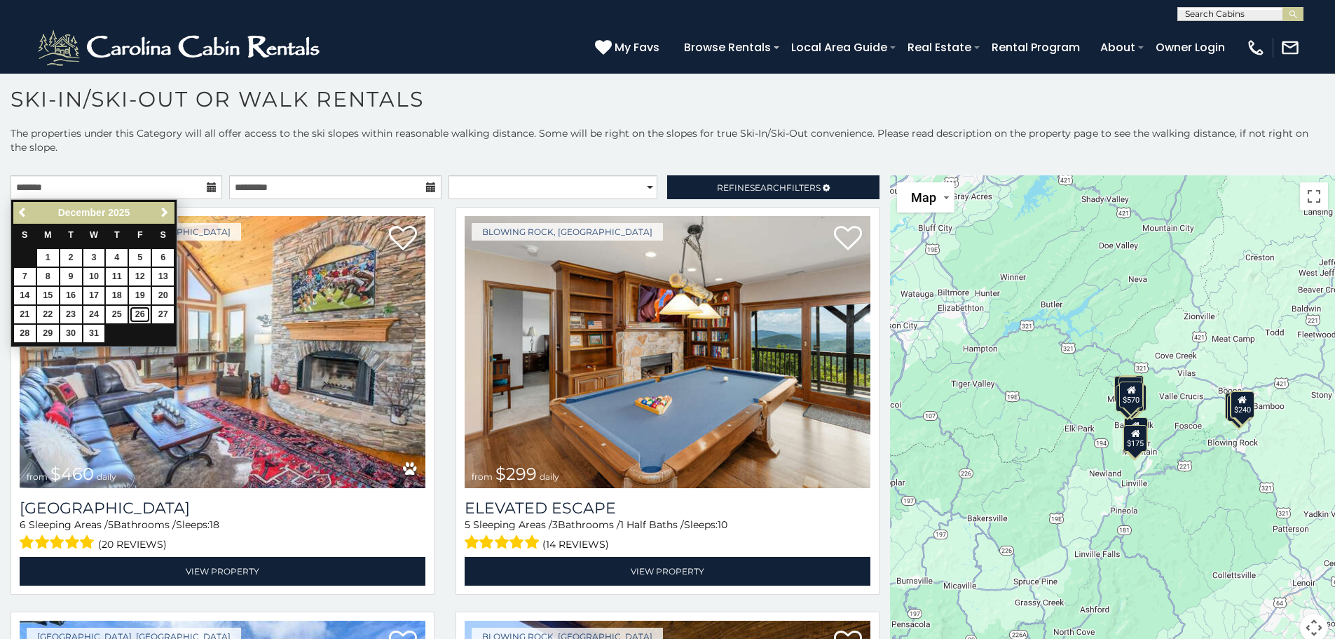
click at [144, 308] on link "26" at bounding box center [140, 315] width 22 height 18
type input "**********"
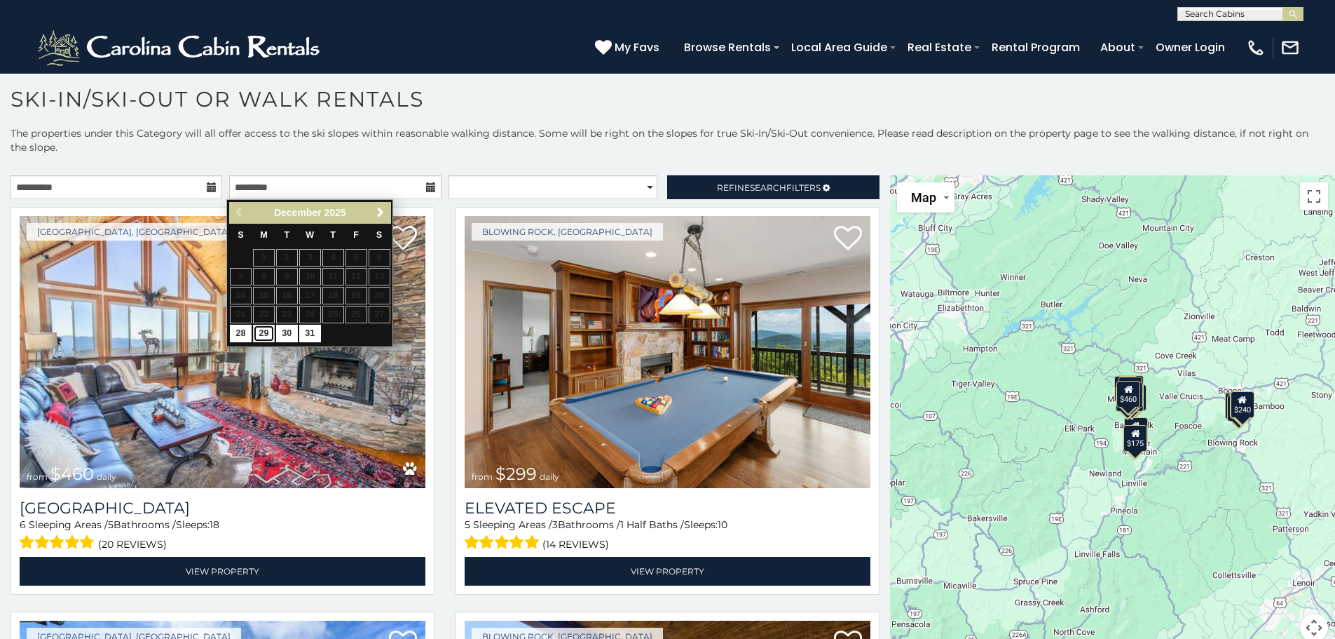
click at [271, 337] on link "29" at bounding box center [264, 334] width 22 height 18
type input "**********"
